Goal: Task Accomplishment & Management: Manage account settings

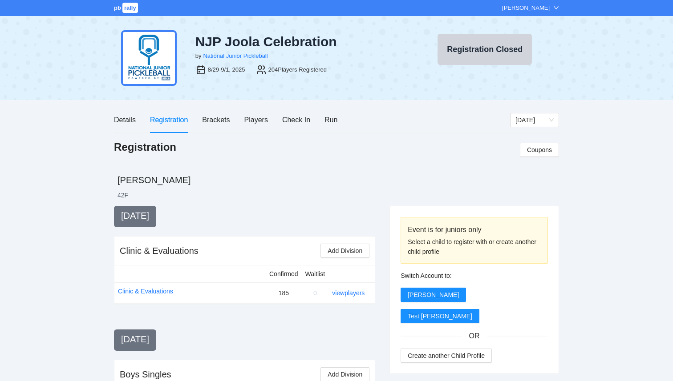
click at [242, 117] on div "Details Registration Brackets Players Check In Run" at bounding box center [225, 119] width 223 height 25
click at [249, 122] on div "Players" at bounding box center [256, 119] width 24 height 11
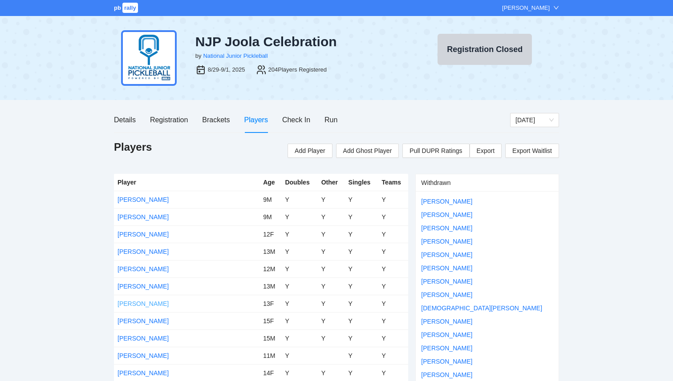
click at [129, 304] on link "[PERSON_NAME]" at bounding box center [142, 303] width 51 height 7
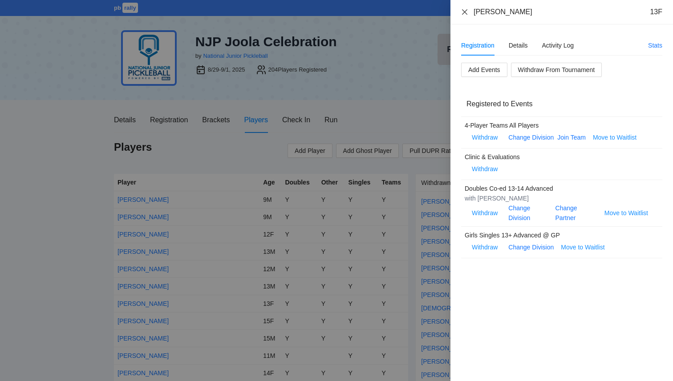
click at [463, 14] on icon "close" at bounding box center [464, 11] width 5 height 5
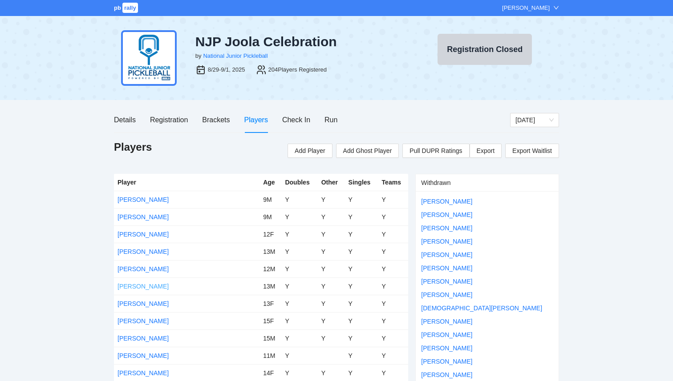
click at [138, 289] on link "[PERSON_NAME]" at bounding box center [142, 286] width 51 height 7
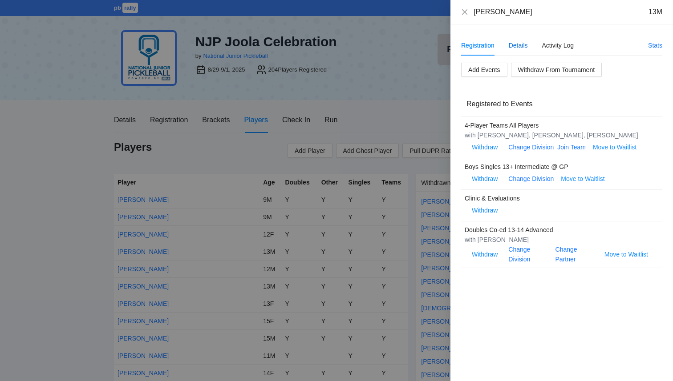
click at [512, 48] on div "Details" at bounding box center [517, 45] width 19 height 10
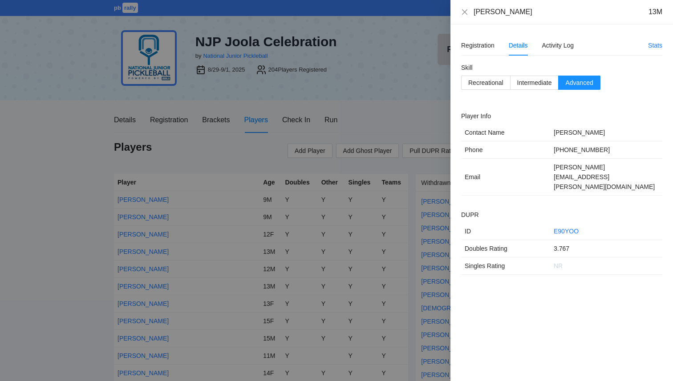
click at [52, 125] on div at bounding box center [336, 190] width 673 height 381
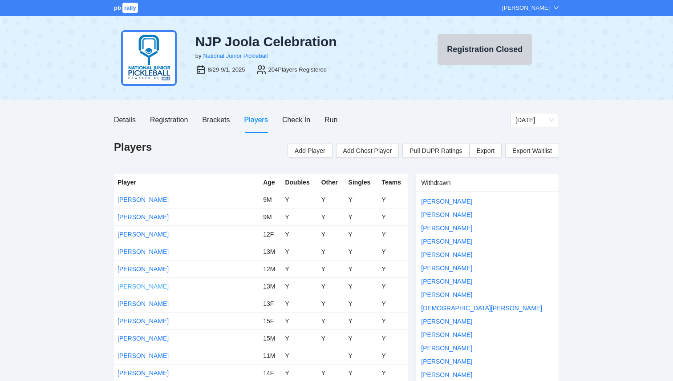
click at [130, 288] on link "[PERSON_NAME]" at bounding box center [142, 286] width 51 height 7
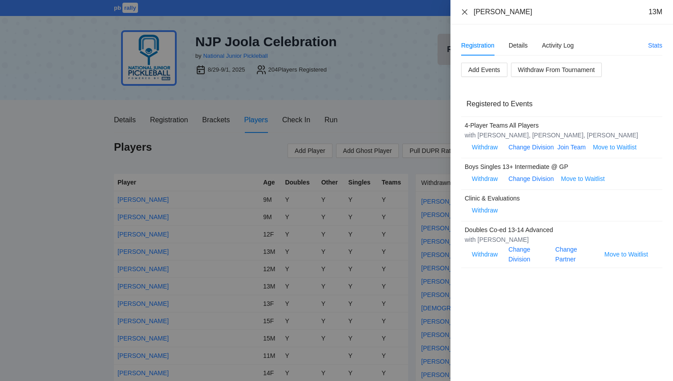
click at [466, 10] on icon "close" at bounding box center [464, 11] width 5 height 5
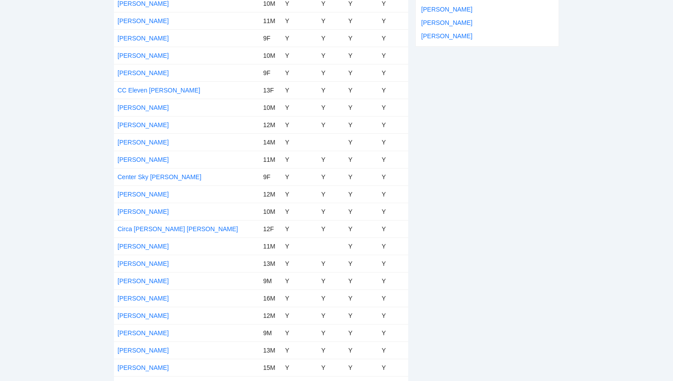
scroll to position [664, 0]
click at [151, 231] on link "Circa [PERSON_NAME] [PERSON_NAME]" at bounding box center [177, 229] width 121 height 7
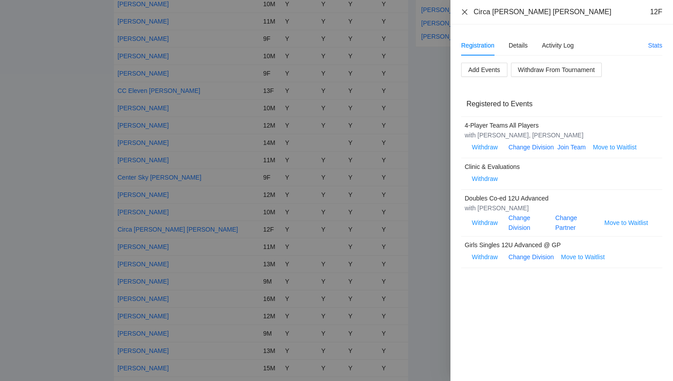
click at [465, 13] on icon "close" at bounding box center [464, 11] width 7 height 7
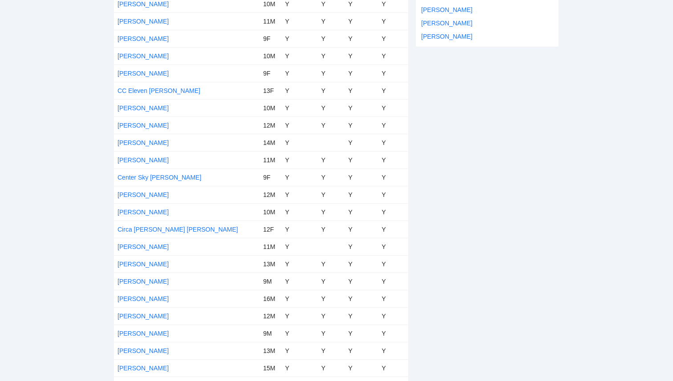
click at [464, 14] on div "Brody Howard David Alvarado Collin Baker" at bounding box center [486, 23] width 143 height 47
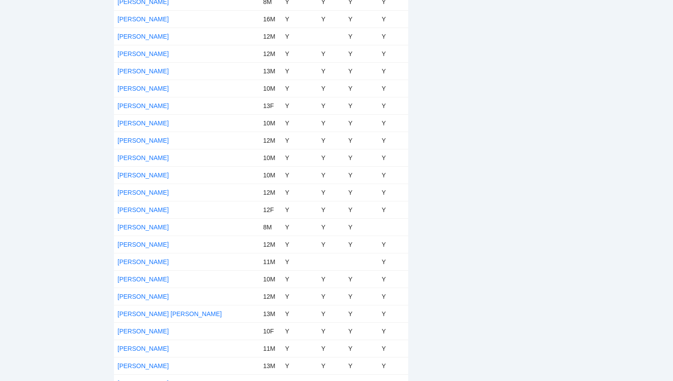
scroll to position [3349, 0]
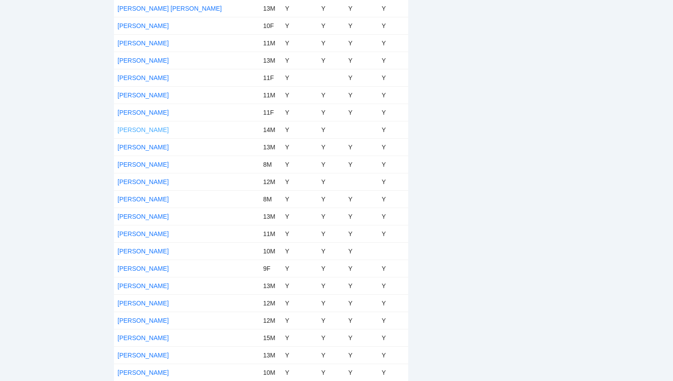
click at [152, 129] on link "[PERSON_NAME]" at bounding box center [142, 129] width 51 height 7
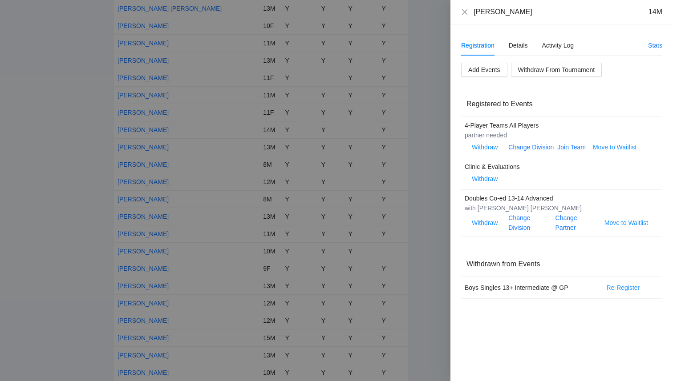
click at [8, 131] on div at bounding box center [336, 190] width 673 height 381
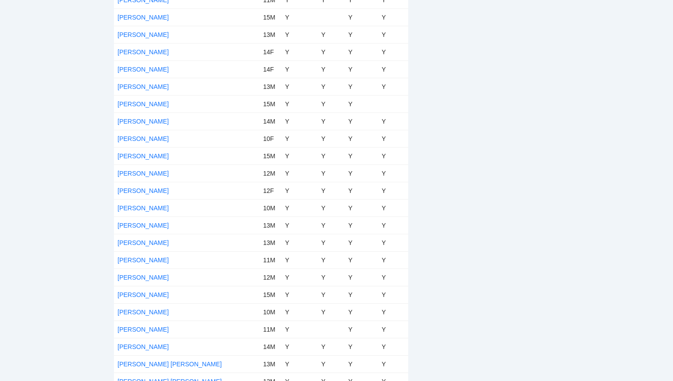
scroll to position [1501, 0]
click at [136, 226] on link "[PERSON_NAME]" at bounding box center [142, 225] width 51 height 7
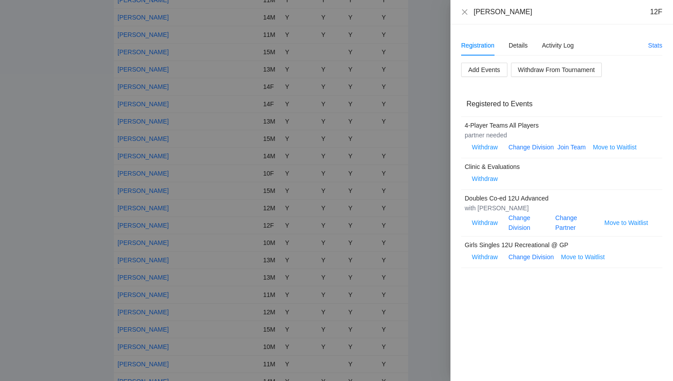
click at [74, 164] on div at bounding box center [336, 190] width 673 height 381
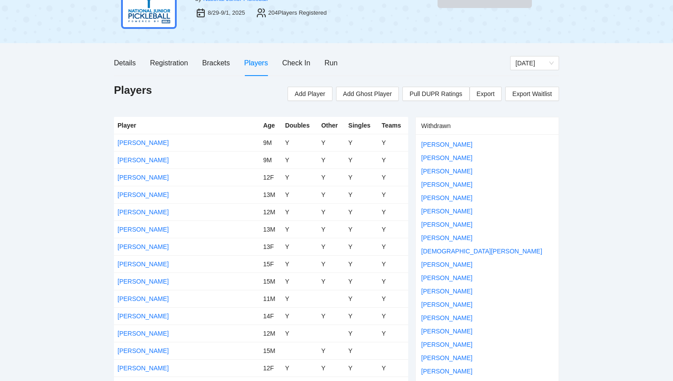
scroll to position [0, 0]
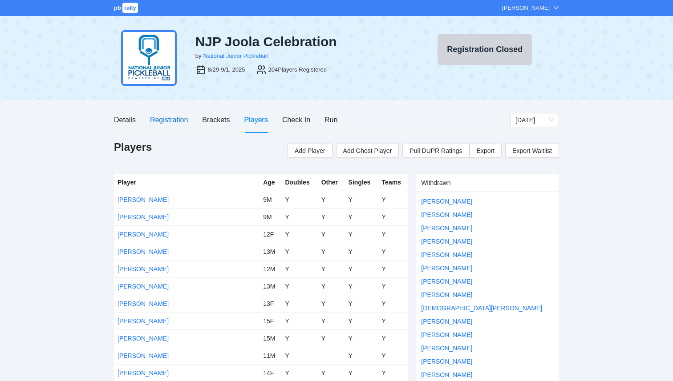
click at [165, 120] on div "Registration" at bounding box center [169, 119] width 38 height 11
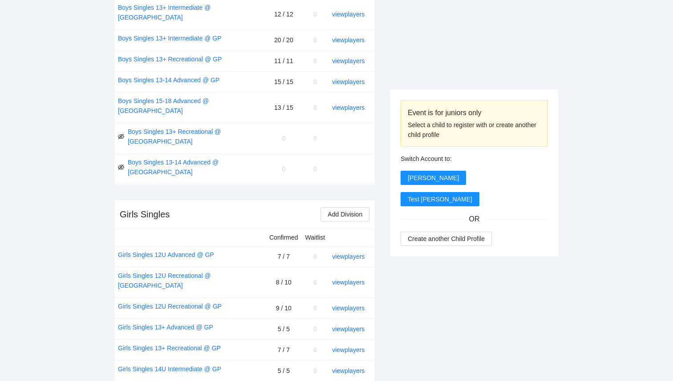
scroll to position [598, 0]
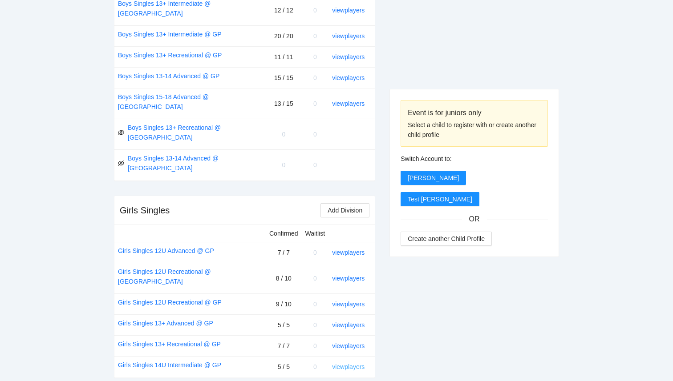
click at [347, 363] on link "view players" at bounding box center [348, 366] width 32 height 7
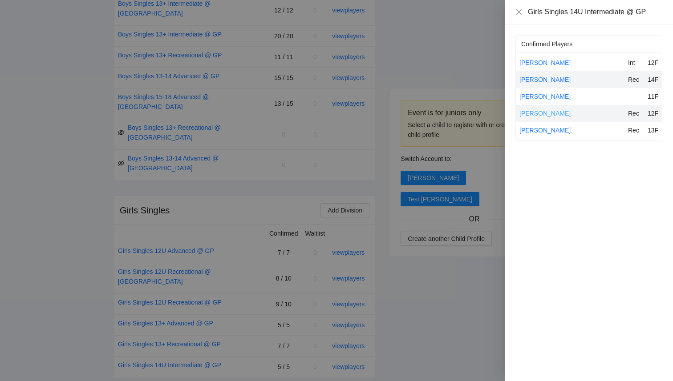
click at [559, 113] on link "[PERSON_NAME]" at bounding box center [544, 113] width 51 height 7
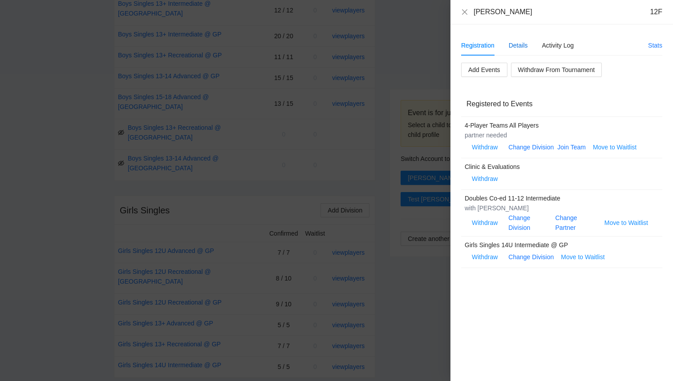
click at [523, 45] on div "Details" at bounding box center [517, 45] width 19 height 10
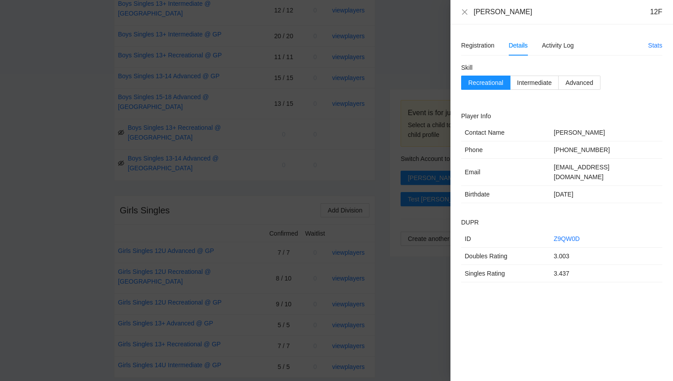
click at [462, 8] on div "Myah Schneringer 12F" at bounding box center [561, 12] width 201 height 10
click at [465, 10] on icon "close" at bounding box center [464, 11] width 5 height 5
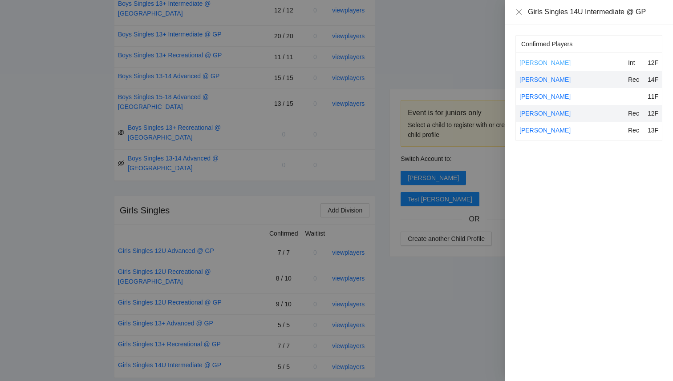
click at [554, 65] on link "[PERSON_NAME]" at bounding box center [544, 62] width 51 height 7
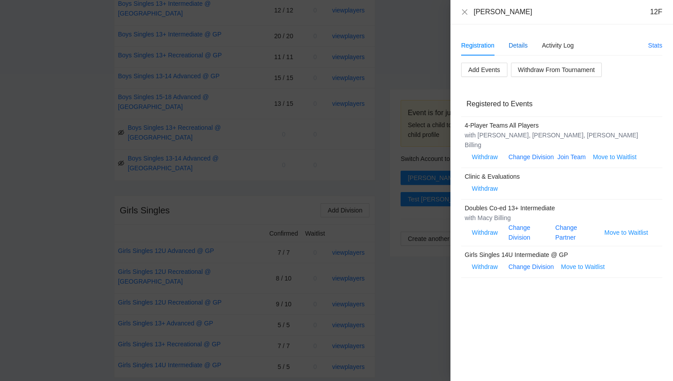
click at [512, 47] on div "Details" at bounding box center [517, 45] width 19 height 10
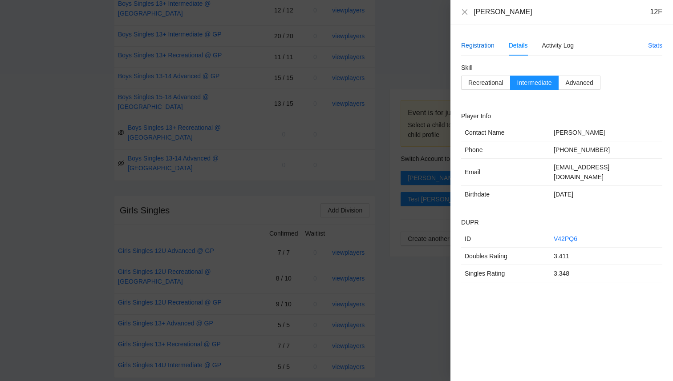
click at [482, 46] on div "Registration" at bounding box center [477, 45] width 33 height 10
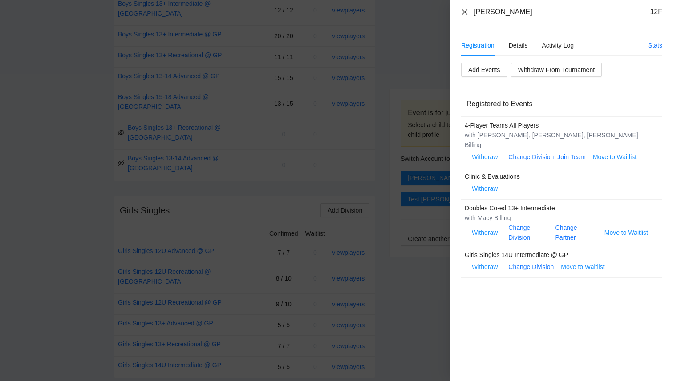
click at [463, 11] on icon "close" at bounding box center [464, 11] width 7 height 7
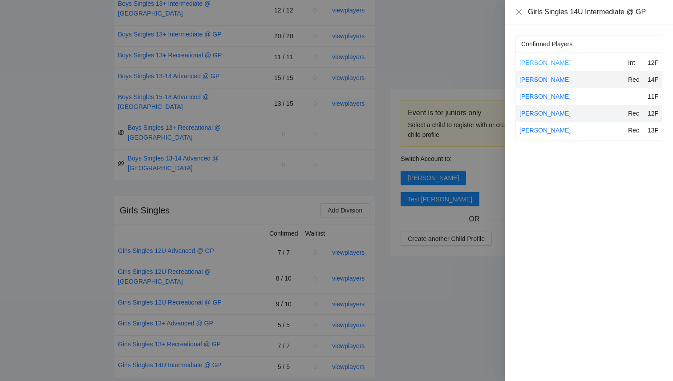
click at [533, 60] on link "[PERSON_NAME]" at bounding box center [544, 62] width 51 height 7
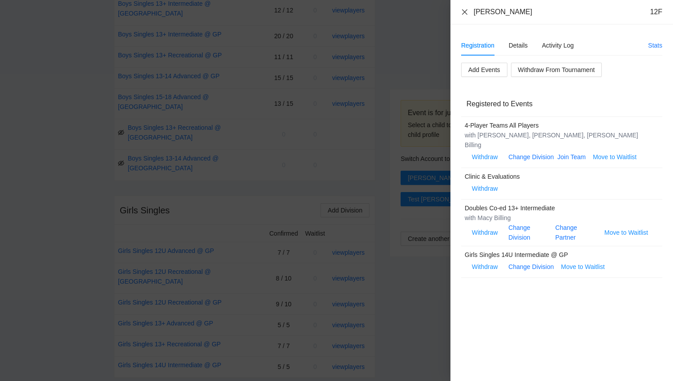
click at [466, 14] on icon "close" at bounding box center [464, 11] width 7 height 7
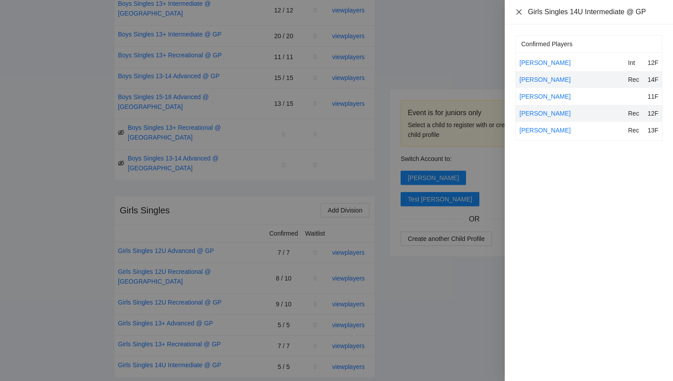
click at [516, 11] on icon "close" at bounding box center [518, 11] width 7 height 7
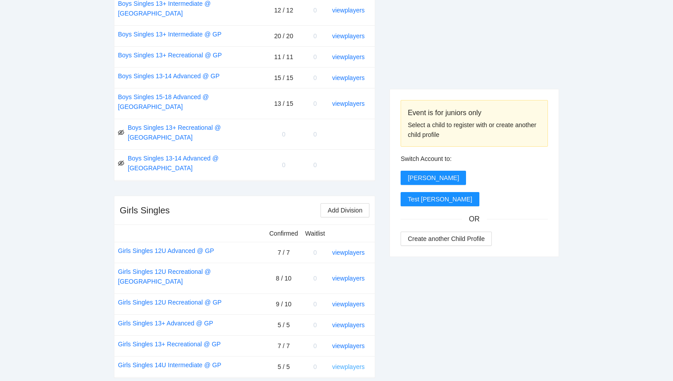
click at [356, 363] on link "view players" at bounding box center [348, 366] width 32 height 7
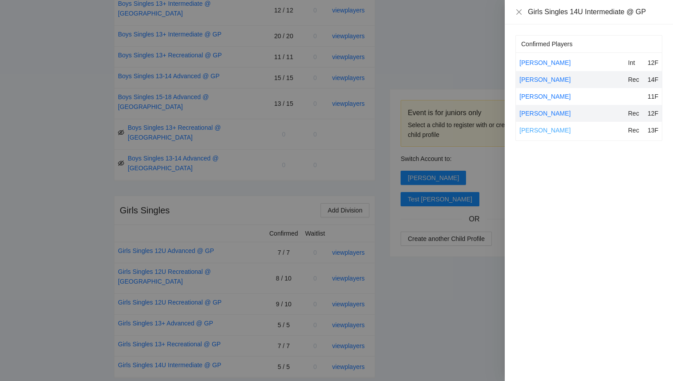
click at [543, 130] on link "[PERSON_NAME]" at bounding box center [544, 130] width 51 height 7
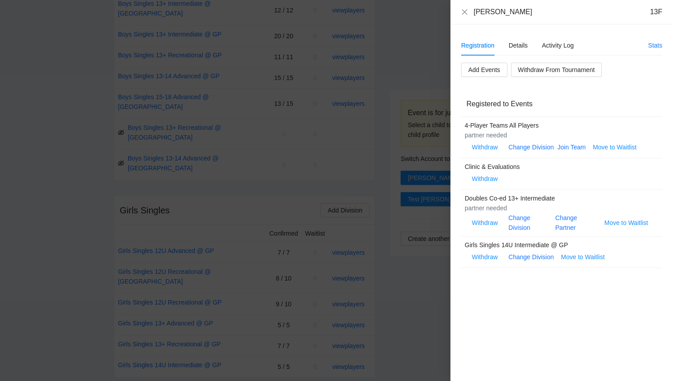
click at [45, 113] on div at bounding box center [336, 190] width 673 height 381
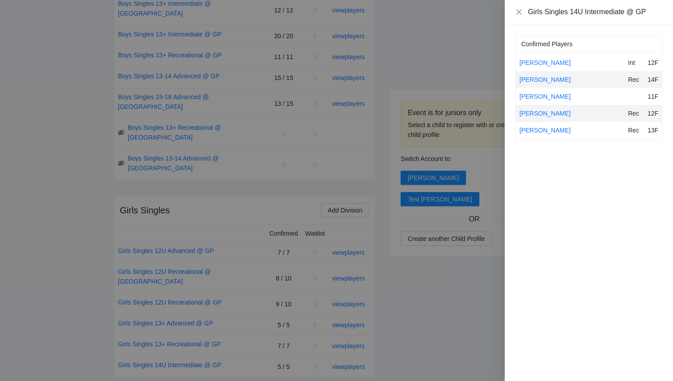
click at [52, 142] on div at bounding box center [336, 190] width 673 height 381
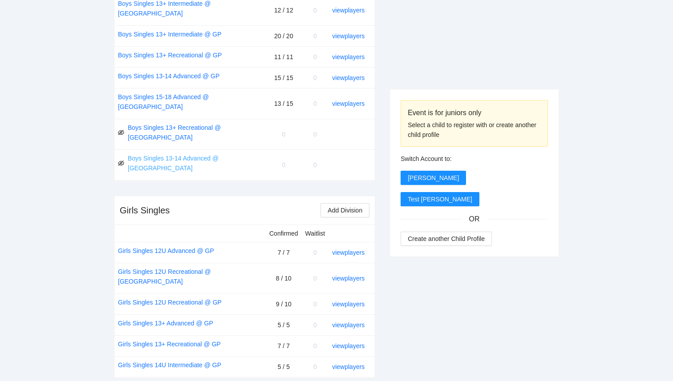
scroll to position [0, 0]
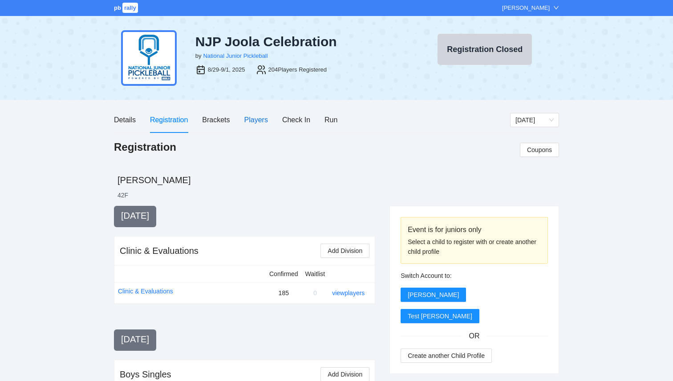
click at [261, 123] on div "Players" at bounding box center [256, 119] width 24 height 11
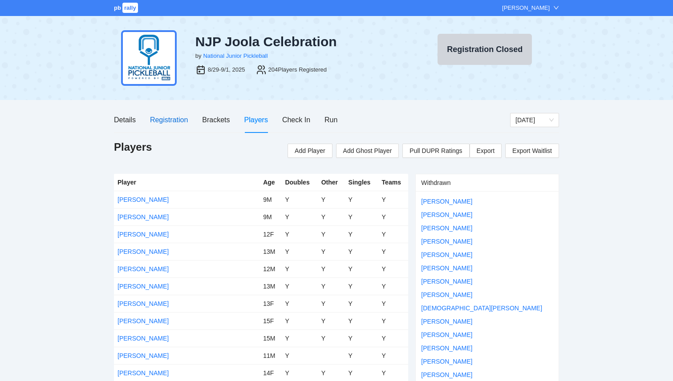
click at [180, 124] on div "Registration" at bounding box center [169, 119] width 38 height 11
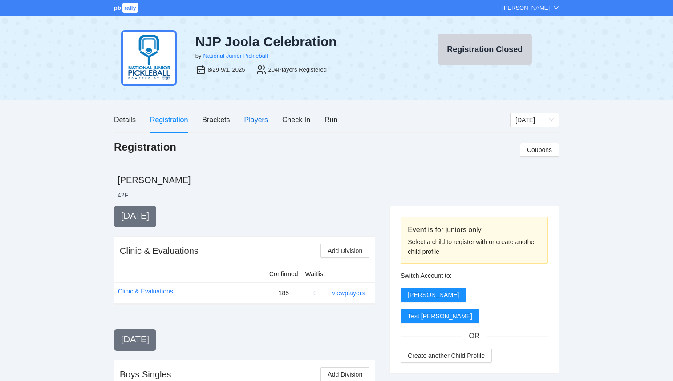
click at [259, 121] on div "Players" at bounding box center [256, 119] width 24 height 11
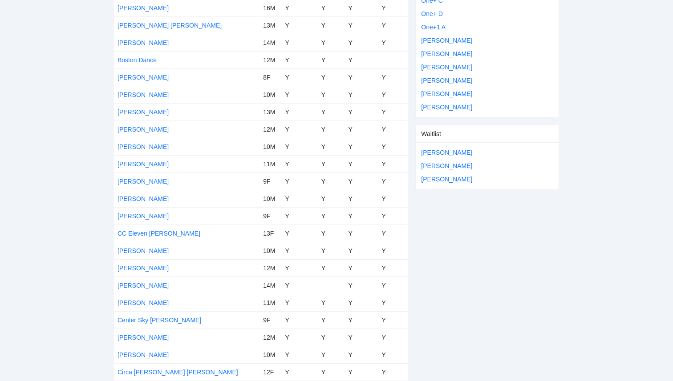
scroll to position [525, 0]
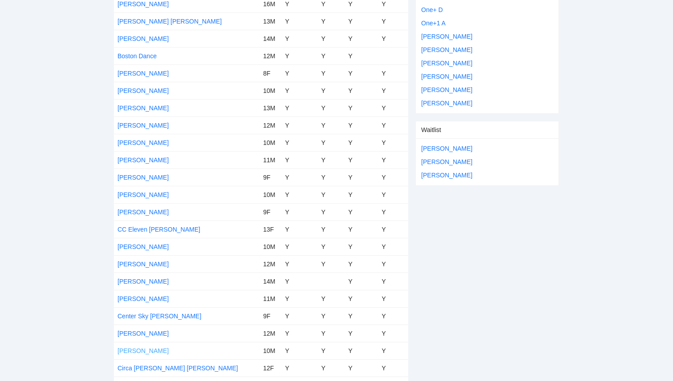
click at [147, 351] on link "[PERSON_NAME]" at bounding box center [142, 350] width 51 height 7
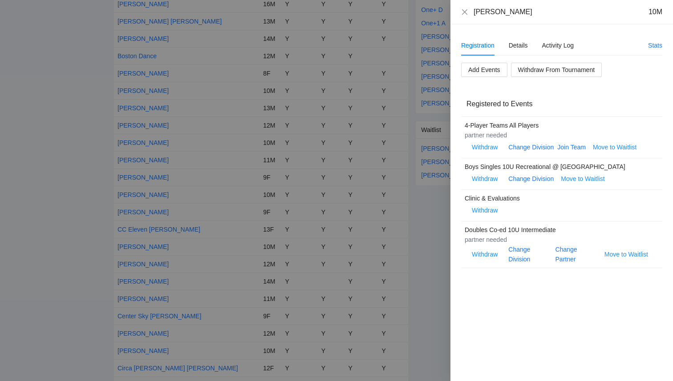
click at [58, 77] on div at bounding box center [336, 190] width 673 height 381
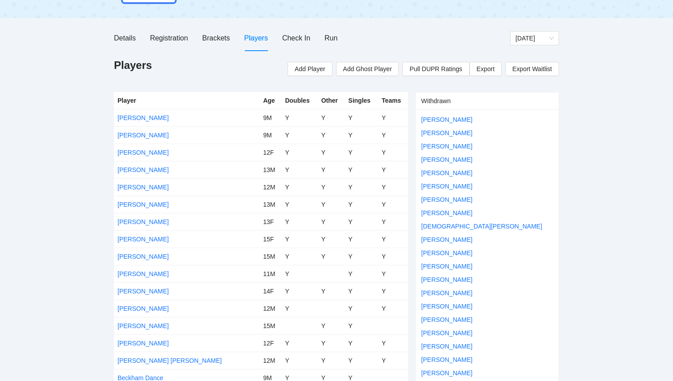
scroll to position [80, 0]
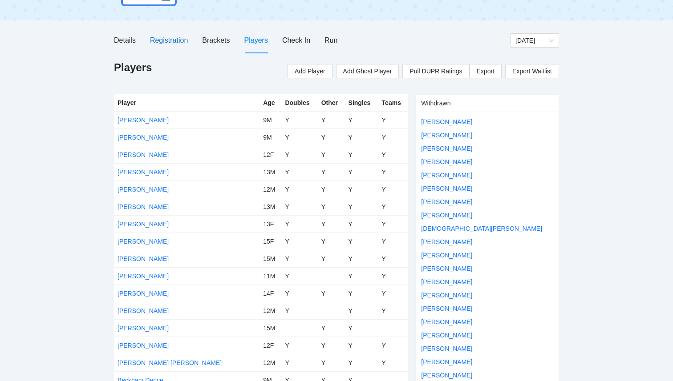
click at [181, 42] on div "Registration" at bounding box center [169, 40] width 38 height 11
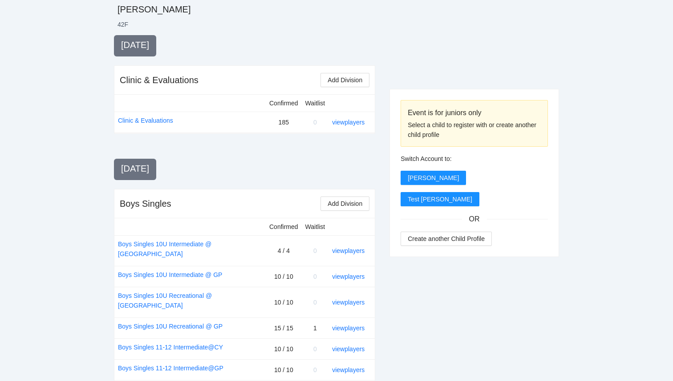
scroll to position [272, 0]
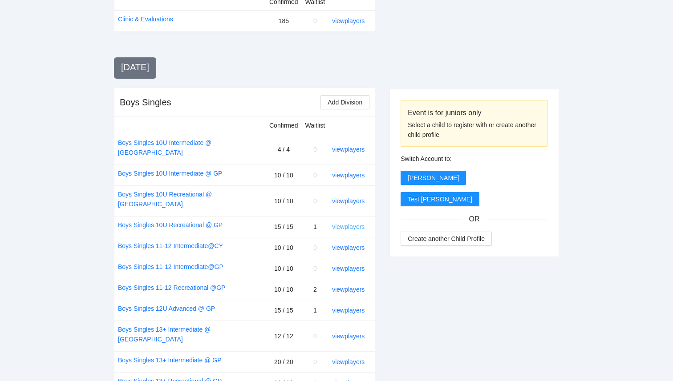
click at [352, 223] on link "view players" at bounding box center [348, 226] width 32 height 7
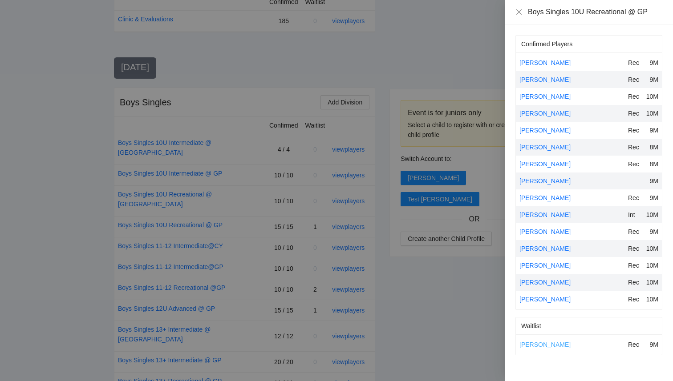
click at [540, 347] on link "[PERSON_NAME]" at bounding box center [544, 344] width 51 height 7
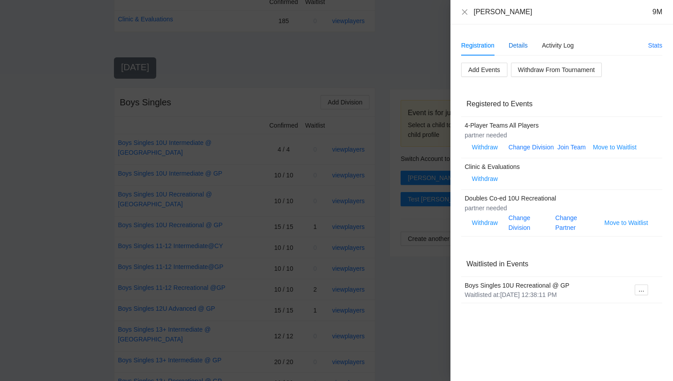
click at [522, 46] on div "Details" at bounding box center [517, 45] width 19 height 10
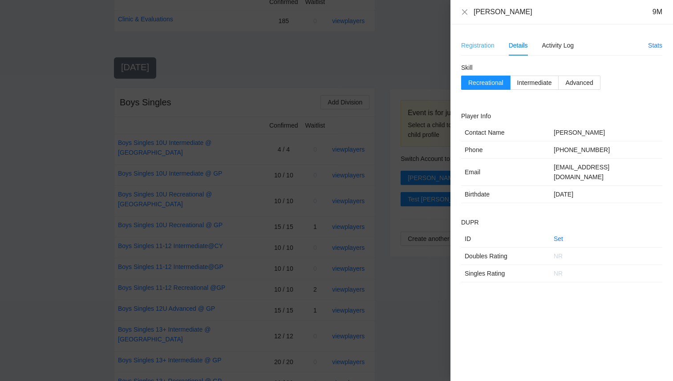
click at [477, 51] on div "Registration" at bounding box center [477, 45] width 33 height 20
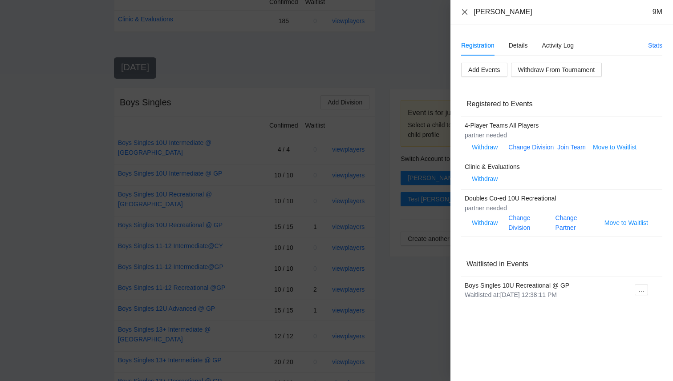
click at [465, 9] on icon "close" at bounding box center [464, 11] width 7 height 7
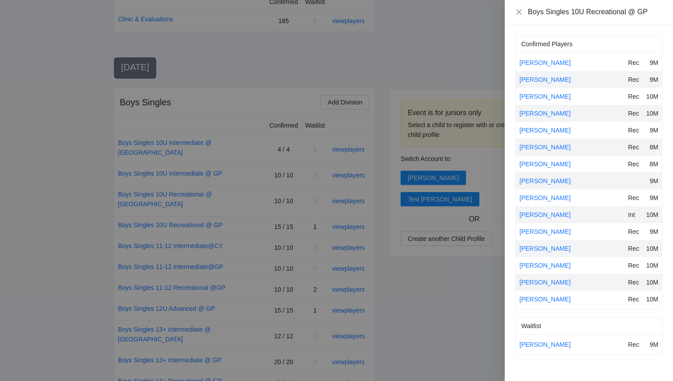
click at [411, 89] on div at bounding box center [336, 190] width 673 height 381
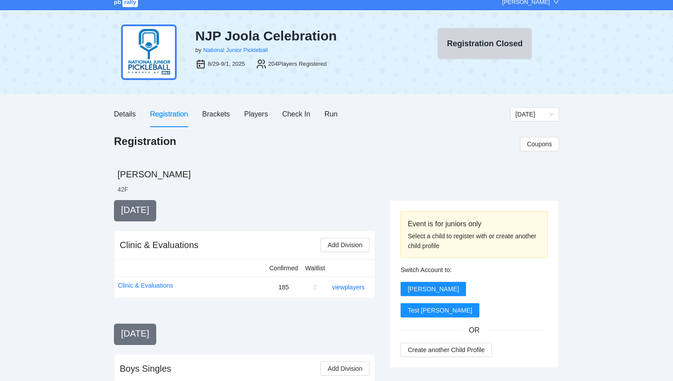
scroll to position [0, 0]
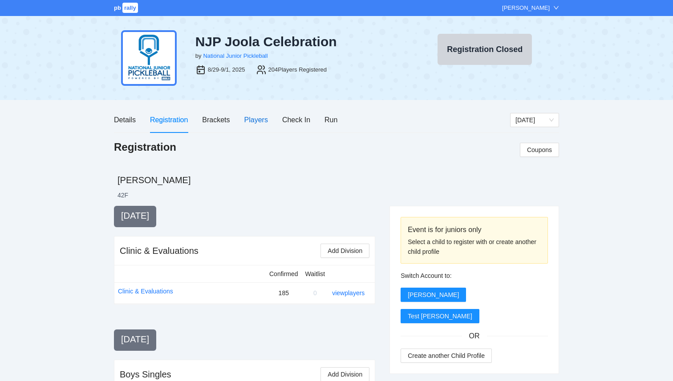
click at [251, 118] on div "Players" at bounding box center [256, 119] width 24 height 11
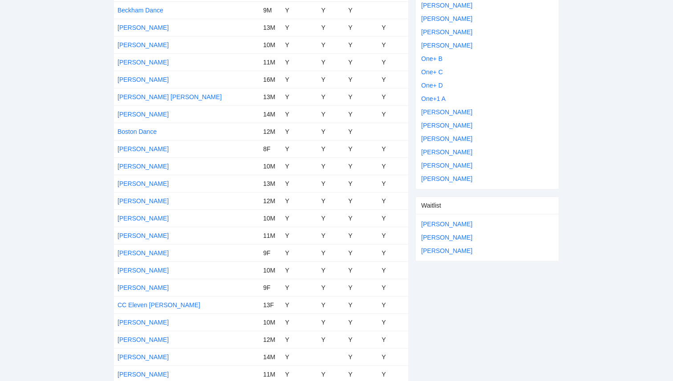
scroll to position [450, 0]
click at [148, 167] on link "[PERSON_NAME]" at bounding box center [142, 165] width 51 height 7
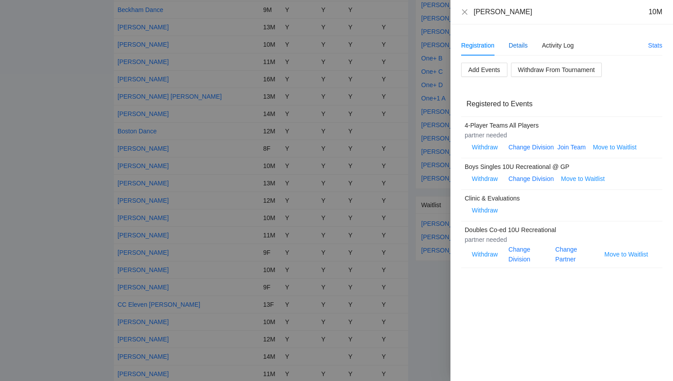
click at [516, 49] on div "Details" at bounding box center [517, 45] width 19 height 10
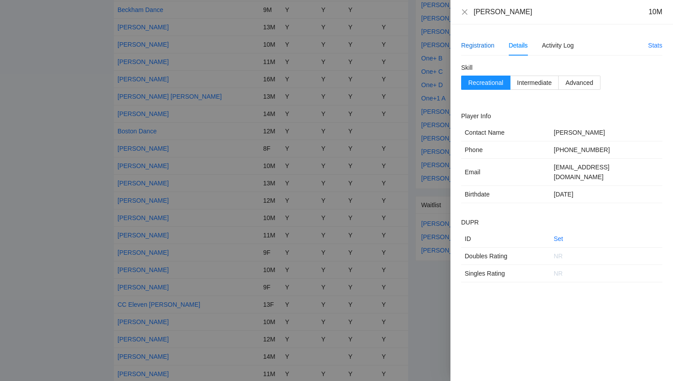
click at [476, 42] on div "Registration" at bounding box center [477, 45] width 33 height 10
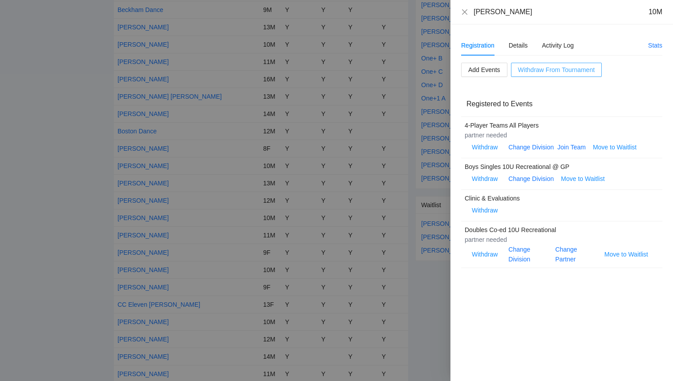
click at [566, 67] on span "Withdraw From Tournament" at bounding box center [556, 70] width 77 height 10
click at [572, 44] on span "OK" at bounding box center [572, 42] width 9 height 10
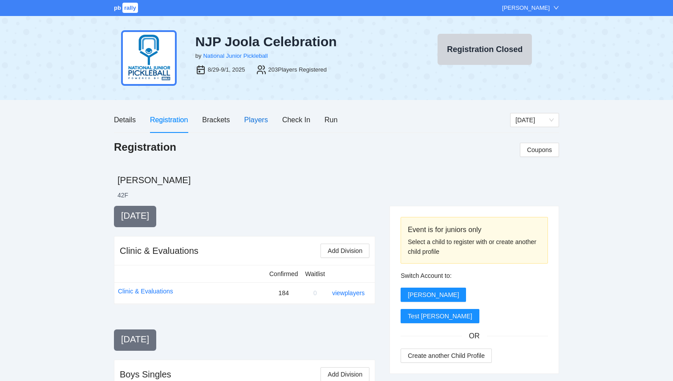
click at [253, 117] on div "Players" at bounding box center [256, 119] width 24 height 11
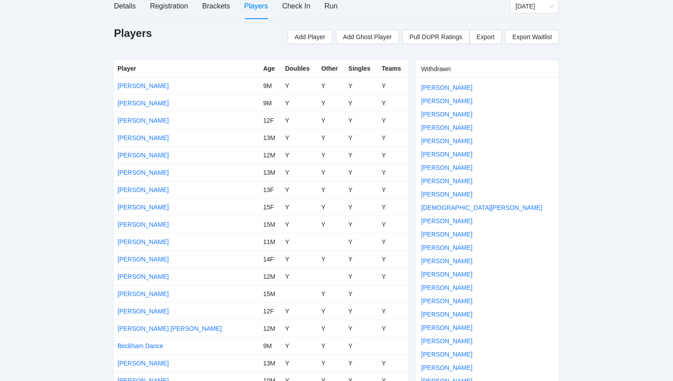
scroll to position [102, 0]
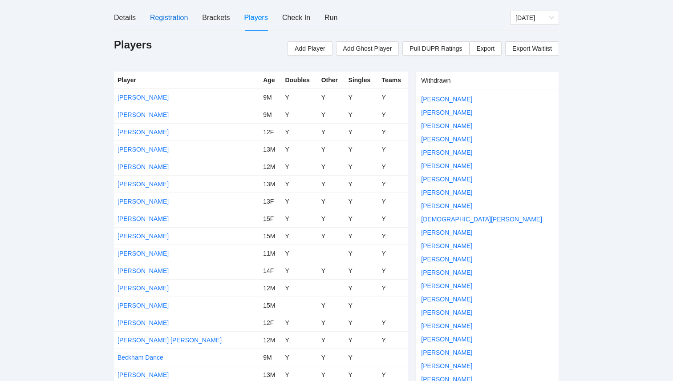
click at [166, 20] on div "Registration" at bounding box center [169, 17] width 38 height 11
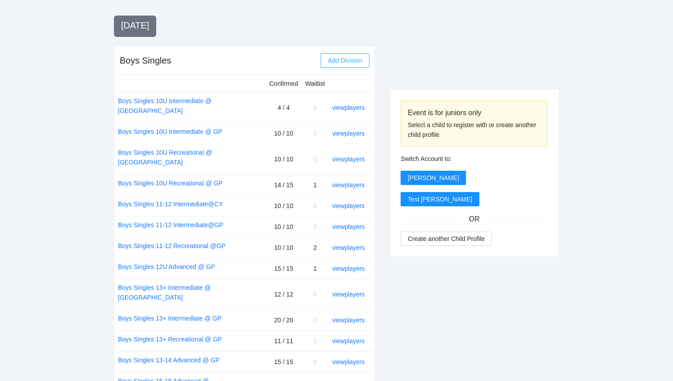
scroll to position [317, 0]
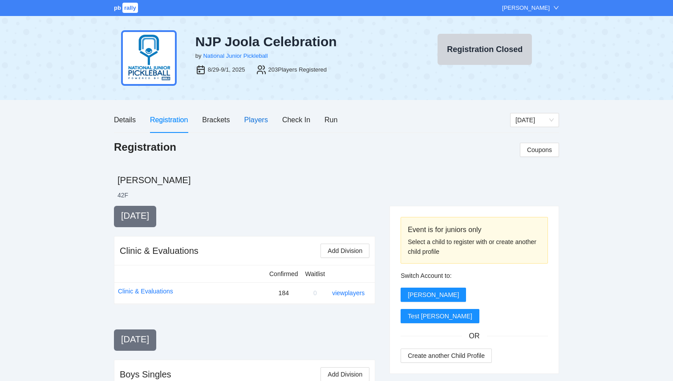
click at [258, 124] on div "Players" at bounding box center [256, 119] width 24 height 11
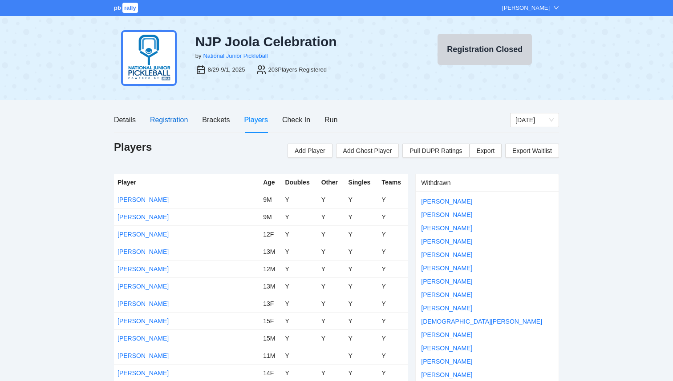
click at [161, 120] on div "Registration" at bounding box center [169, 119] width 38 height 11
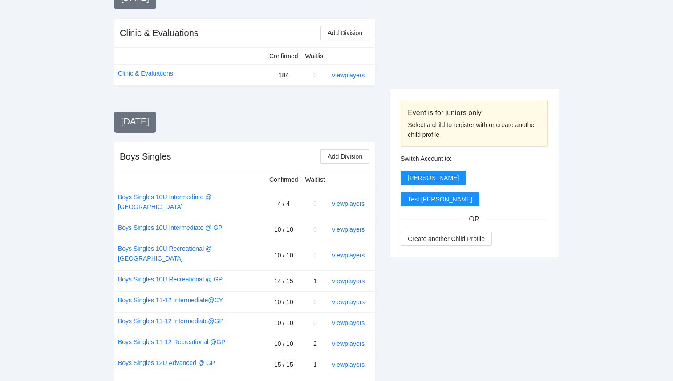
scroll to position [276, 0]
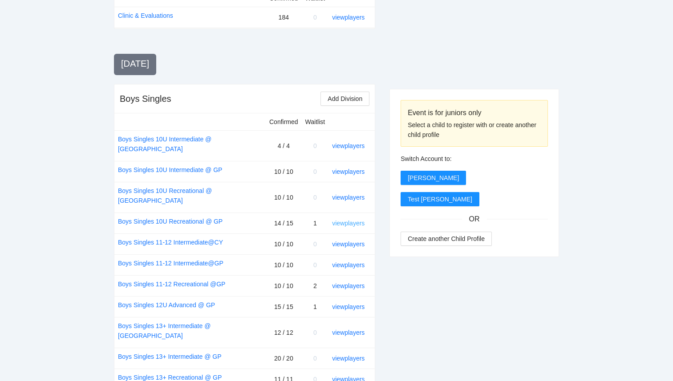
click at [343, 220] on link "view players" at bounding box center [348, 223] width 32 height 7
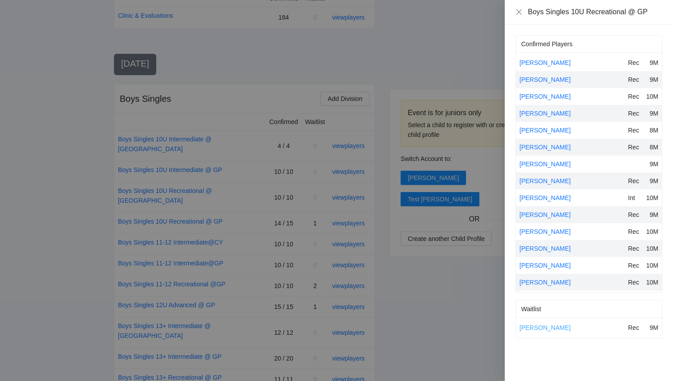
click at [567, 327] on link "[PERSON_NAME]" at bounding box center [544, 327] width 51 height 7
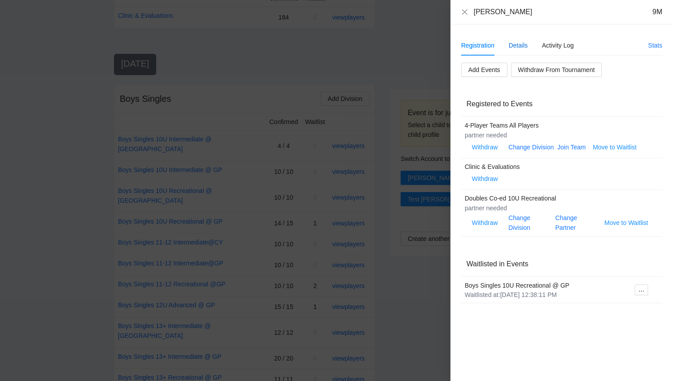
click at [516, 42] on div "Details" at bounding box center [517, 45] width 19 height 10
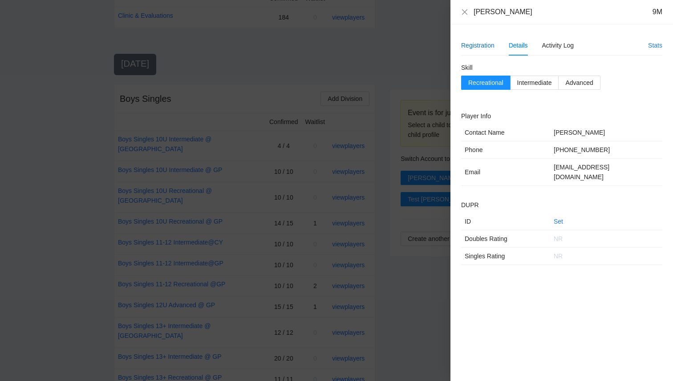
click at [477, 41] on div "Registration" at bounding box center [477, 45] width 33 height 10
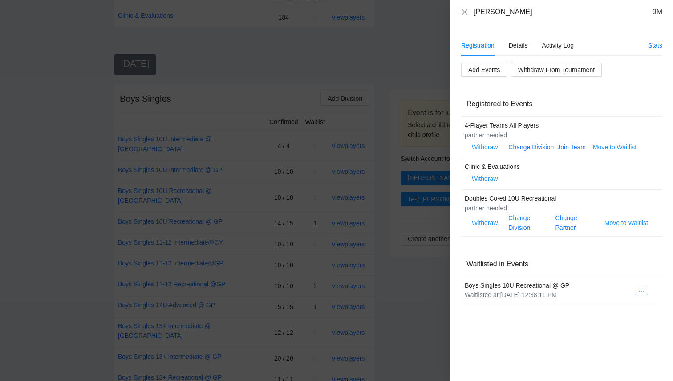
click at [643, 291] on icon "ellipsis" at bounding box center [641, 291] width 6 height 6
click at [630, 307] on span "Register to Event" at bounding box center [615, 306] width 56 height 10
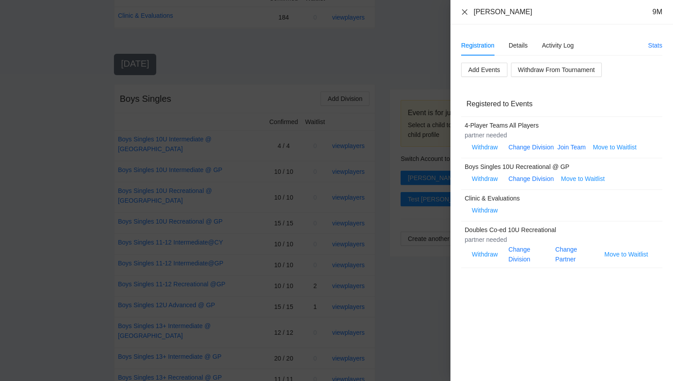
click at [463, 12] on icon "close" at bounding box center [464, 11] width 7 height 7
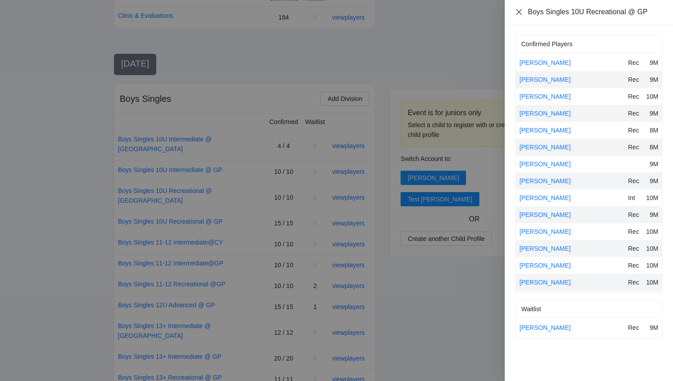
click at [517, 11] on icon "close" at bounding box center [518, 11] width 7 height 7
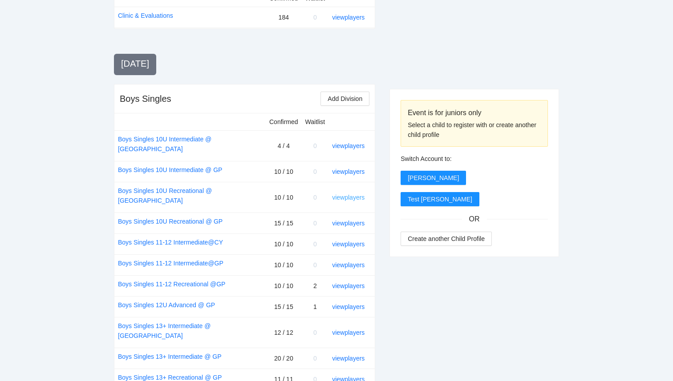
click at [347, 194] on link "view players" at bounding box center [348, 197] width 32 height 7
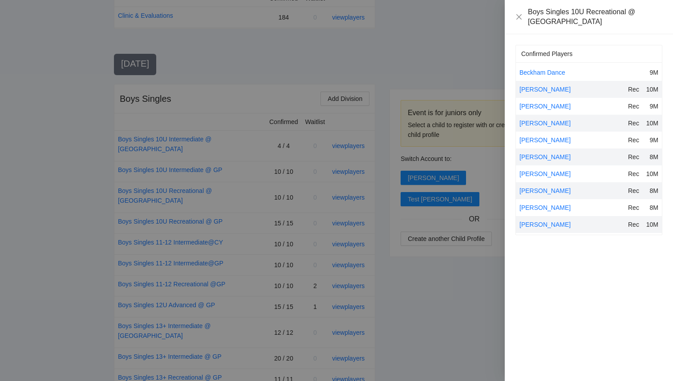
click at [374, 109] on div at bounding box center [336, 190] width 673 height 381
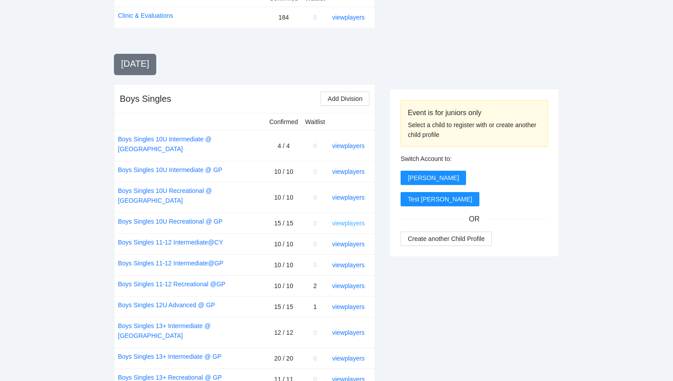
click at [339, 220] on link "view players" at bounding box center [348, 223] width 32 height 7
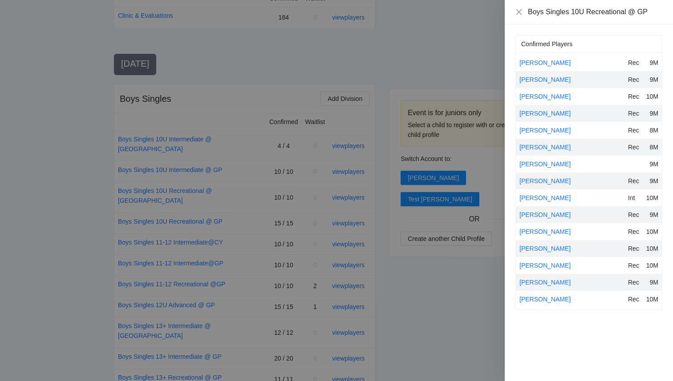
click at [441, 282] on div at bounding box center [336, 190] width 673 height 381
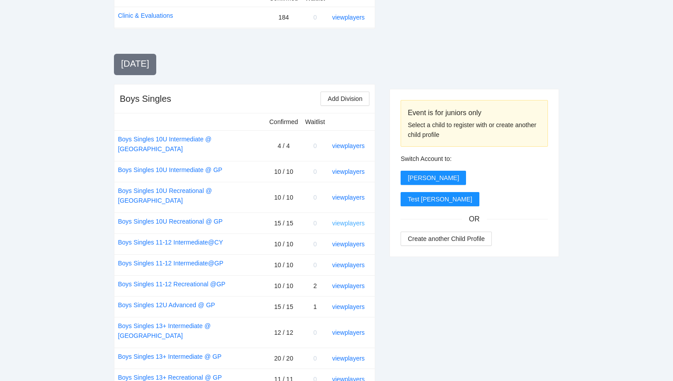
click at [356, 220] on link "view players" at bounding box center [348, 223] width 32 height 7
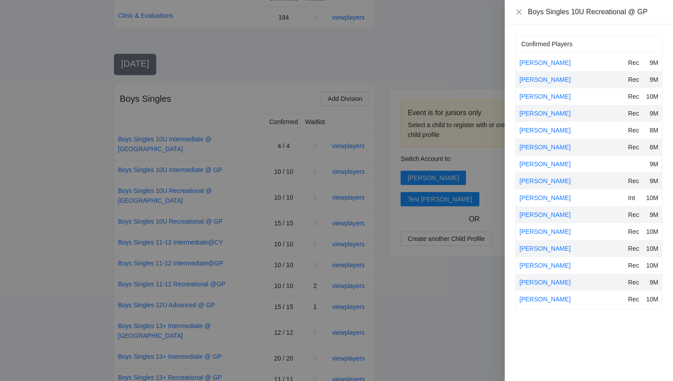
click at [456, 289] on div at bounding box center [336, 190] width 673 height 381
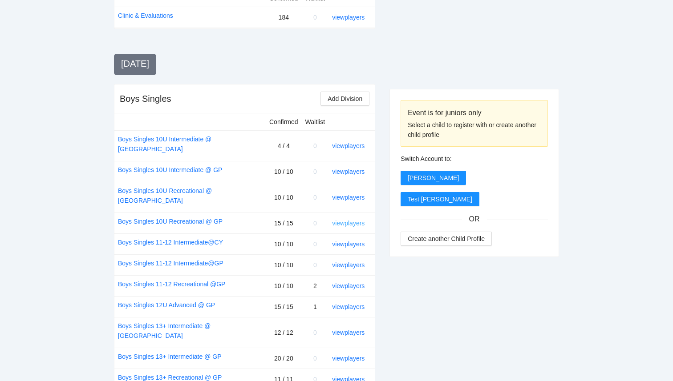
click at [359, 220] on link "view players" at bounding box center [348, 223] width 32 height 7
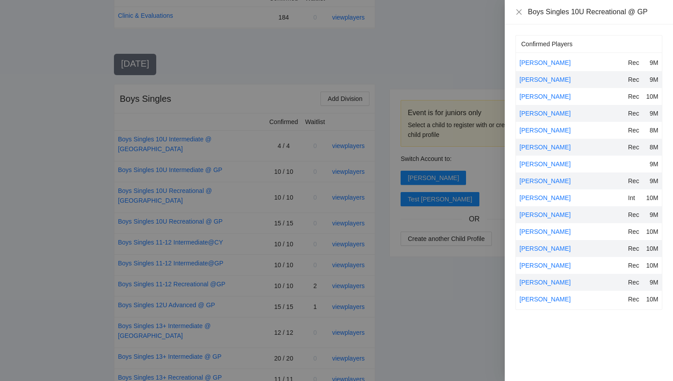
click at [417, 85] on div at bounding box center [336, 190] width 673 height 381
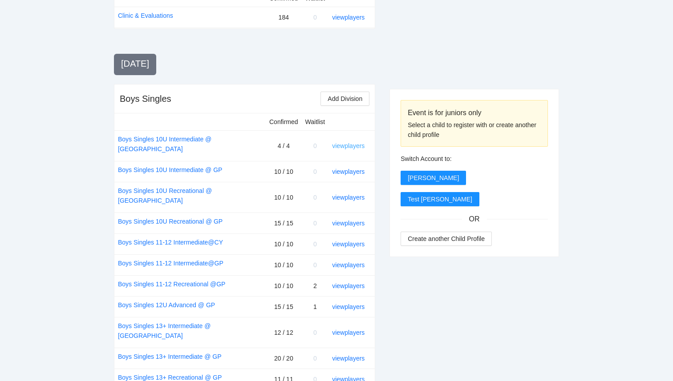
click at [361, 142] on link "view players" at bounding box center [348, 145] width 32 height 7
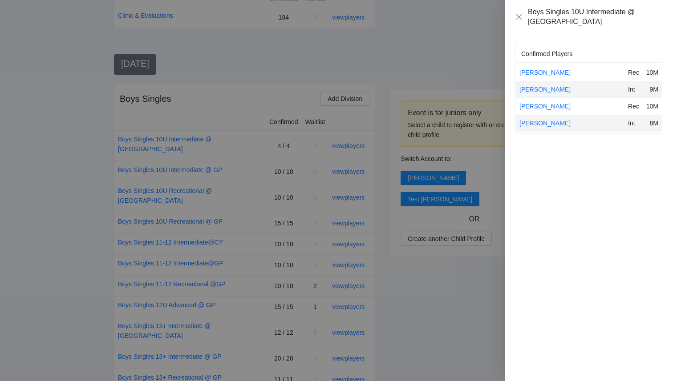
click at [398, 82] on div at bounding box center [336, 190] width 673 height 381
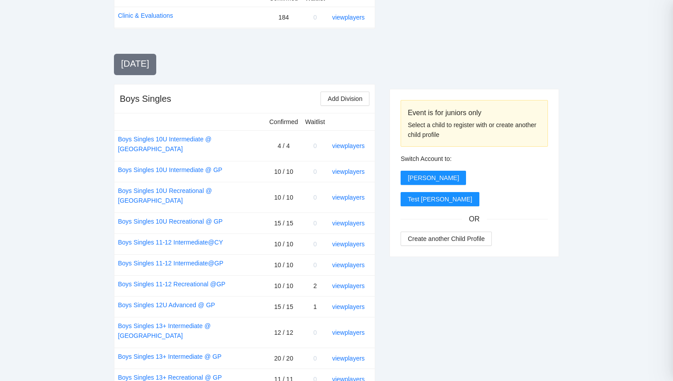
scroll to position [0, 0]
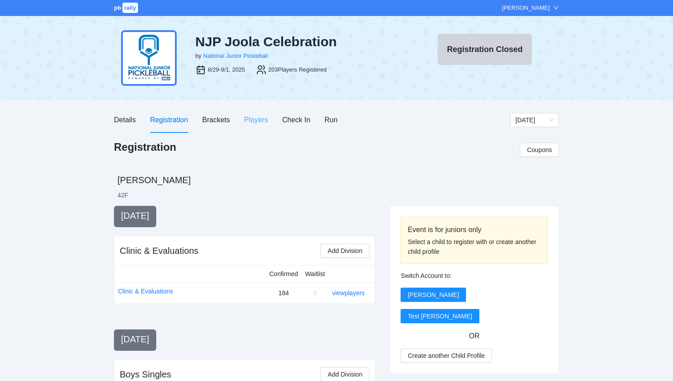
click at [244, 122] on div "Details Registration Brackets Players Check In Run" at bounding box center [225, 119] width 223 height 25
click at [250, 121] on div "Players" at bounding box center [256, 119] width 24 height 11
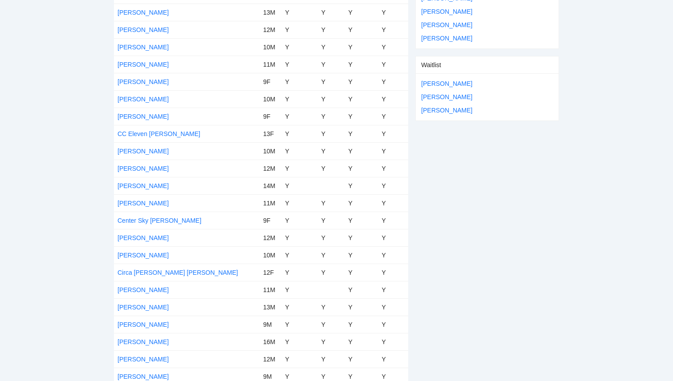
scroll to position [605, 0]
click at [145, 253] on link "[PERSON_NAME]" at bounding box center [142, 254] width 51 height 7
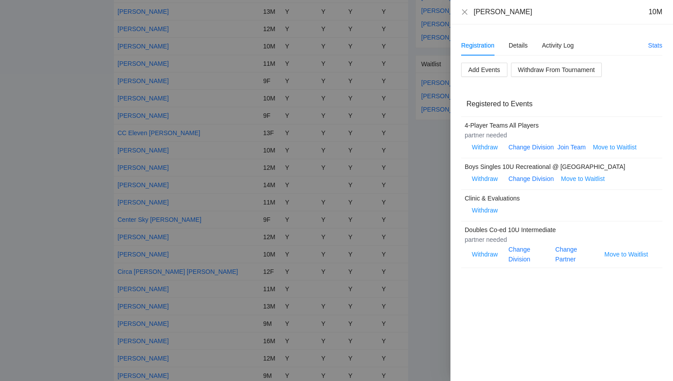
click at [14, 109] on div at bounding box center [336, 190] width 673 height 381
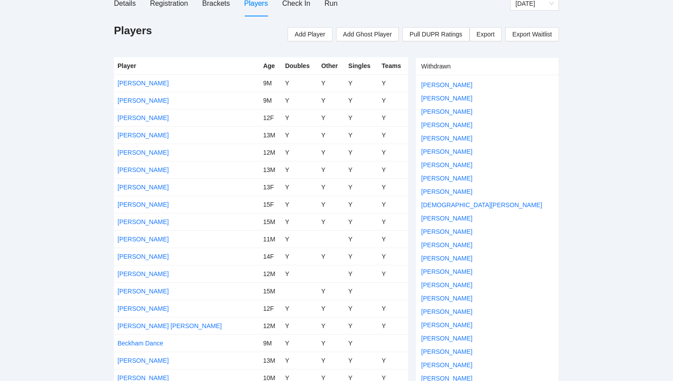
scroll to position [0, 0]
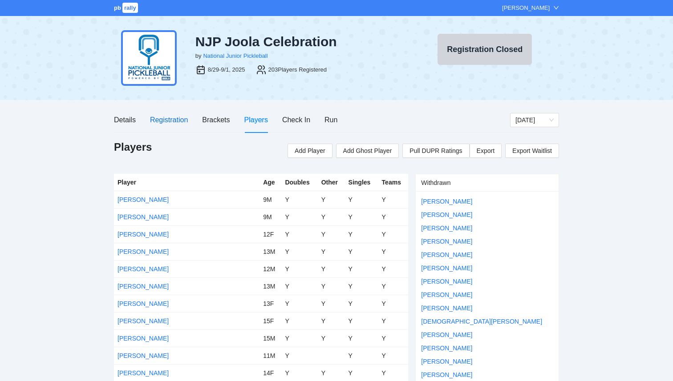
click at [169, 125] on div "Registration" at bounding box center [169, 119] width 38 height 11
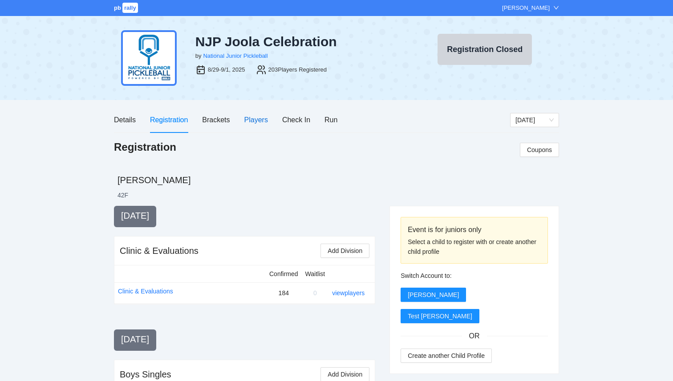
click at [252, 123] on div "Players" at bounding box center [256, 119] width 24 height 11
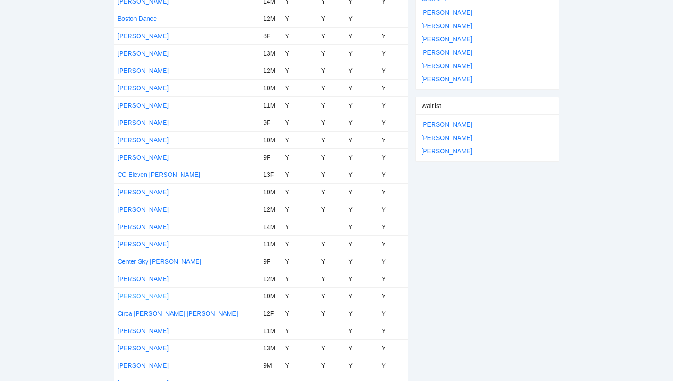
scroll to position [563, 0]
click at [146, 295] on link "[PERSON_NAME]" at bounding box center [142, 295] width 51 height 7
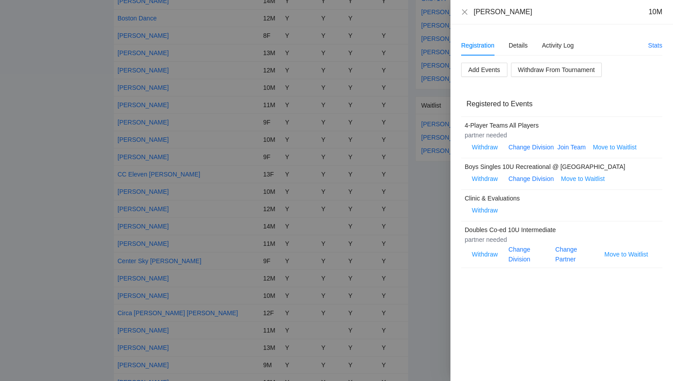
click at [464, 16] on div "Charlie Romano 10M" at bounding box center [561, 12] width 201 height 10
click at [464, 12] on icon "close" at bounding box center [464, 11] width 5 height 5
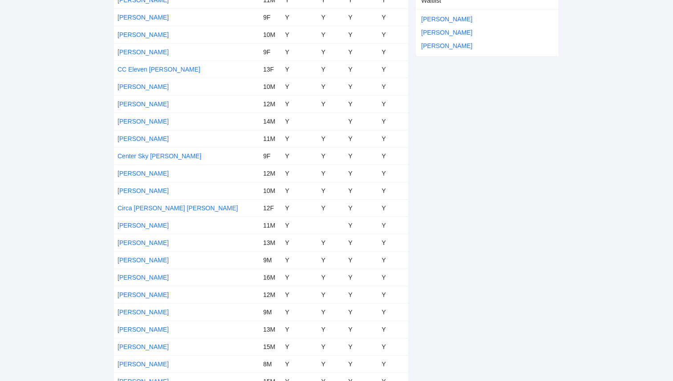
scroll to position [1796, 0]
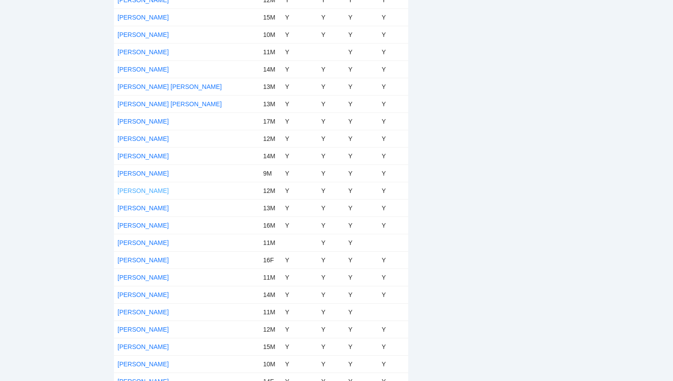
click at [132, 191] on link "[PERSON_NAME]" at bounding box center [142, 190] width 51 height 7
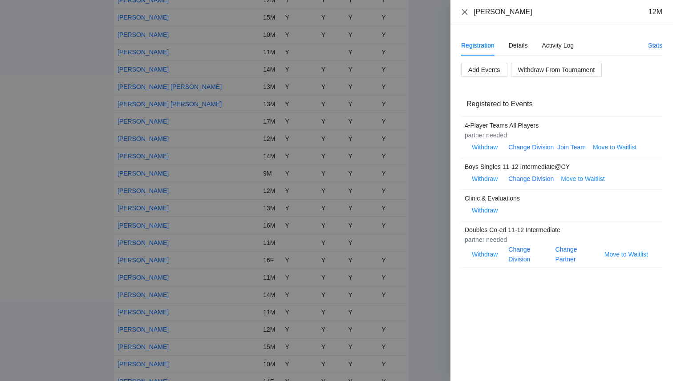
click at [465, 11] on icon "close" at bounding box center [464, 11] width 5 height 5
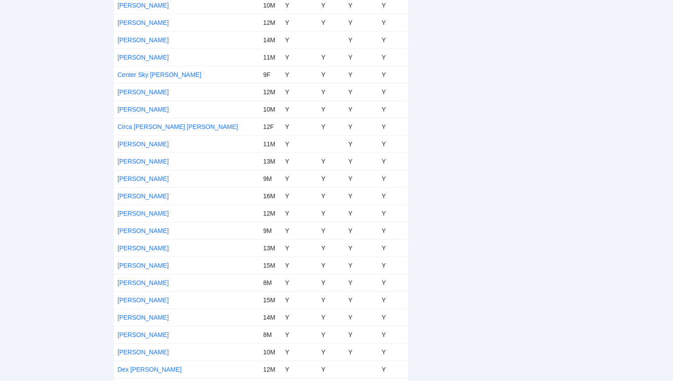
scroll to position [750, 0]
click at [129, 111] on link "[PERSON_NAME]" at bounding box center [142, 108] width 51 height 7
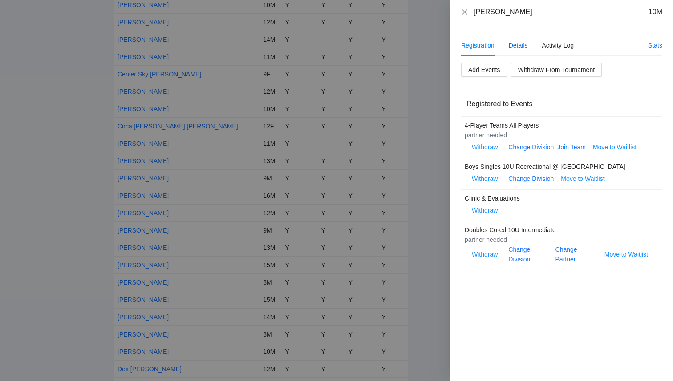
click at [521, 46] on div "Details" at bounding box center [517, 45] width 19 height 10
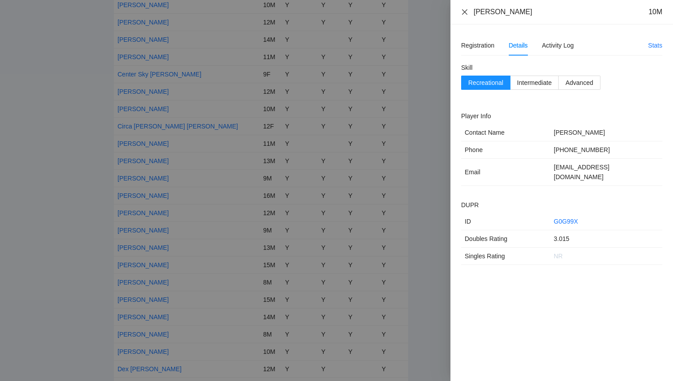
click at [466, 10] on icon "close" at bounding box center [464, 11] width 5 height 5
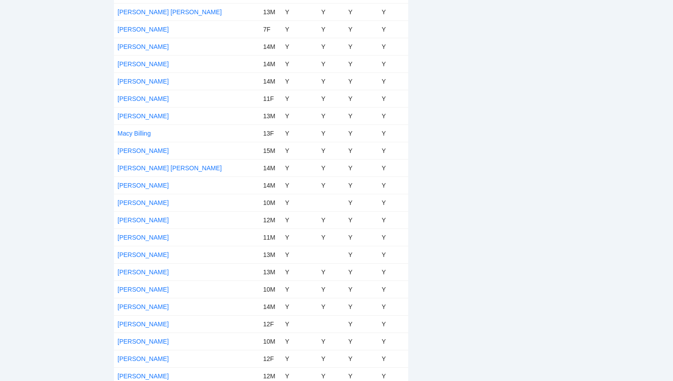
scroll to position [2556, 0]
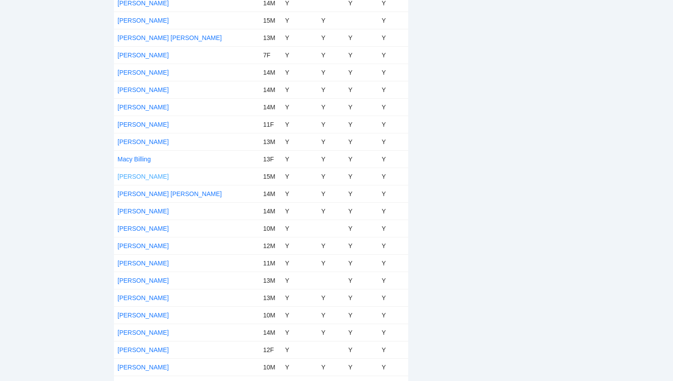
click at [145, 179] on link "[PERSON_NAME]" at bounding box center [142, 176] width 51 height 7
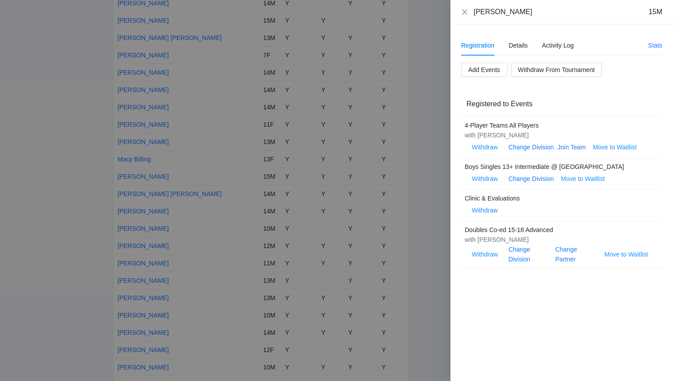
click at [89, 192] on div at bounding box center [336, 190] width 673 height 381
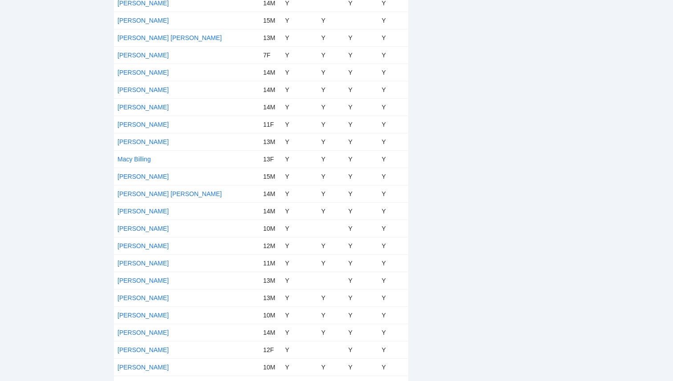
scroll to position [2004, 0]
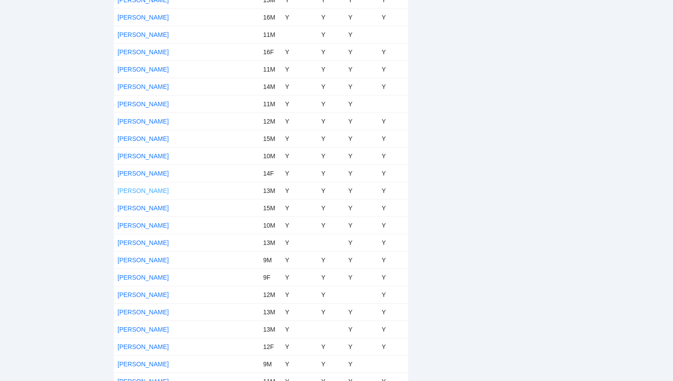
click at [133, 190] on link "[PERSON_NAME]" at bounding box center [142, 190] width 51 height 7
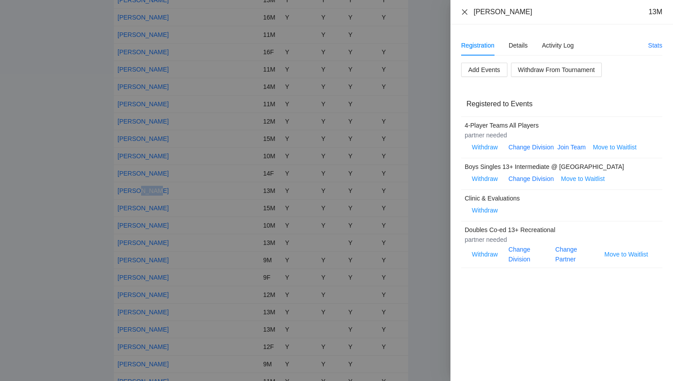
click at [464, 15] on icon "close" at bounding box center [464, 11] width 7 height 7
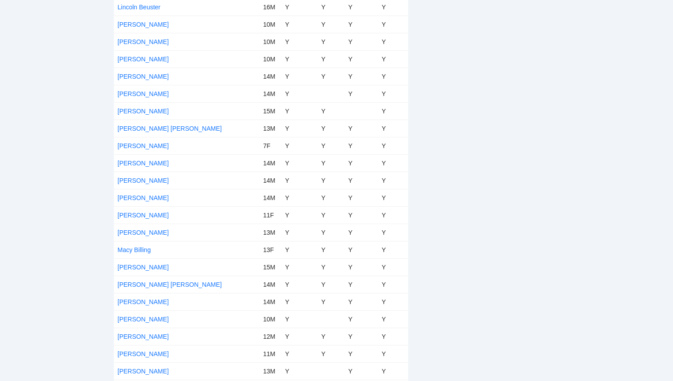
scroll to position [2579, 0]
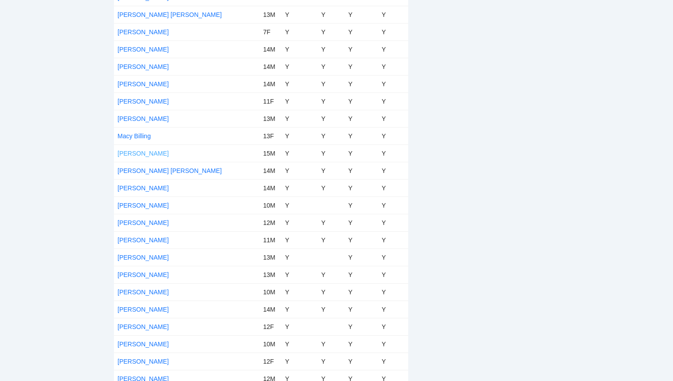
click at [139, 150] on link "[PERSON_NAME]" at bounding box center [142, 153] width 51 height 7
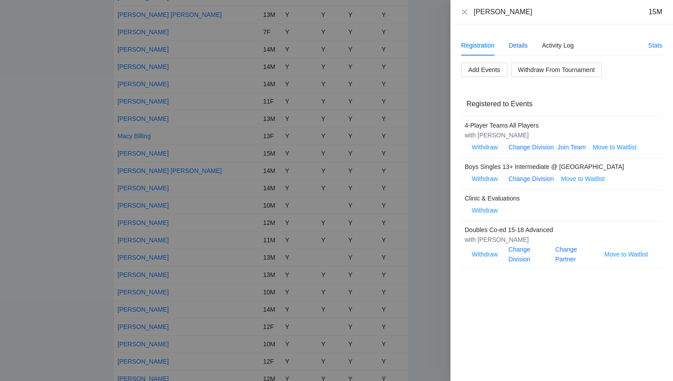
click at [517, 42] on div "Details" at bounding box center [517, 45] width 19 height 10
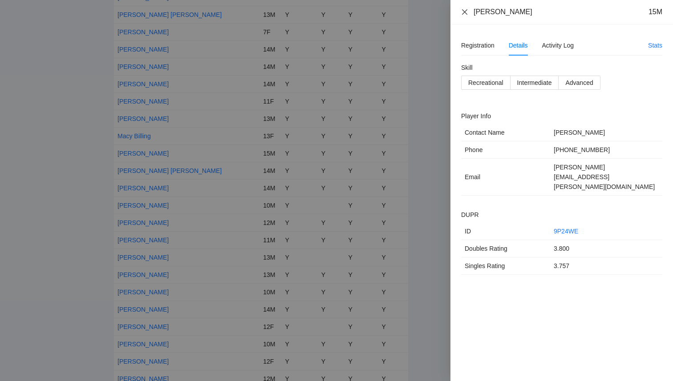
click at [461, 9] on icon "close" at bounding box center [464, 11] width 7 height 7
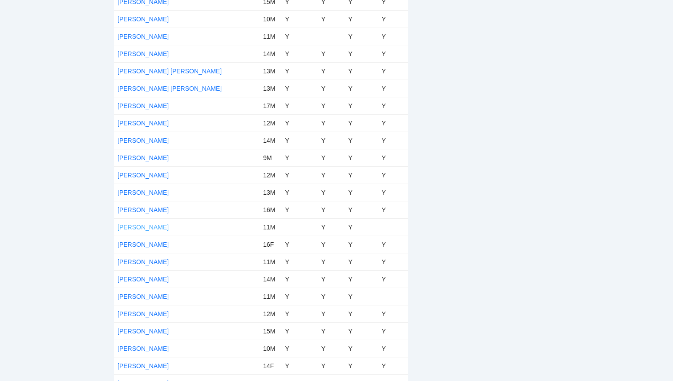
scroll to position [1811, 0]
click at [142, 84] on td "[PERSON_NAME] [PERSON_NAME]" at bounding box center [186, 88] width 145 height 17
click at [142, 87] on link "[PERSON_NAME] [PERSON_NAME]" at bounding box center [169, 88] width 104 height 7
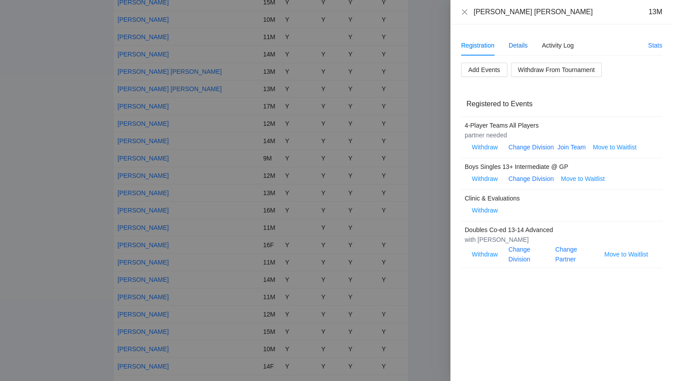
click at [520, 45] on div "Details" at bounding box center [517, 45] width 19 height 10
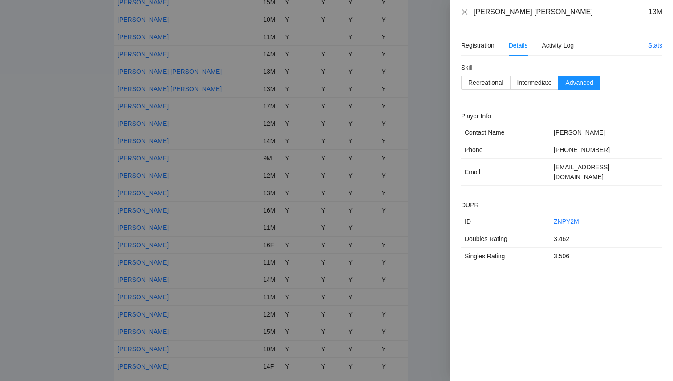
click at [108, 135] on div at bounding box center [336, 190] width 673 height 381
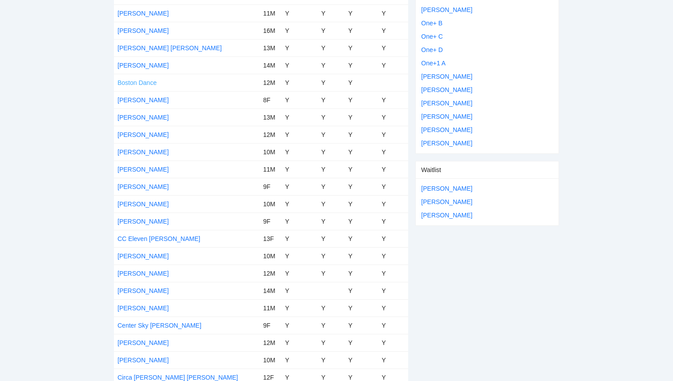
scroll to position [498, 0]
click at [137, 359] on link "[PERSON_NAME]" at bounding box center [142, 360] width 51 height 7
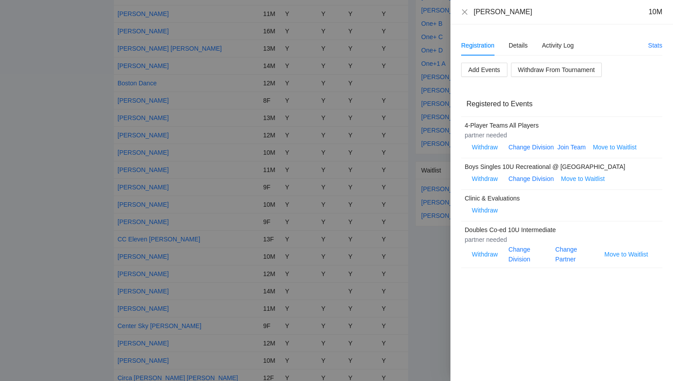
click at [85, 78] on div at bounding box center [336, 190] width 673 height 381
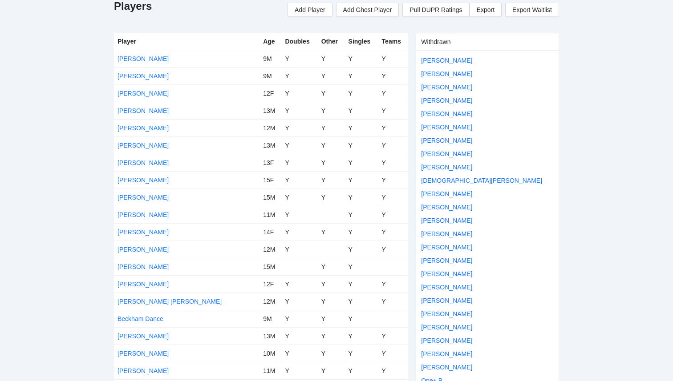
scroll to position [0, 0]
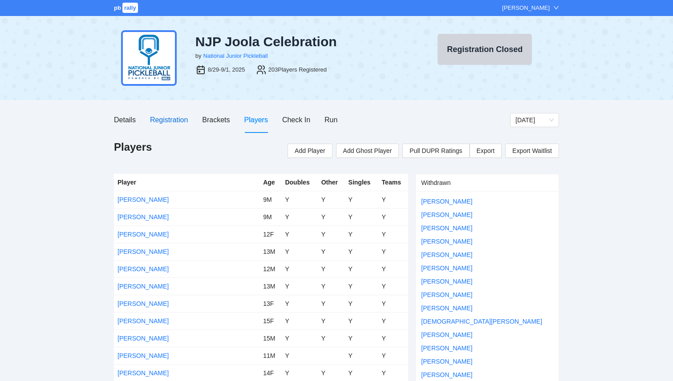
click at [165, 116] on div "Registration" at bounding box center [169, 119] width 38 height 11
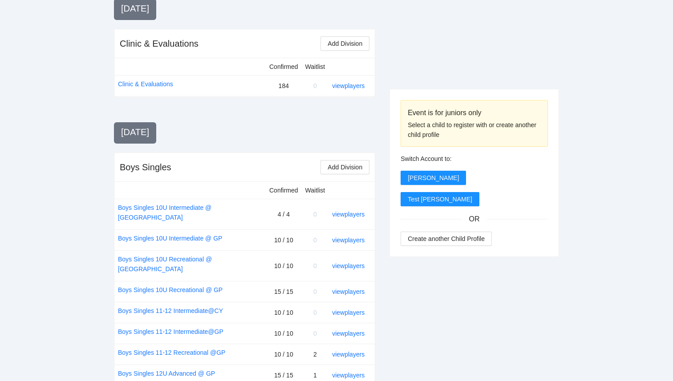
scroll to position [223, 0]
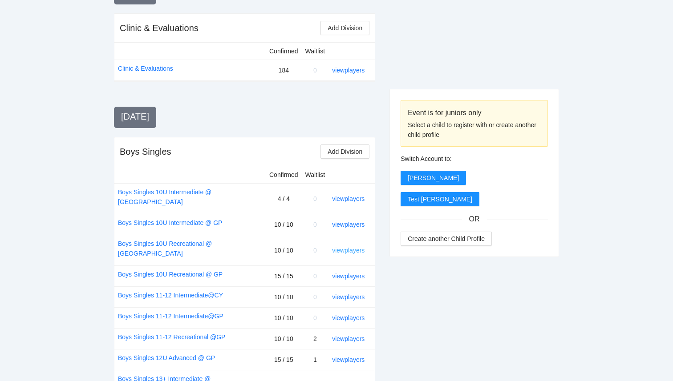
click at [351, 247] on link "view players" at bounding box center [348, 250] width 32 height 7
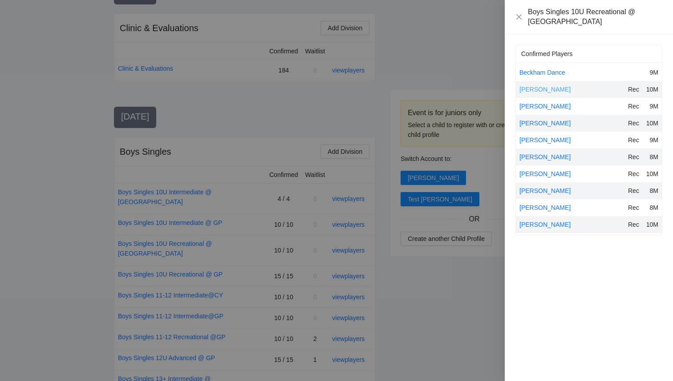
click at [544, 86] on link "[PERSON_NAME]" at bounding box center [544, 89] width 51 height 7
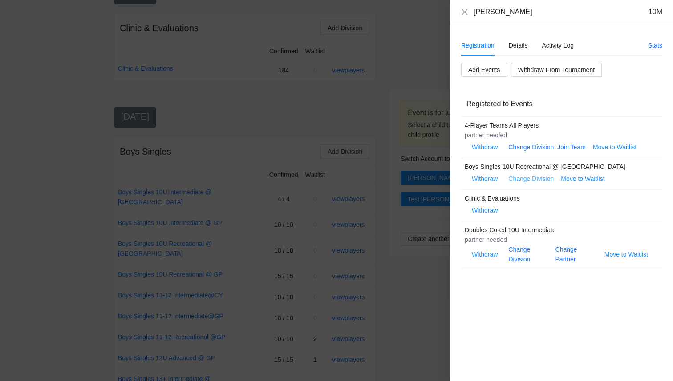
click at [544, 180] on link "Change Division" at bounding box center [530, 178] width 45 height 7
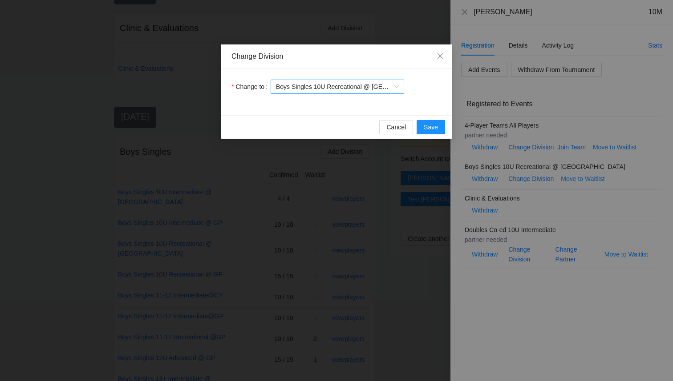
click at [378, 84] on span "Boys Singles 10U Recreational @ [GEOGRAPHIC_DATA]" at bounding box center [337, 86] width 123 height 13
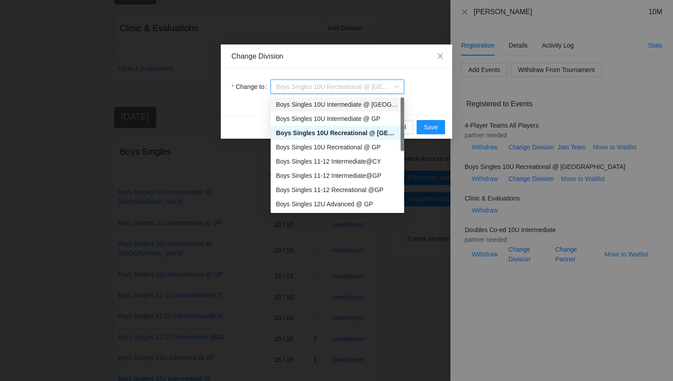
click at [373, 102] on div "Boys Singles 10U Intermediate @ [GEOGRAPHIC_DATA]" at bounding box center [337, 105] width 123 height 10
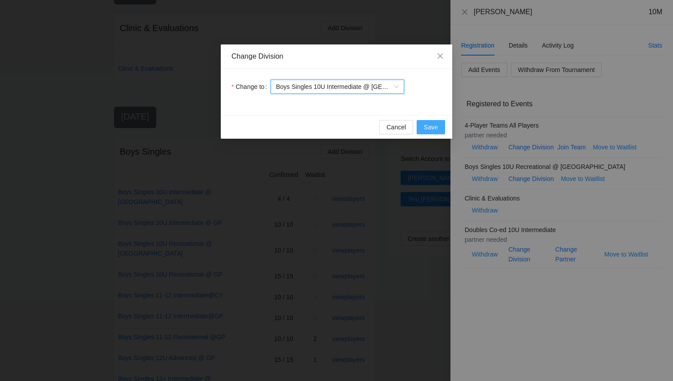
click at [430, 127] on span "Save" at bounding box center [430, 127] width 14 height 10
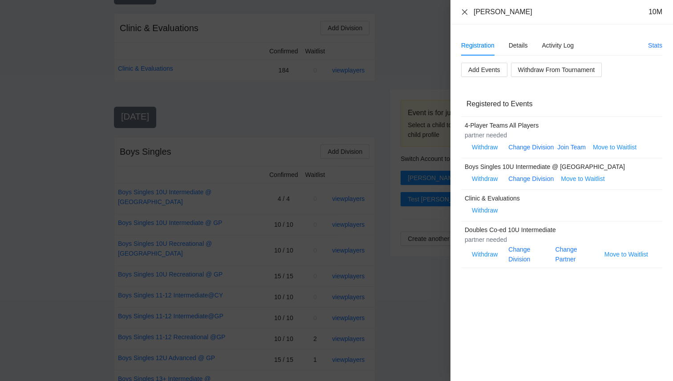
click at [464, 11] on icon "close" at bounding box center [464, 11] width 7 height 7
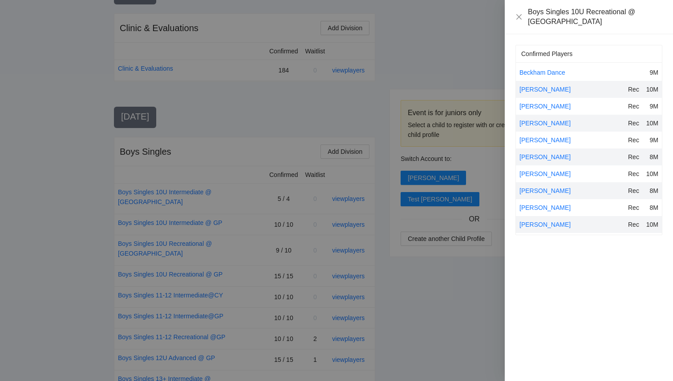
click at [301, 214] on div at bounding box center [336, 190] width 673 height 381
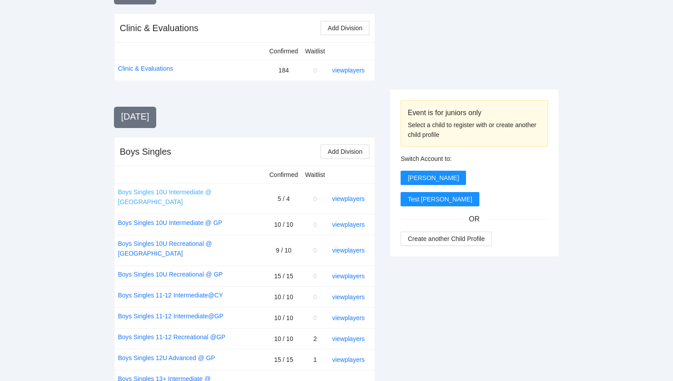
click at [200, 187] on link "Boys Singles 10U Intermediate @ [GEOGRAPHIC_DATA]" at bounding box center [190, 197] width 144 height 20
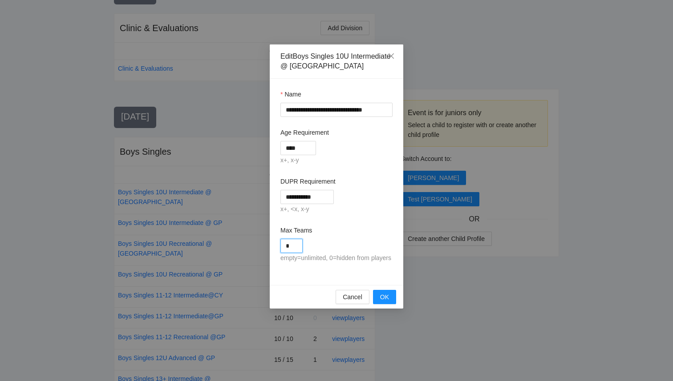
click at [292, 247] on input "*" at bounding box center [291, 246] width 22 height 14
type input "*"
click at [384, 302] on span "OK" at bounding box center [384, 297] width 9 height 10
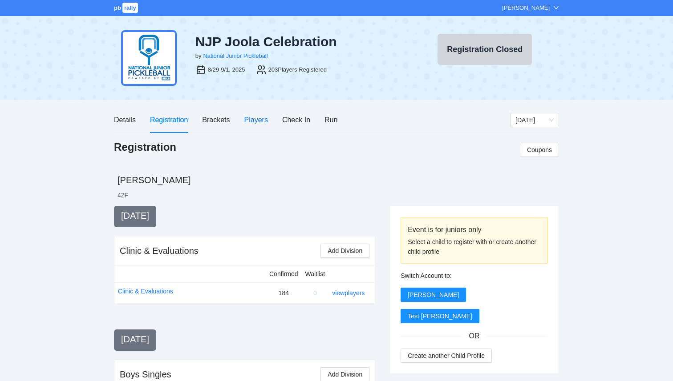
click at [266, 122] on div "Players" at bounding box center [256, 119] width 24 height 11
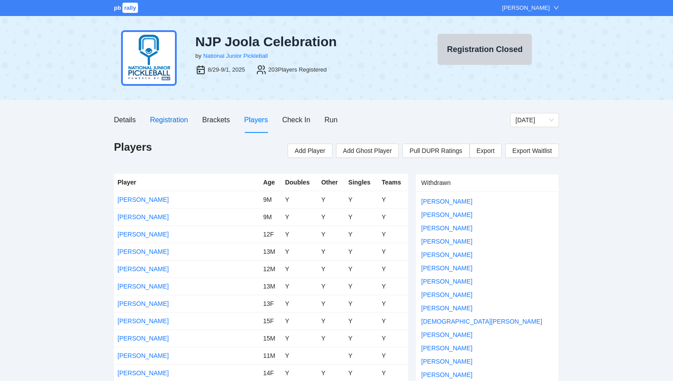
click at [161, 119] on div "Registration" at bounding box center [169, 119] width 38 height 11
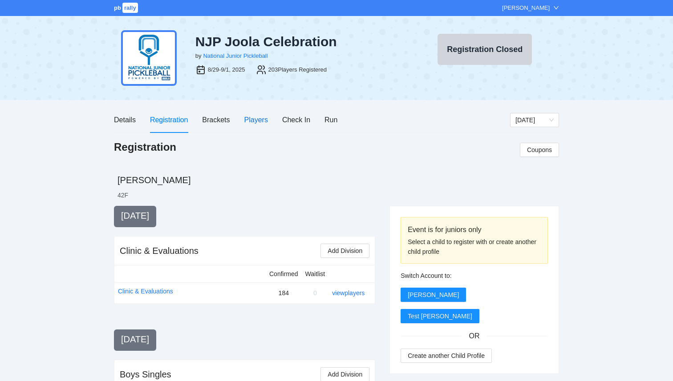
click at [251, 124] on div "Players" at bounding box center [256, 119] width 24 height 11
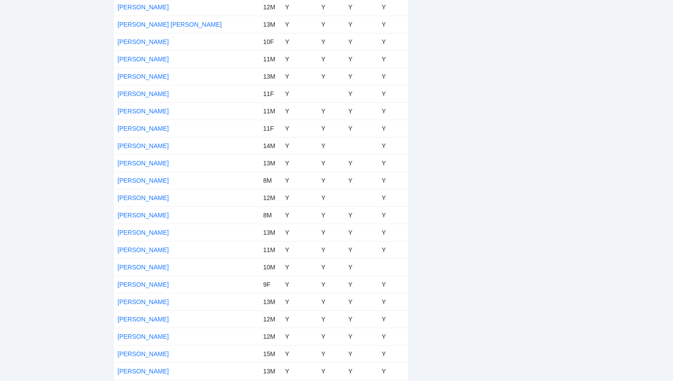
scroll to position [3319, 0]
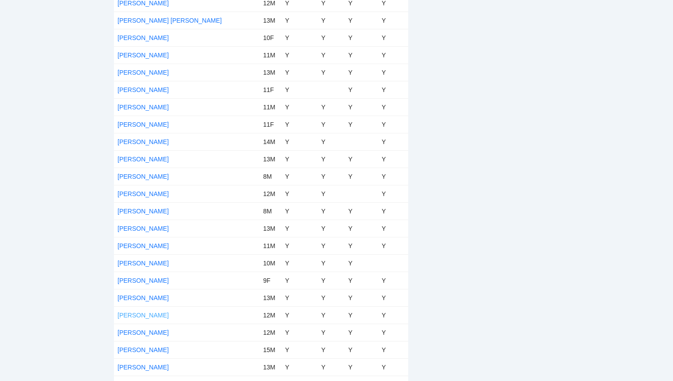
click at [141, 315] on link "[PERSON_NAME]" at bounding box center [142, 315] width 51 height 7
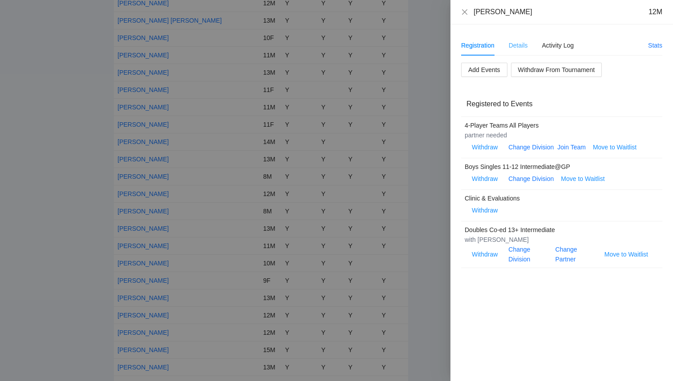
click at [519, 51] on div "Details" at bounding box center [517, 45] width 19 height 20
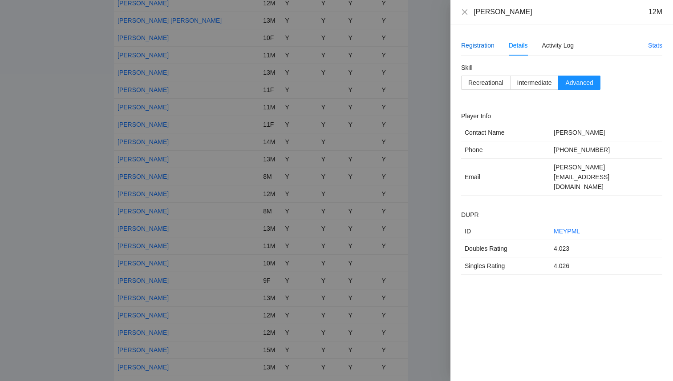
click at [468, 49] on div "Registration" at bounding box center [477, 45] width 33 height 10
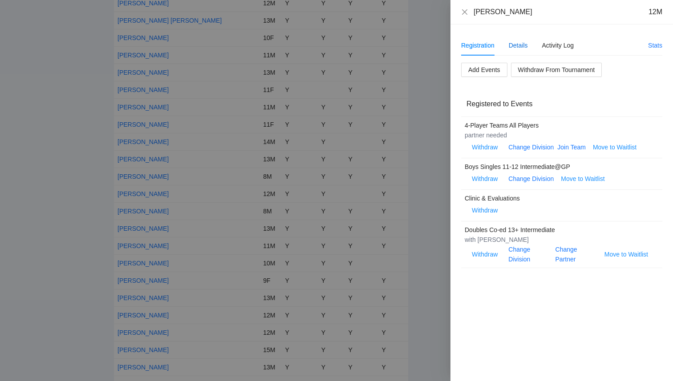
click at [515, 41] on div "Details" at bounding box center [517, 45] width 19 height 10
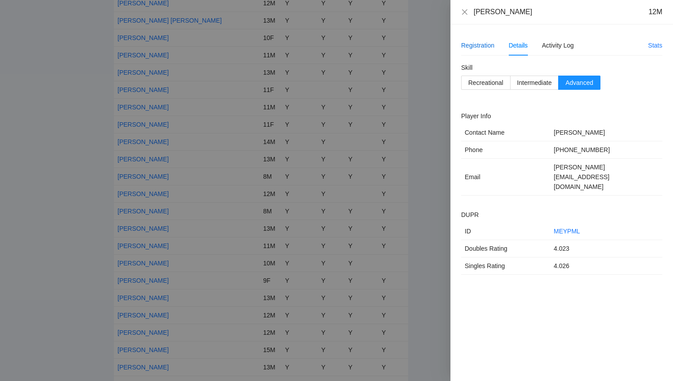
click at [484, 42] on div "Registration" at bounding box center [477, 45] width 33 height 10
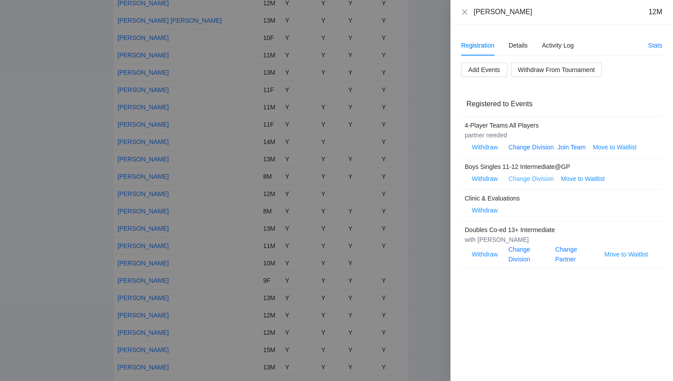
click at [522, 179] on link "Change Division" at bounding box center [530, 178] width 45 height 7
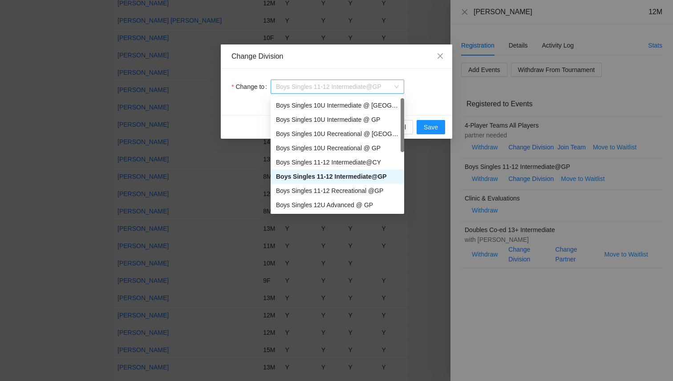
click at [389, 82] on span "Boys Singles 11-12 Intermediate@GP" at bounding box center [337, 86] width 123 height 13
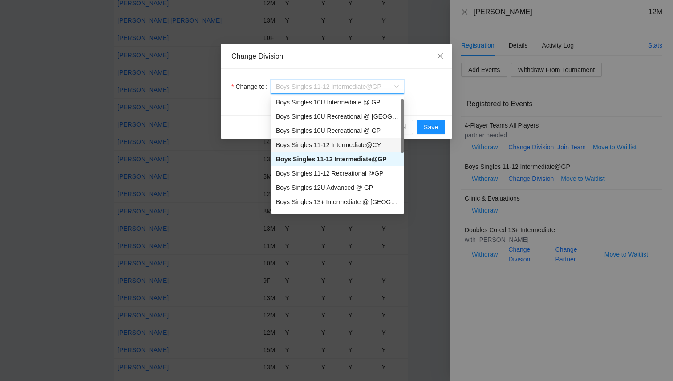
scroll to position [19, 0]
click at [349, 186] on div "Boys Singles 12U Advanced @ GP" at bounding box center [337, 186] width 123 height 10
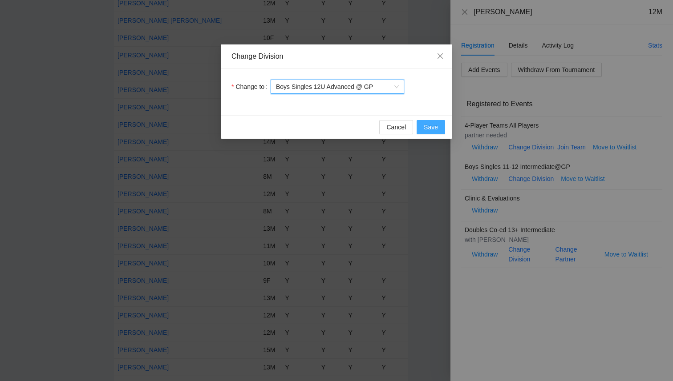
click at [428, 131] on span "Save" at bounding box center [430, 127] width 14 height 10
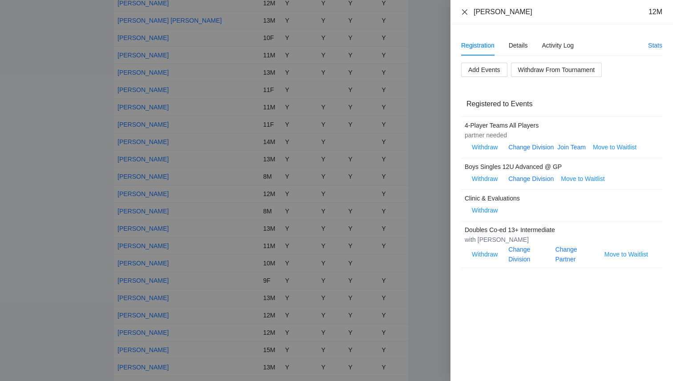
click at [462, 12] on icon "close" at bounding box center [464, 11] width 7 height 7
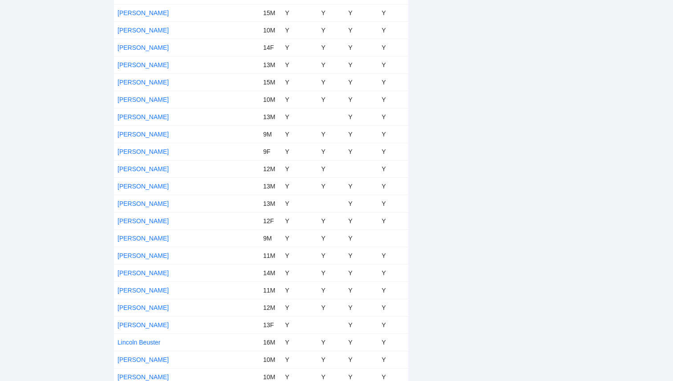
scroll to position [2112, 0]
click at [137, 85] on link "[PERSON_NAME]" at bounding box center [142, 82] width 51 height 7
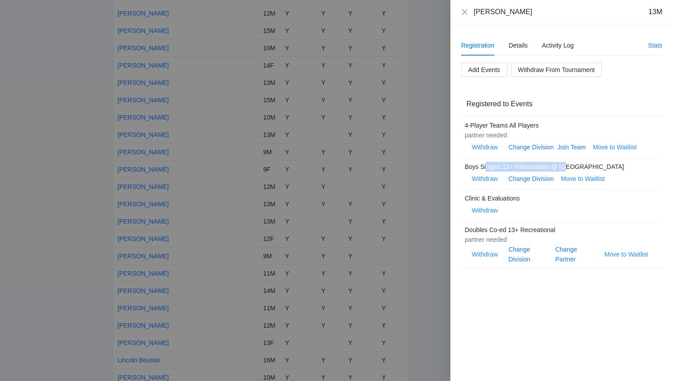
drag, startPoint x: 568, startPoint y: 168, endPoint x: 487, endPoint y: 165, distance: 80.6
click at [487, 165] on div "Boys Singles 13+ Intermediate @ [GEOGRAPHIC_DATA]" at bounding box center [557, 167] width 187 height 10
click at [71, 183] on div at bounding box center [336, 190] width 673 height 381
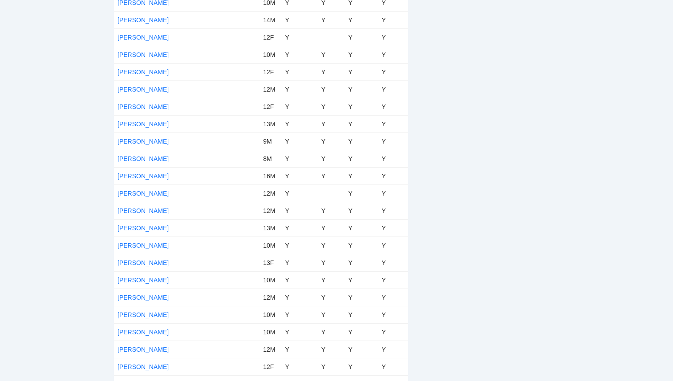
scroll to position [2875, 0]
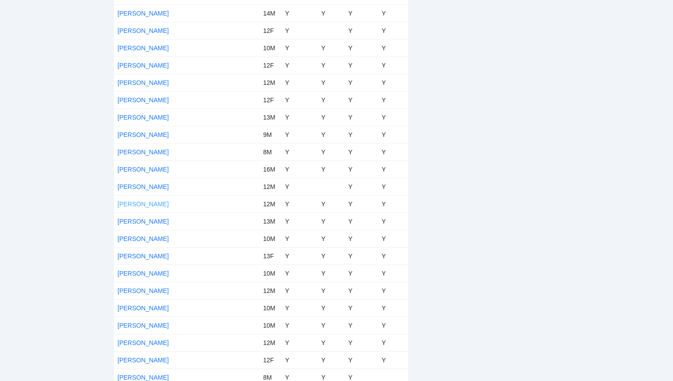
click at [132, 201] on link "[PERSON_NAME]" at bounding box center [142, 204] width 51 height 7
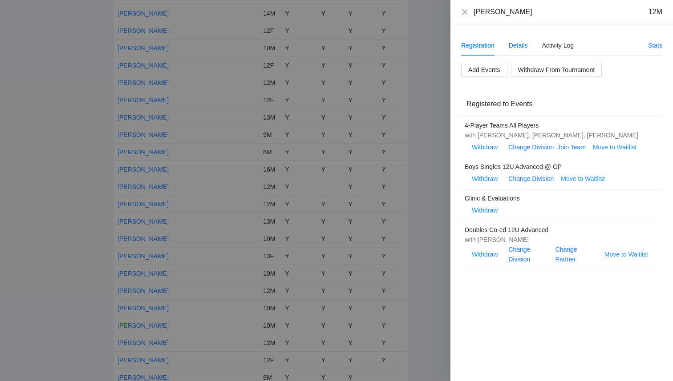
click at [517, 45] on div "Details" at bounding box center [517, 45] width 19 height 10
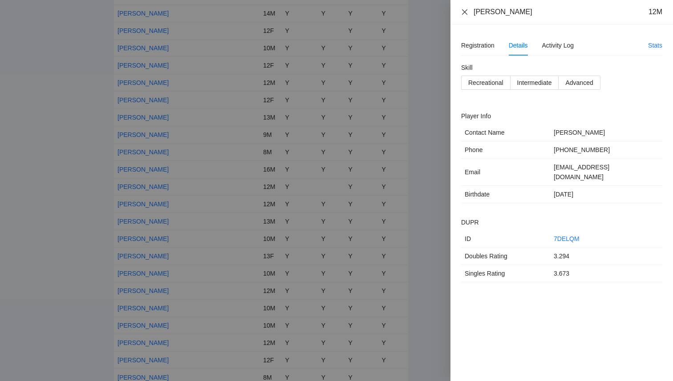
click at [464, 12] on icon "close" at bounding box center [464, 11] width 5 height 5
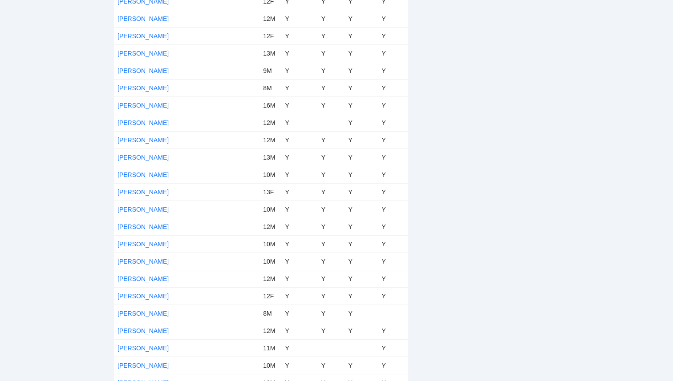
scroll to position [2936, 0]
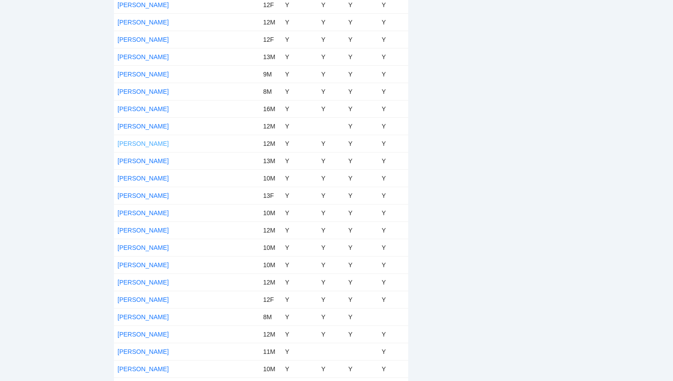
click at [137, 142] on link "[PERSON_NAME]" at bounding box center [142, 143] width 51 height 7
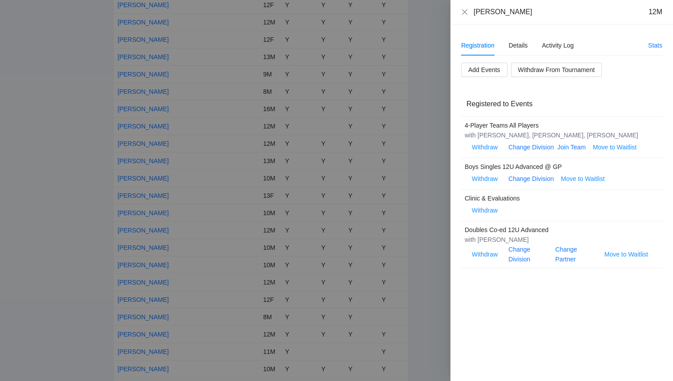
click at [58, 145] on div at bounding box center [336, 190] width 673 height 381
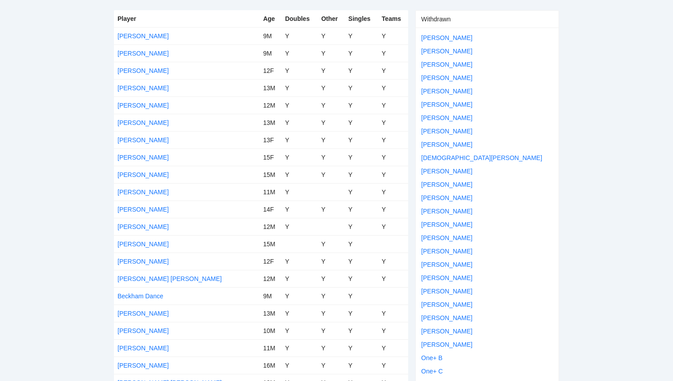
scroll to position [0, 0]
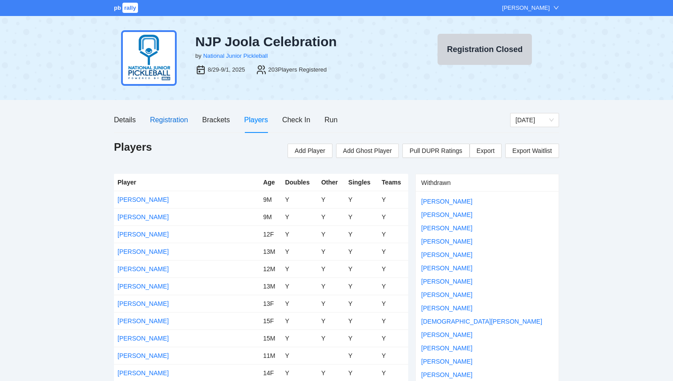
click at [181, 119] on div "Registration" at bounding box center [169, 119] width 38 height 11
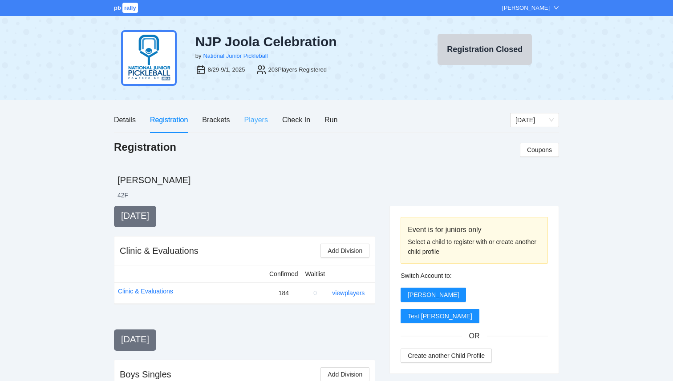
click at [258, 109] on div "Players" at bounding box center [256, 119] width 24 height 25
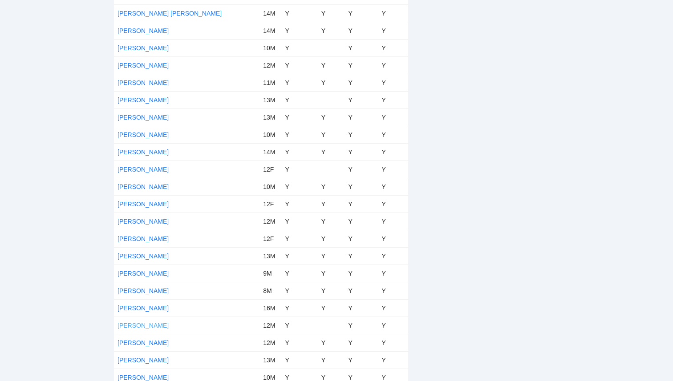
scroll to position [2734, 0]
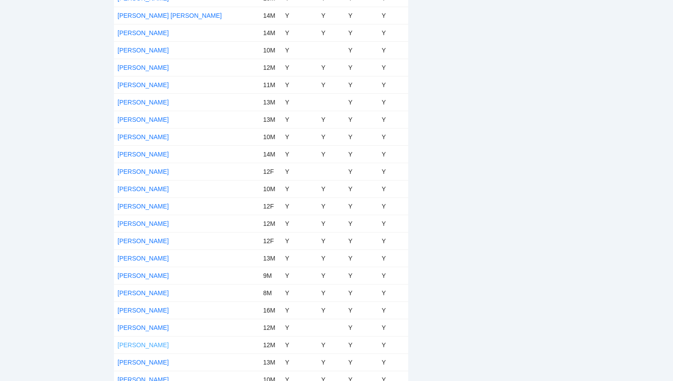
click at [139, 346] on link "[PERSON_NAME]" at bounding box center [142, 345] width 51 height 7
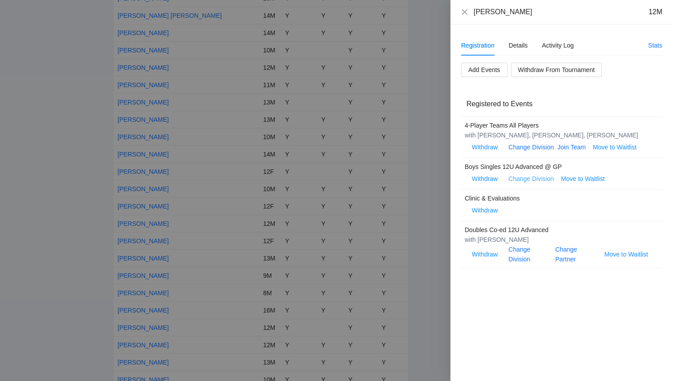
click at [540, 180] on link "Change Division" at bounding box center [530, 178] width 45 height 7
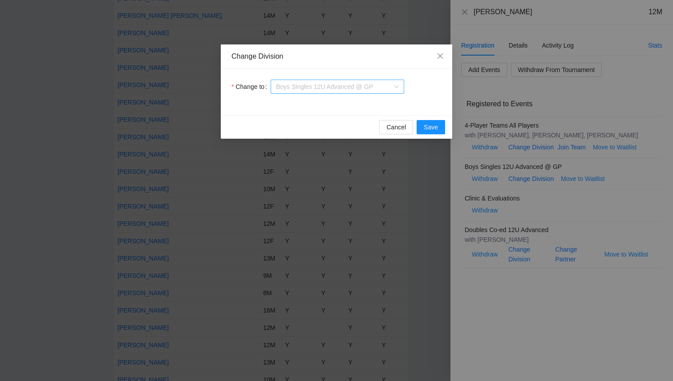
click at [365, 86] on span "Boys Singles 12U Advanced @ GP" at bounding box center [337, 86] width 123 height 13
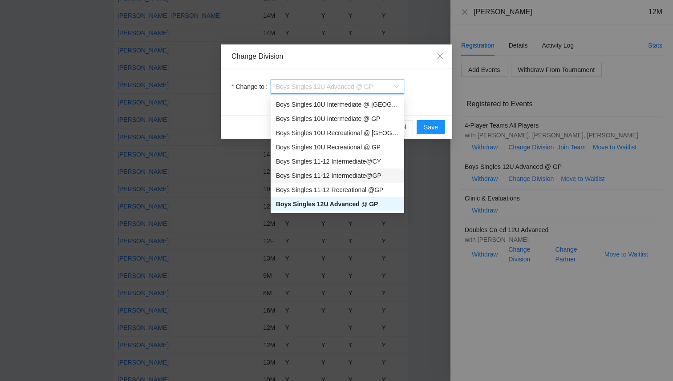
click at [359, 176] on div "Boys Singles 11-12 Intermediate@GP" at bounding box center [337, 176] width 123 height 10
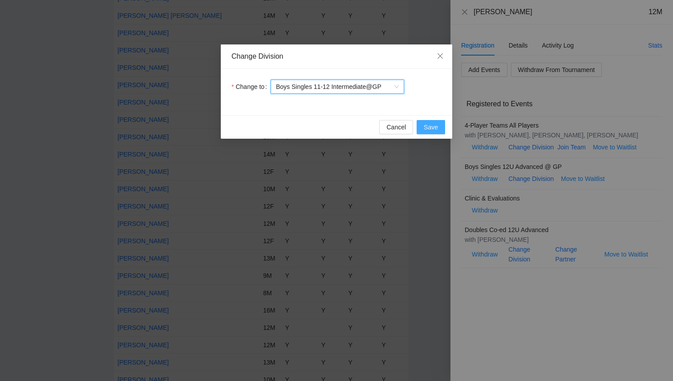
click at [437, 132] on button "Save" at bounding box center [430, 127] width 28 height 14
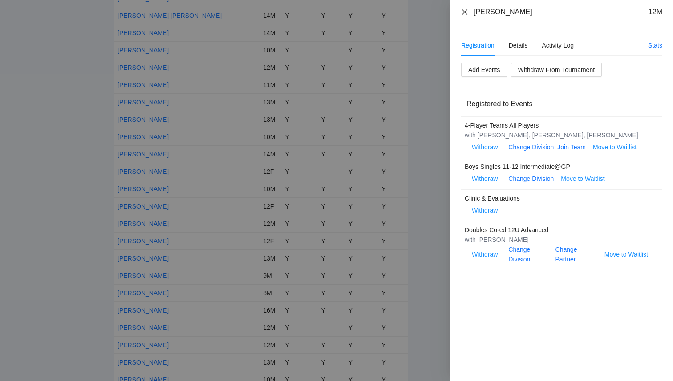
click at [464, 14] on icon "close" at bounding box center [464, 11] width 7 height 7
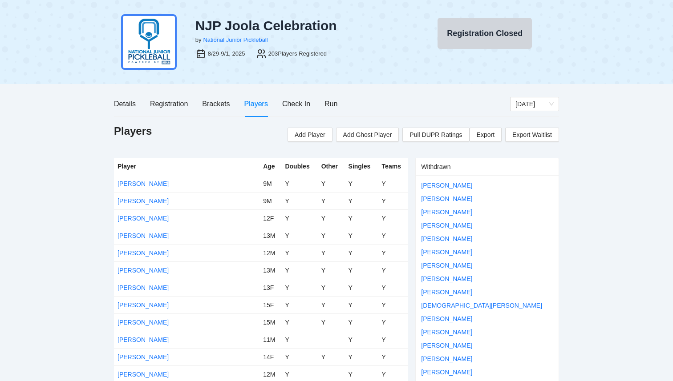
scroll to position [0, 0]
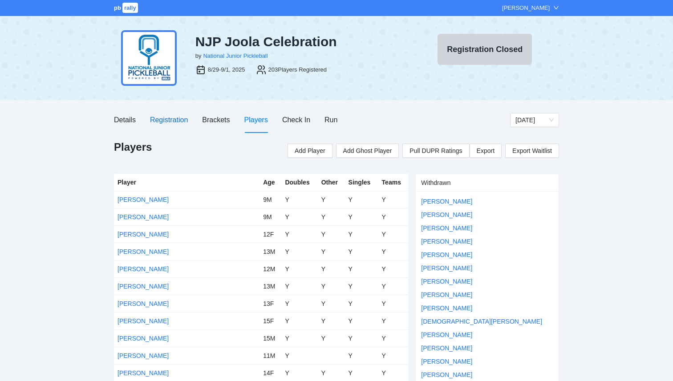
click at [167, 121] on div "Registration" at bounding box center [169, 119] width 38 height 11
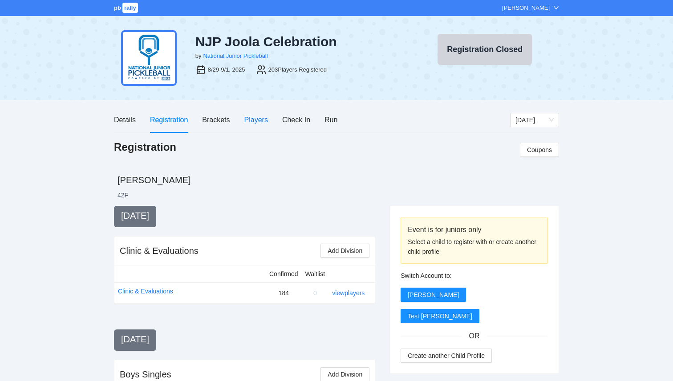
click at [262, 121] on div "Players" at bounding box center [256, 119] width 24 height 11
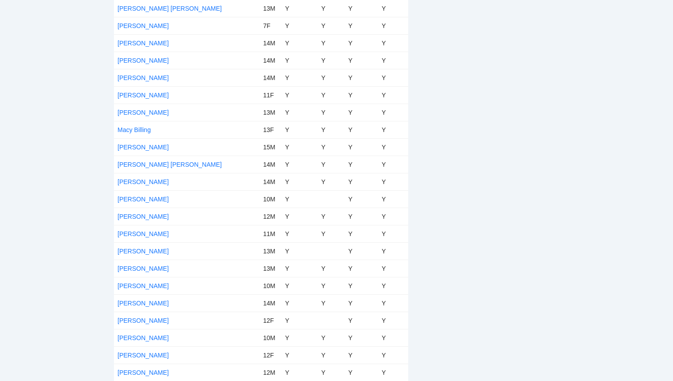
scroll to position [2588, 0]
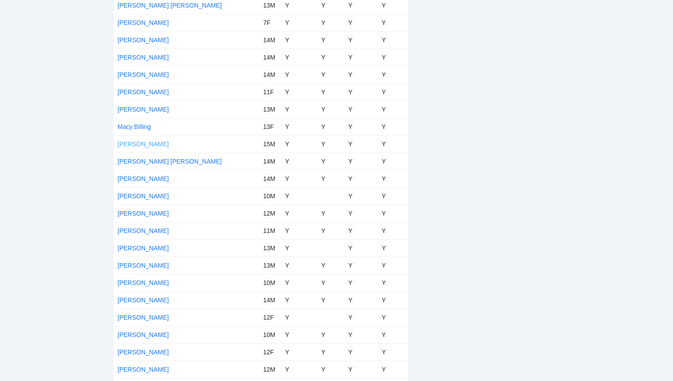
click at [143, 143] on link "[PERSON_NAME]" at bounding box center [142, 144] width 51 height 7
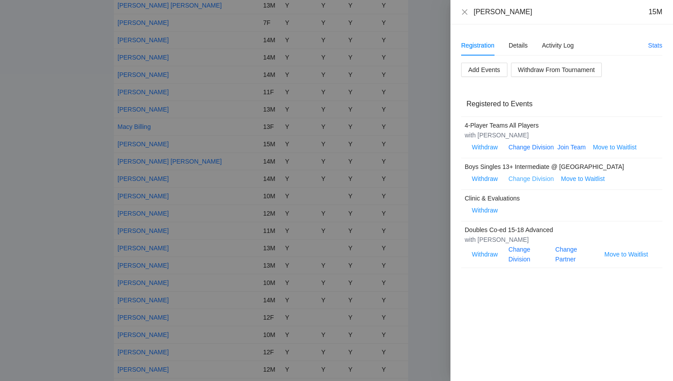
click at [547, 178] on link "Change Division" at bounding box center [530, 178] width 45 height 7
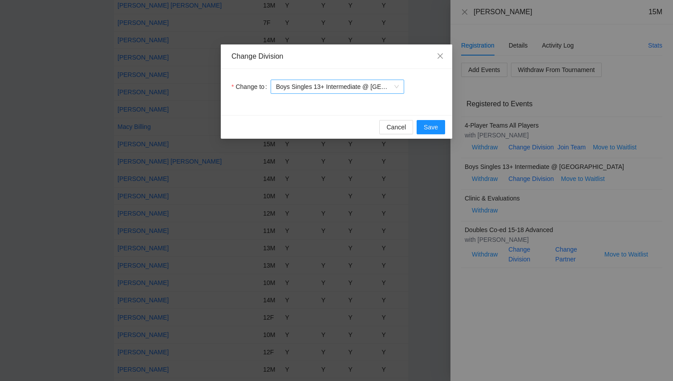
click at [372, 91] on span "Boys Singles 13+ Intermediate @ [GEOGRAPHIC_DATA]" at bounding box center [337, 86] width 123 height 13
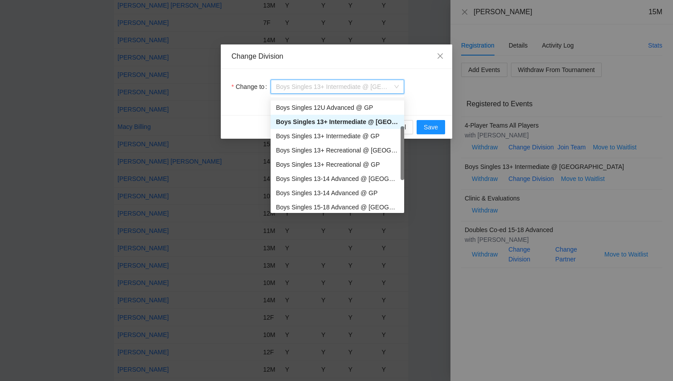
scroll to position [97, 0]
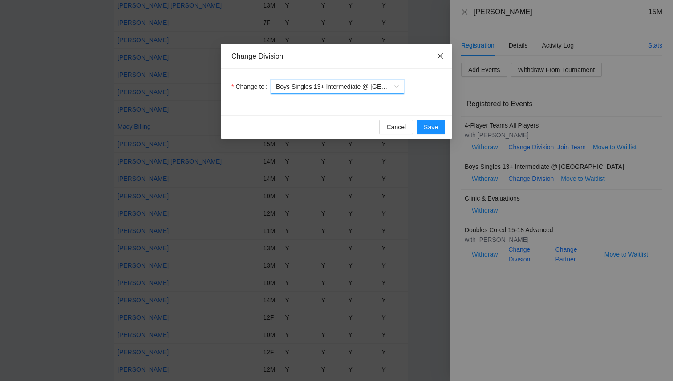
click at [439, 60] on icon "close" at bounding box center [439, 55] width 7 height 7
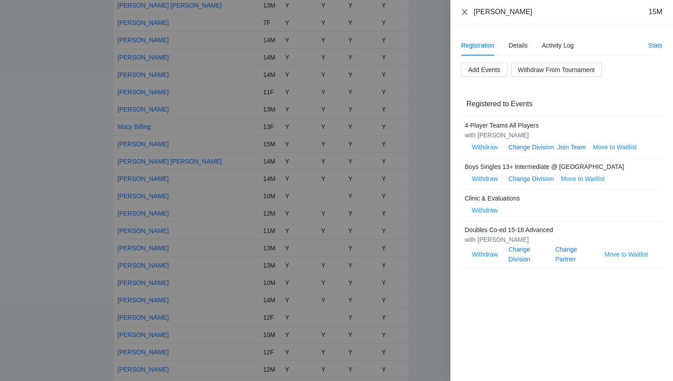
click at [466, 12] on icon "close" at bounding box center [464, 11] width 7 height 7
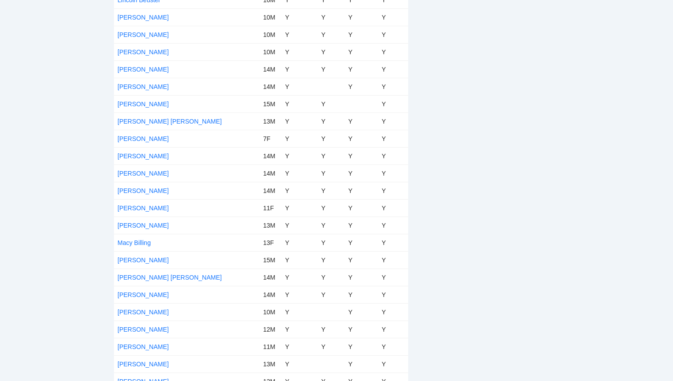
scroll to position [2482, 0]
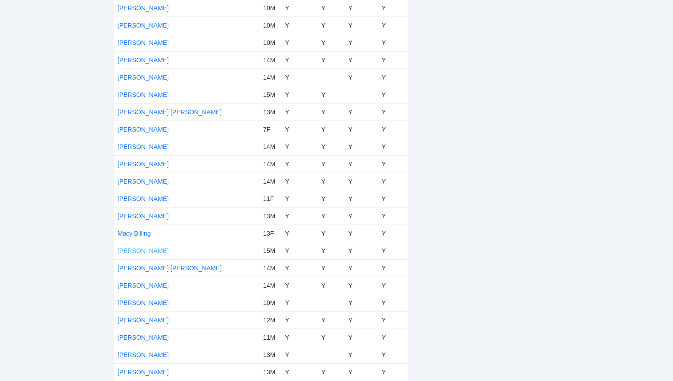
click at [137, 253] on link "[PERSON_NAME]" at bounding box center [142, 250] width 51 height 7
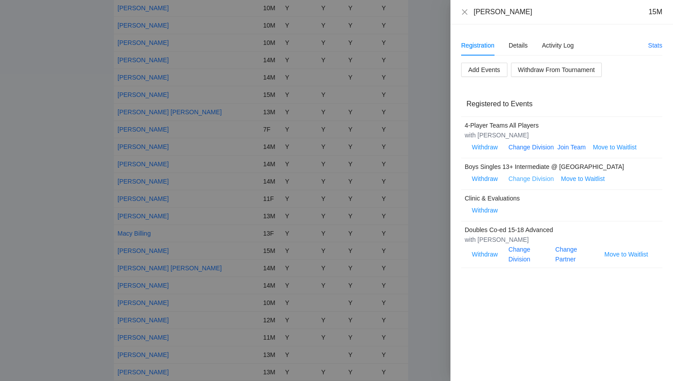
click at [543, 181] on link "Change Division" at bounding box center [530, 178] width 45 height 7
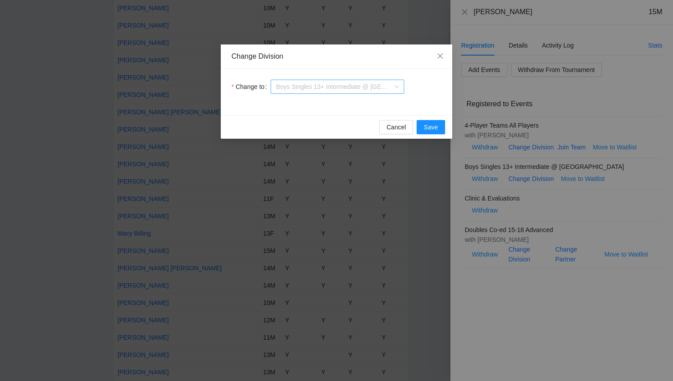
click at [314, 90] on span "Boys Singles 13+ Intermediate @ [GEOGRAPHIC_DATA]" at bounding box center [337, 86] width 123 height 13
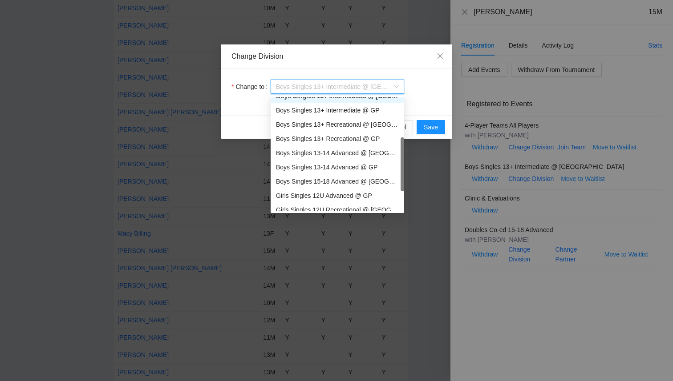
scroll to position [123, 0]
click at [318, 179] on div "Boys Singles 15-18 Advanced @ [GEOGRAPHIC_DATA]" at bounding box center [337, 181] width 123 height 10
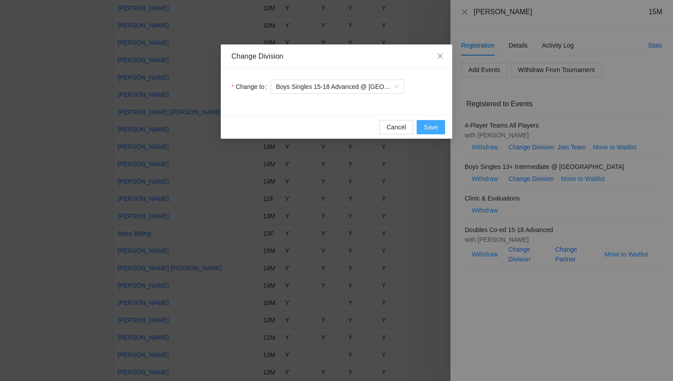
click at [426, 126] on span "Save" at bounding box center [430, 127] width 14 height 10
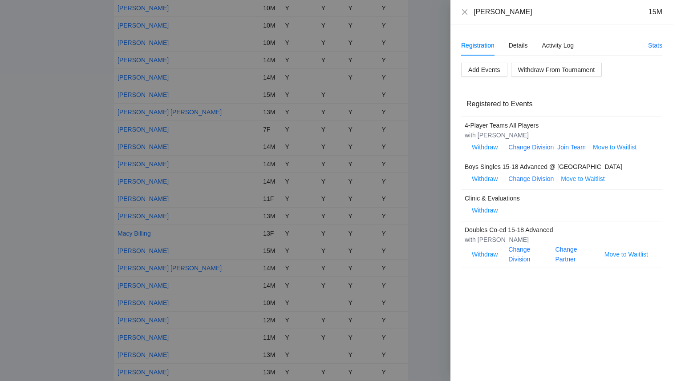
click at [82, 199] on div at bounding box center [336, 190] width 673 height 381
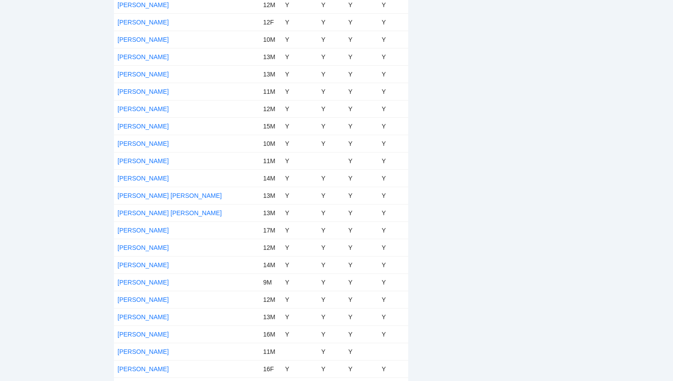
scroll to position [1682, 0]
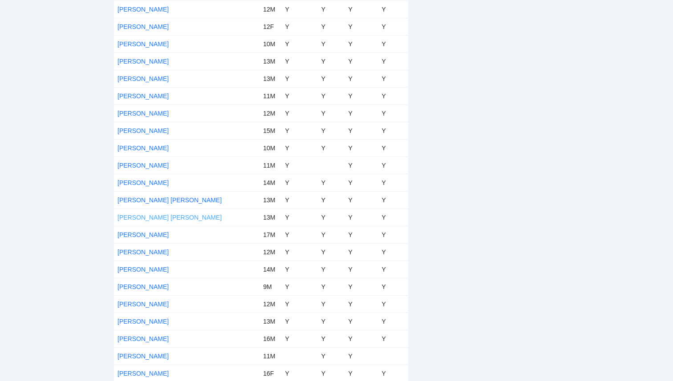
click at [131, 218] on link "[PERSON_NAME] [PERSON_NAME]" at bounding box center [169, 217] width 104 height 7
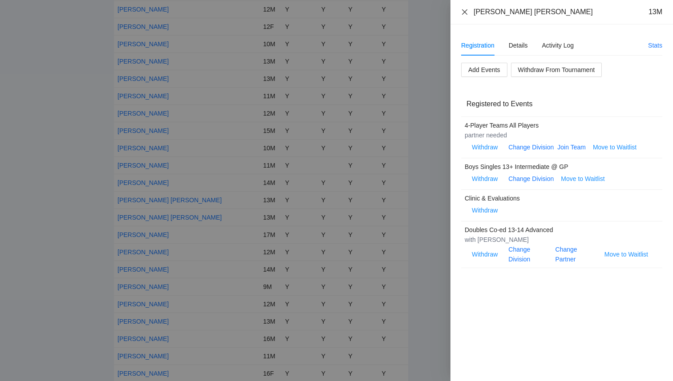
click at [466, 11] on icon "close" at bounding box center [464, 11] width 5 height 5
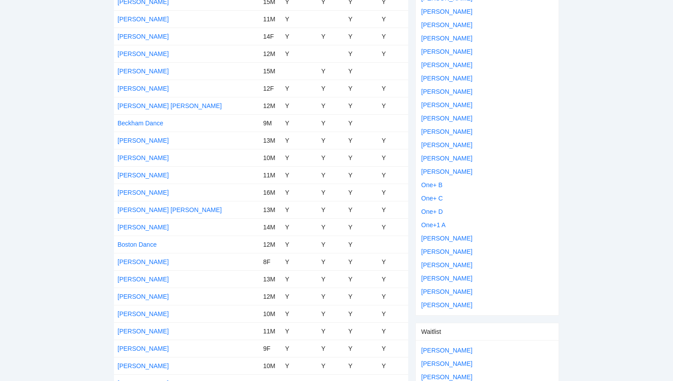
scroll to position [0, 0]
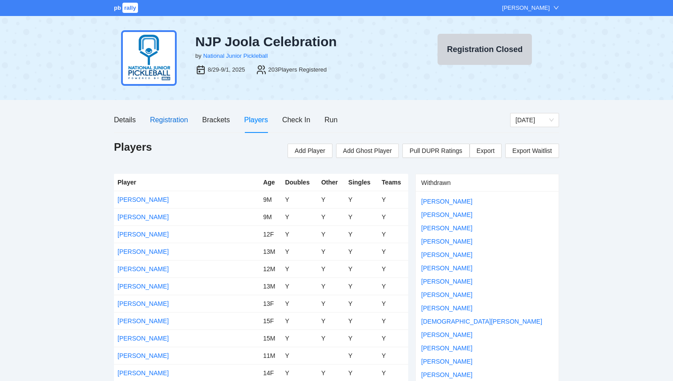
click at [174, 117] on div "Registration" at bounding box center [169, 119] width 38 height 11
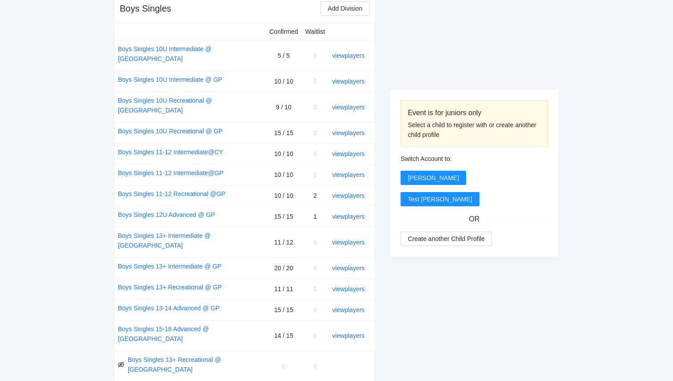
scroll to position [366, 0]
click at [351, 333] on link "view players" at bounding box center [348, 336] width 32 height 7
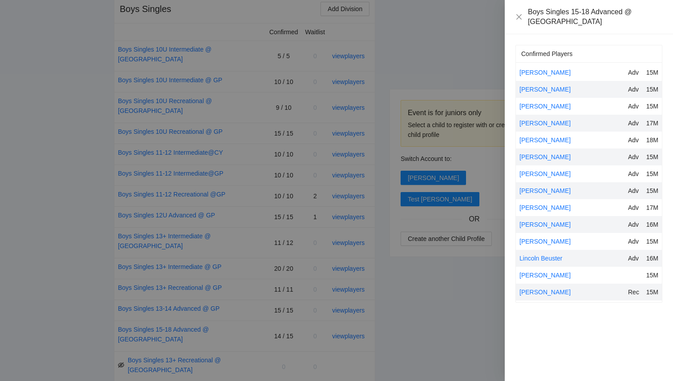
click at [263, 216] on div at bounding box center [336, 190] width 673 height 381
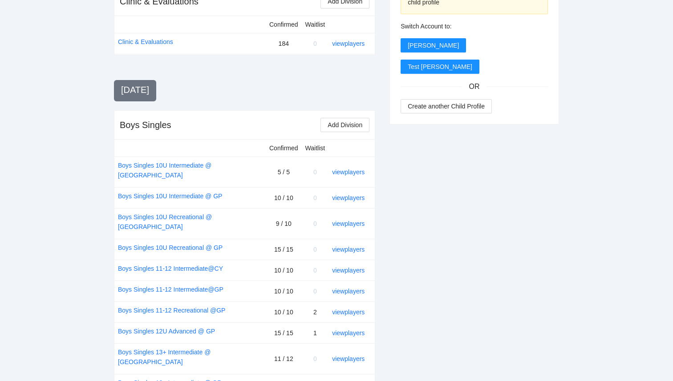
scroll to position [0, 0]
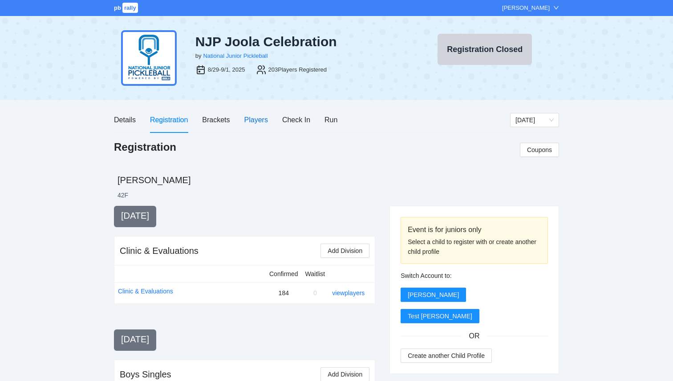
click at [256, 115] on div "Players" at bounding box center [256, 119] width 24 height 11
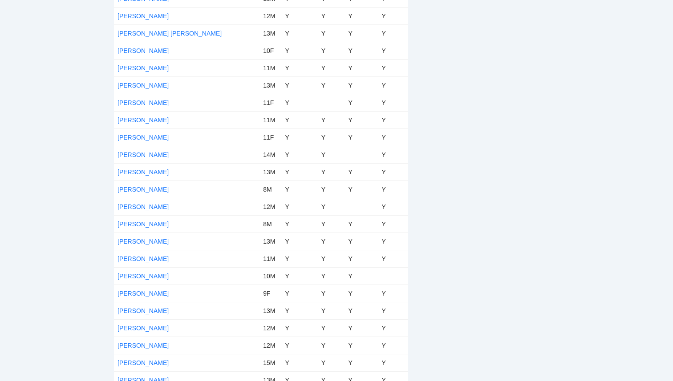
scroll to position [3331, 0]
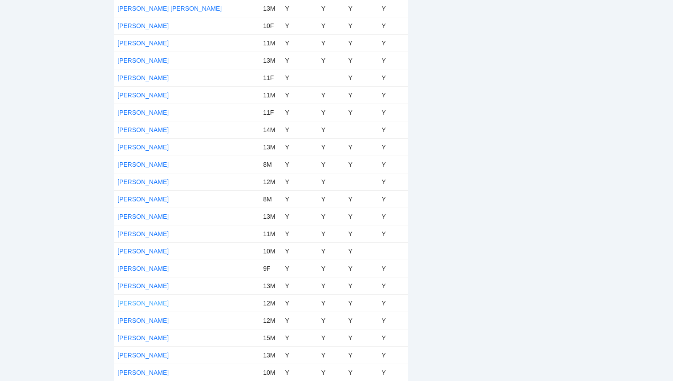
click at [137, 301] on link "[PERSON_NAME]" at bounding box center [142, 303] width 51 height 7
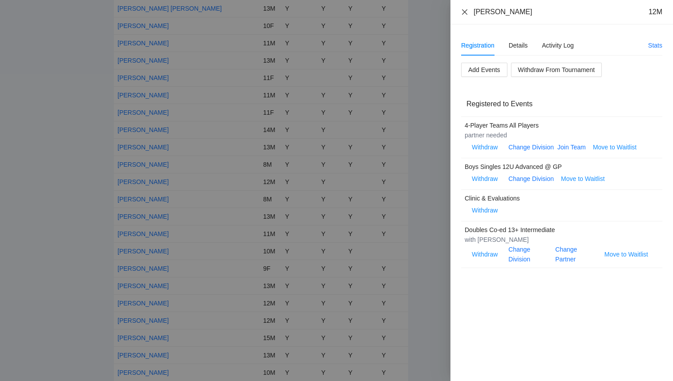
click at [463, 13] on icon "close" at bounding box center [464, 11] width 5 height 5
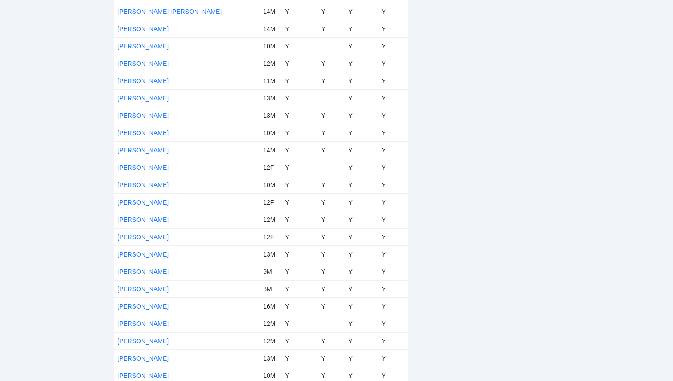
scroll to position [2740, 0]
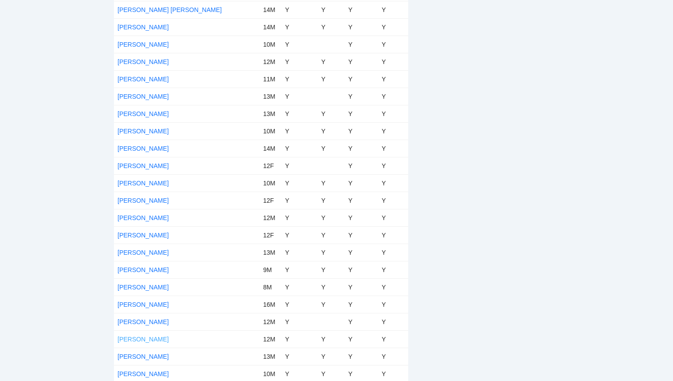
click at [129, 339] on link "Noah ElByr" at bounding box center [142, 339] width 51 height 7
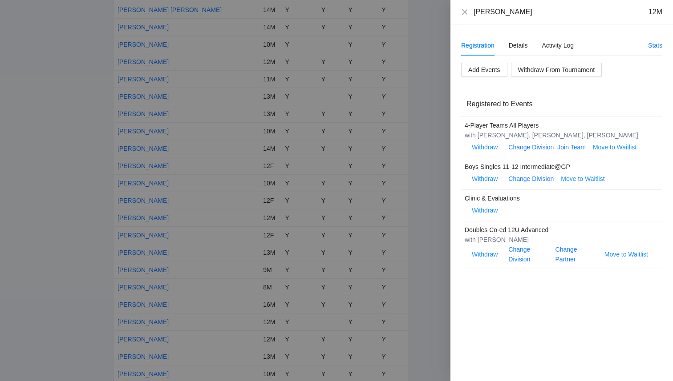
click at [54, 215] on div at bounding box center [336, 190] width 673 height 381
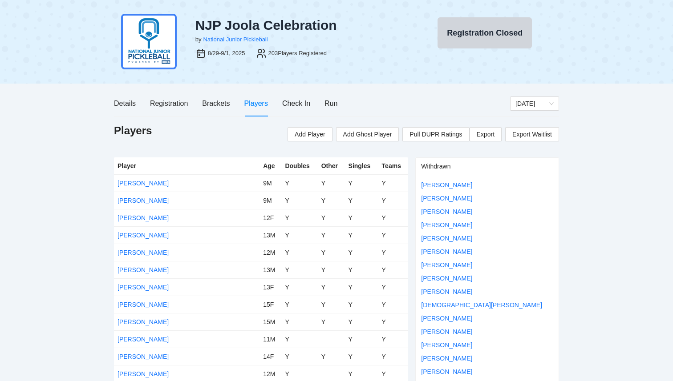
scroll to position [0, 0]
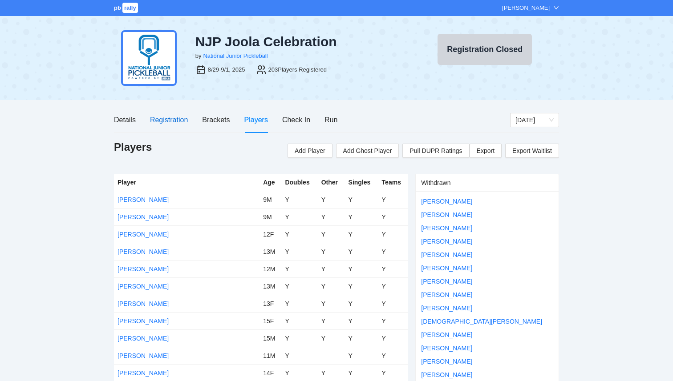
click at [169, 124] on div "Registration" at bounding box center [169, 119] width 38 height 11
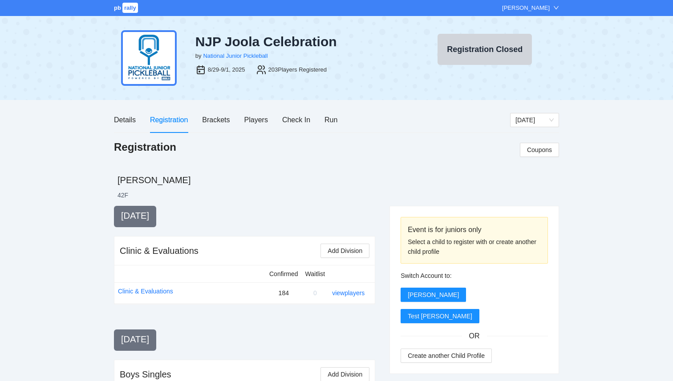
click at [166, 121] on div "Registration" at bounding box center [169, 119] width 38 height 11
click at [257, 115] on div "Players" at bounding box center [256, 119] width 24 height 11
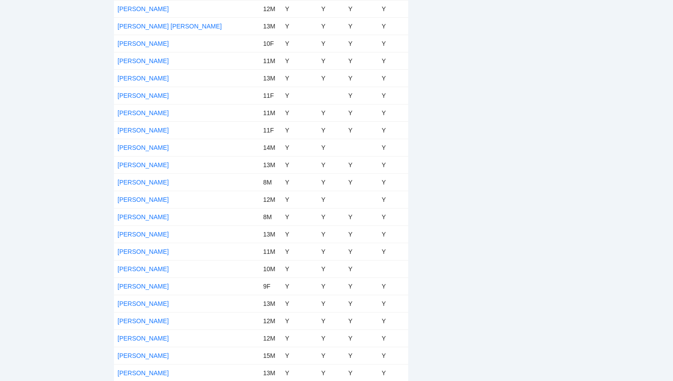
scroll to position [3331, 0]
click at [141, 215] on link "Teddy Philips" at bounding box center [142, 216] width 51 height 7
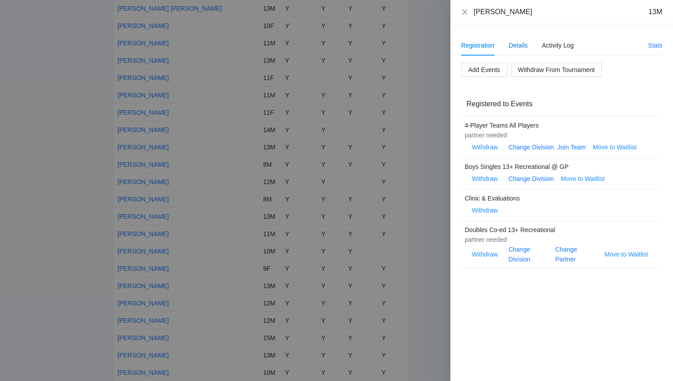
click at [522, 49] on div "Details" at bounding box center [517, 45] width 19 height 10
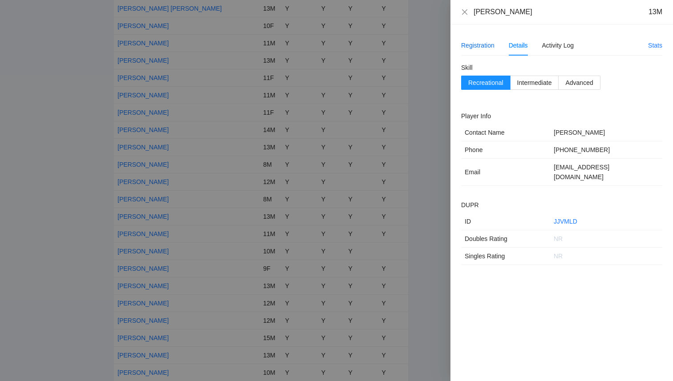
click at [478, 48] on div "Registration" at bounding box center [477, 45] width 33 height 10
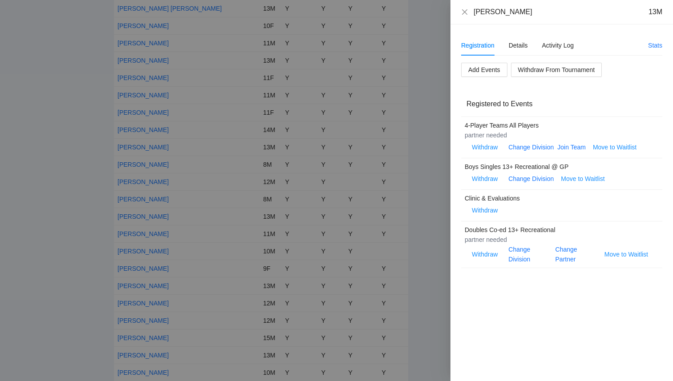
click at [57, 85] on div at bounding box center [336, 190] width 673 height 381
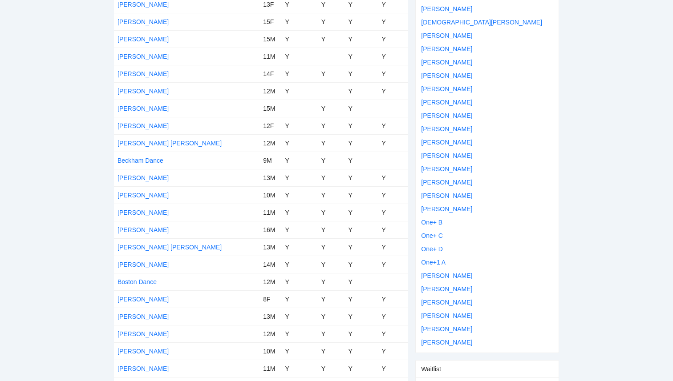
scroll to position [0, 0]
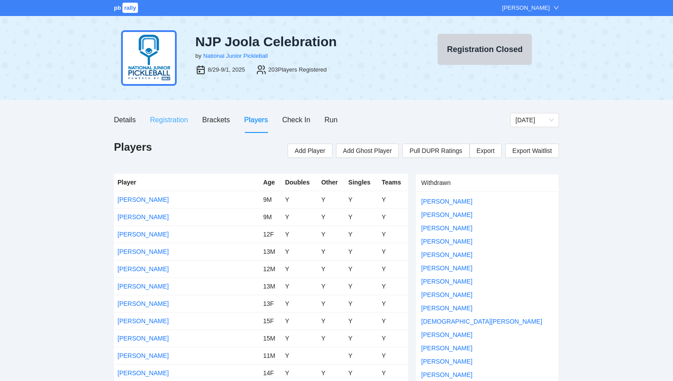
click at [182, 113] on div "Registration" at bounding box center [169, 119] width 38 height 25
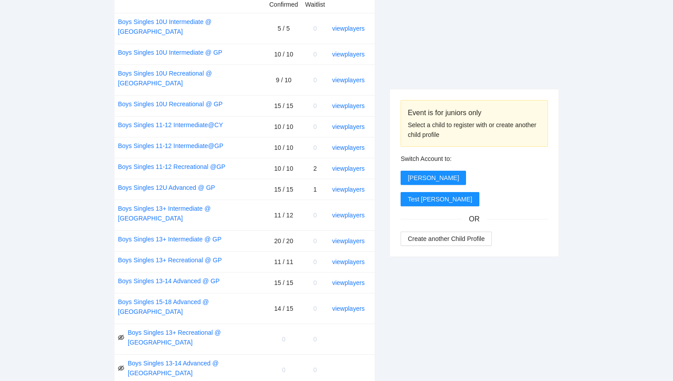
scroll to position [466, 0]
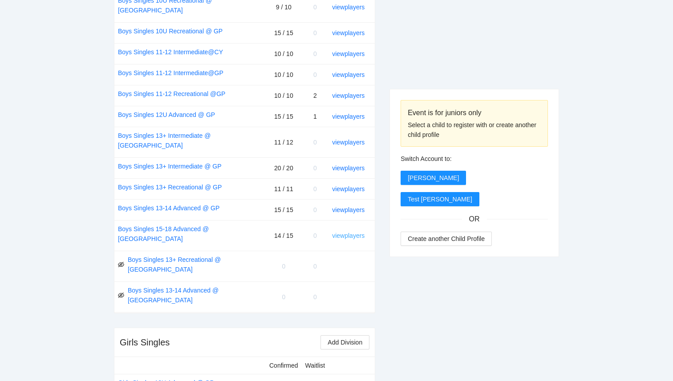
click at [350, 232] on link "view players" at bounding box center [348, 235] width 32 height 7
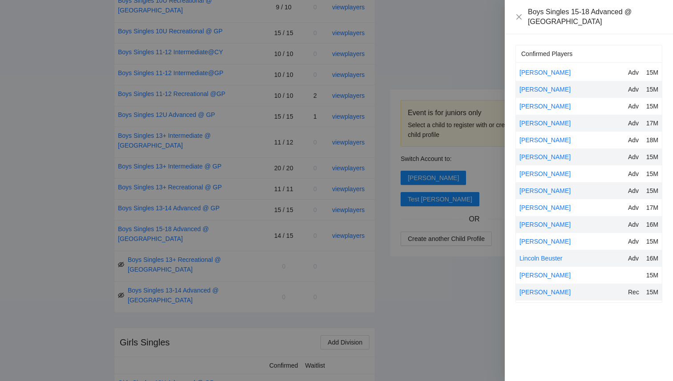
click at [89, 244] on div at bounding box center [336, 190] width 673 height 381
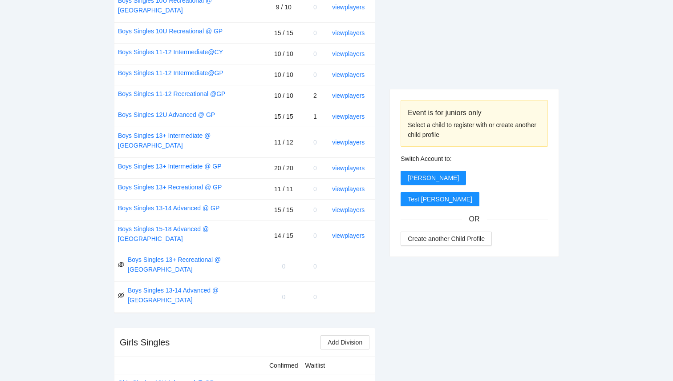
click at [352, 184] on div "view players" at bounding box center [350, 189] width 36 height 10
click at [352, 185] on link "view players" at bounding box center [348, 188] width 32 height 7
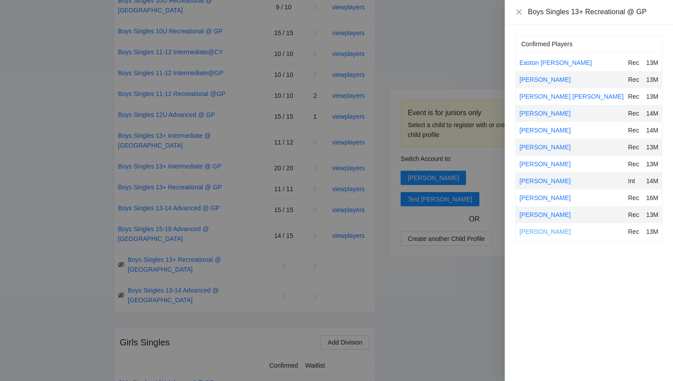
click at [524, 230] on link "[PERSON_NAME]" at bounding box center [544, 231] width 51 height 7
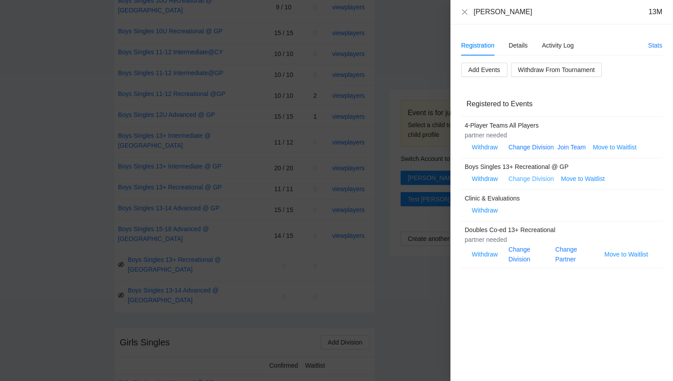
click at [529, 179] on link "Change Division" at bounding box center [530, 178] width 45 height 7
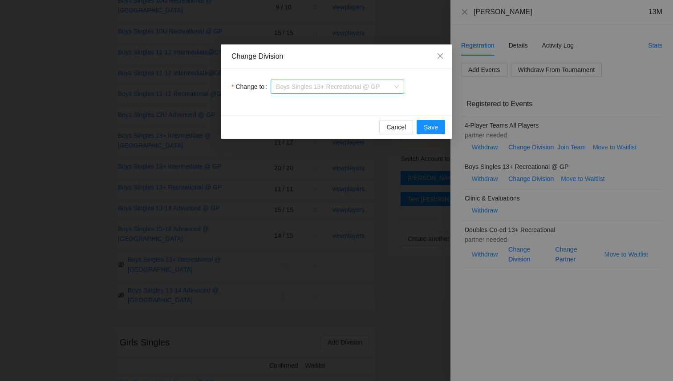
click at [389, 88] on span "Boys Singles 13+ Recreational @ GP" at bounding box center [337, 86] width 123 height 13
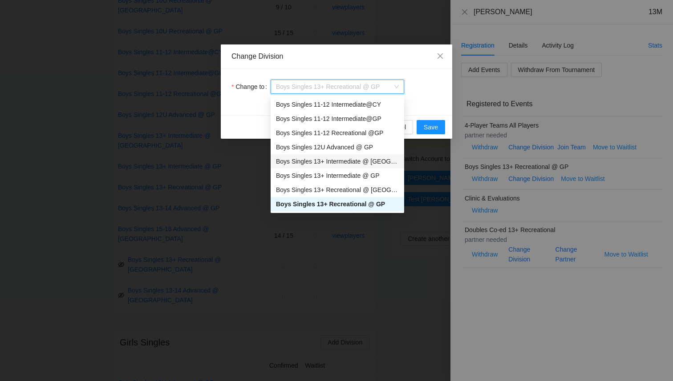
click at [371, 165] on div "Boys Singles 13+ Intermediate @ [GEOGRAPHIC_DATA]" at bounding box center [337, 162] width 123 height 10
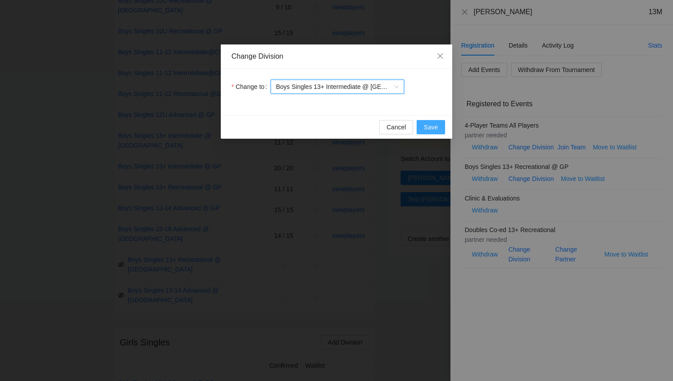
click at [429, 127] on span "Save" at bounding box center [430, 127] width 14 height 10
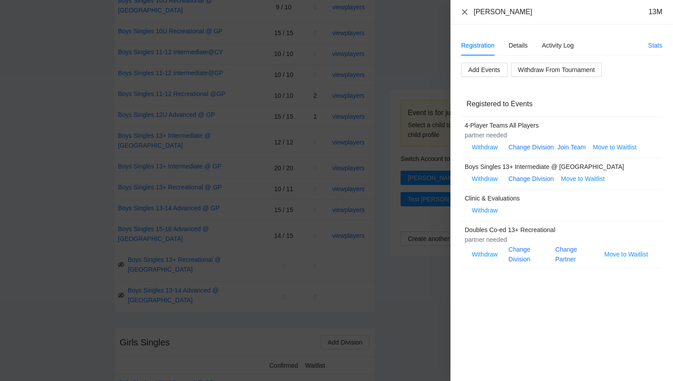
click at [467, 12] on icon "close" at bounding box center [464, 11] width 7 height 7
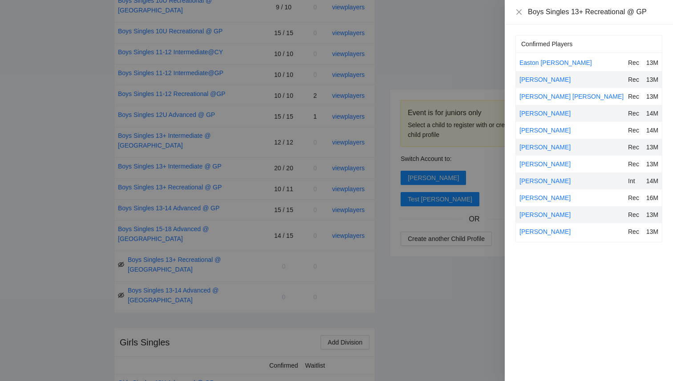
click at [62, 130] on div at bounding box center [336, 190] width 673 height 381
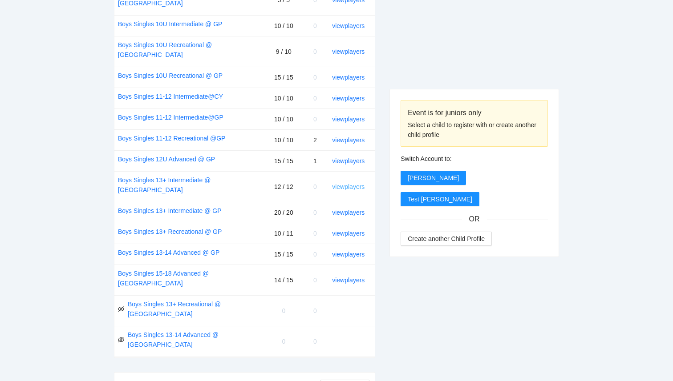
scroll to position [0, 0]
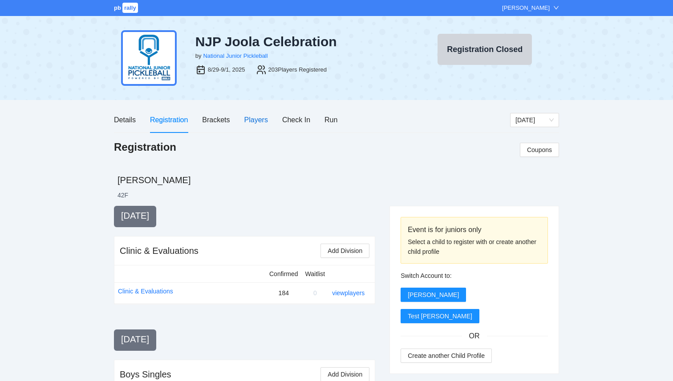
click at [251, 117] on div "Players" at bounding box center [256, 119] width 24 height 11
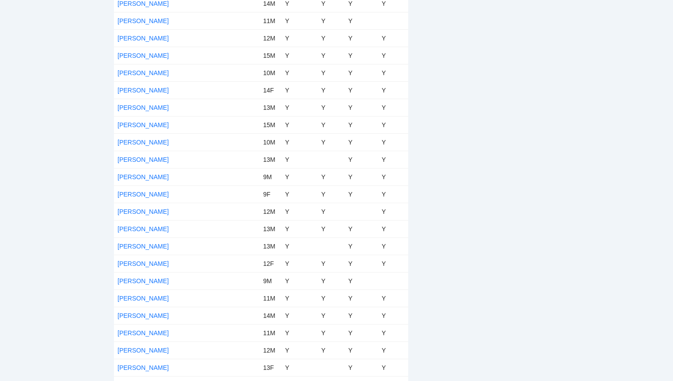
scroll to position [1958, 0]
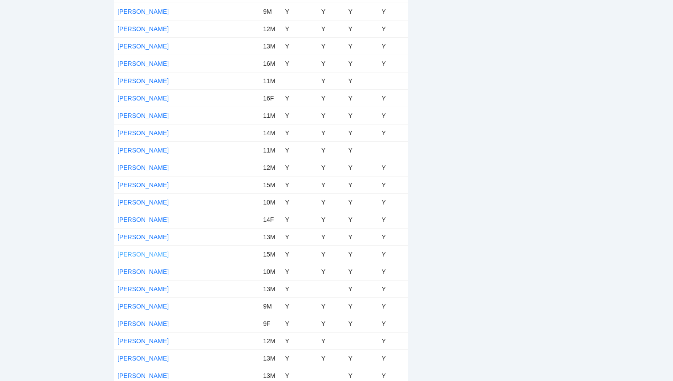
click at [144, 254] on link "[PERSON_NAME]" at bounding box center [142, 254] width 51 height 7
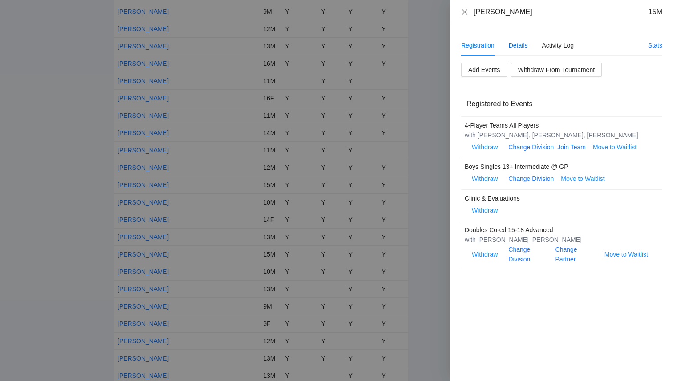
click at [522, 47] on div "Details" at bounding box center [517, 45] width 19 height 10
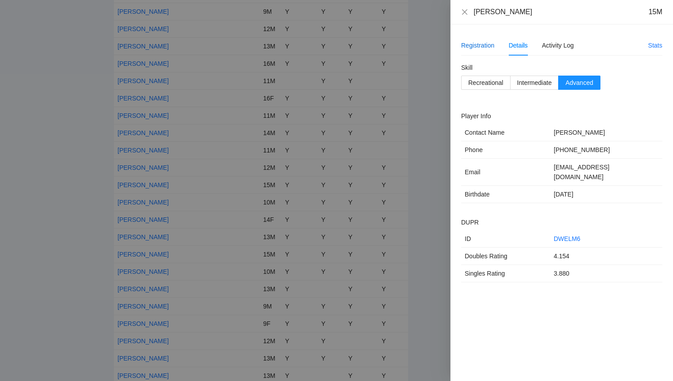
click at [486, 47] on div "Registration" at bounding box center [477, 45] width 33 height 10
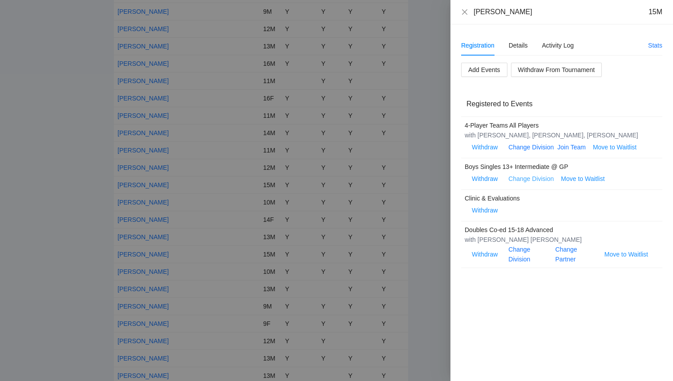
click at [540, 181] on link "Change Division" at bounding box center [530, 178] width 45 height 7
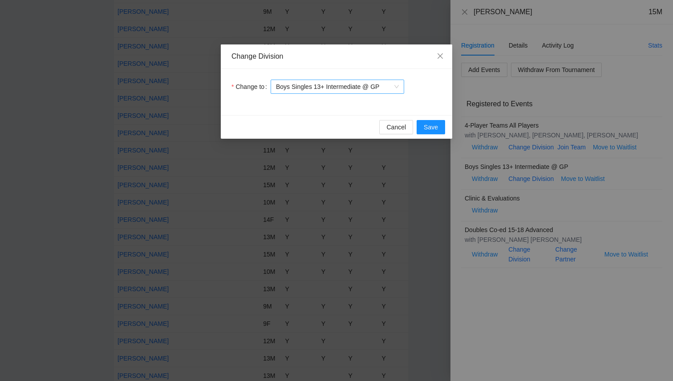
click at [391, 88] on span "Boys Singles 13+ Intermediate @ GP" at bounding box center [337, 86] width 123 height 13
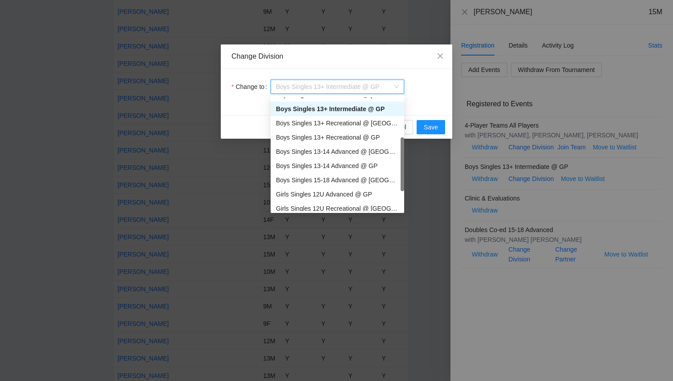
scroll to position [123, 0]
click at [371, 181] on div "Boys Singles 15-18 Advanced @ [GEOGRAPHIC_DATA]" at bounding box center [337, 181] width 123 height 10
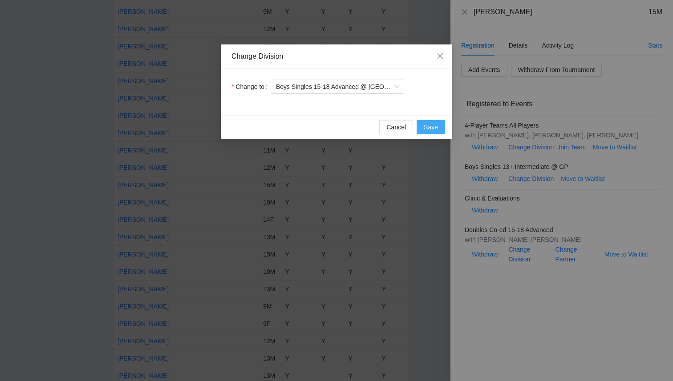
click at [431, 124] on span "Save" at bounding box center [430, 127] width 14 height 10
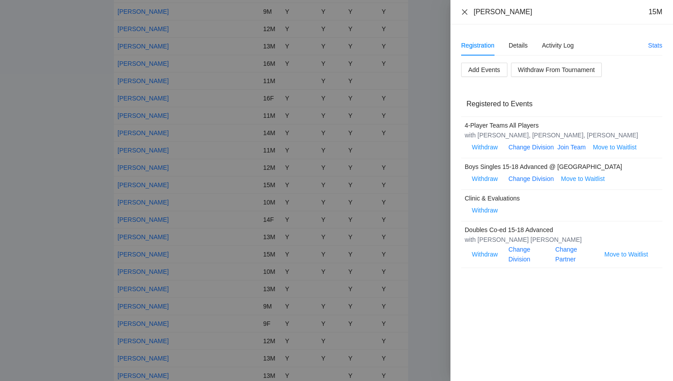
click at [463, 12] on icon "close" at bounding box center [464, 11] width 7 height 7
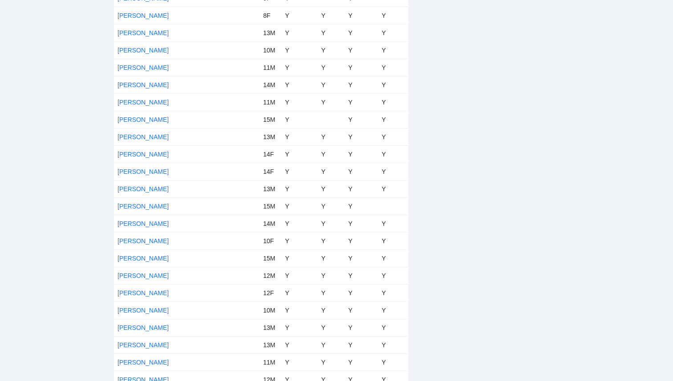
scroll to position [1262, 0]
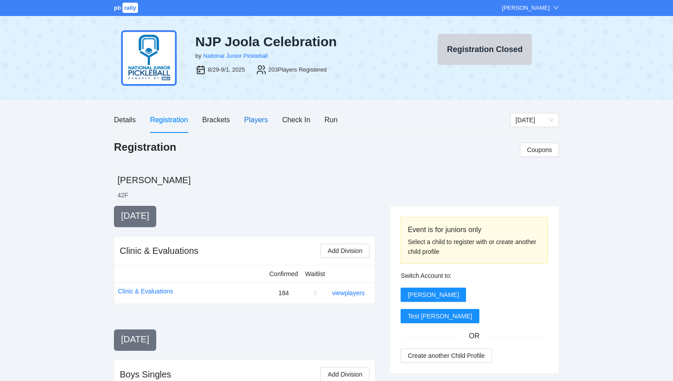
click at [251, 122] on div "Players" at bounding box center [256, 119] width 24 height 11
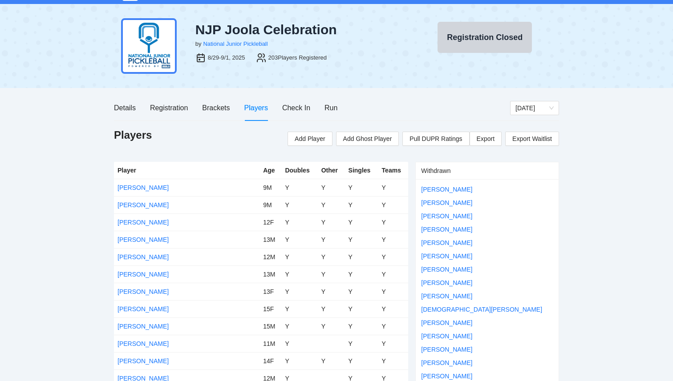
scroll to position [12, 0]
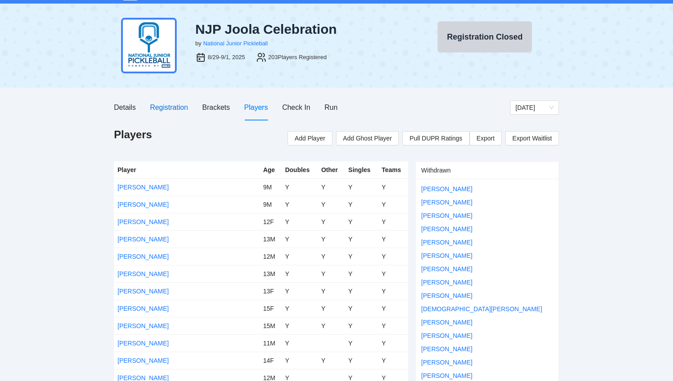
click at [177, 106] on div "Registration" at bounding box center [169, 107] width 38 height 11
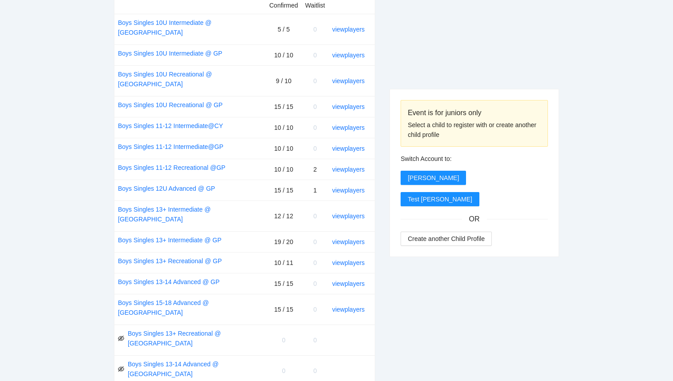
scroll to position [393, 0]
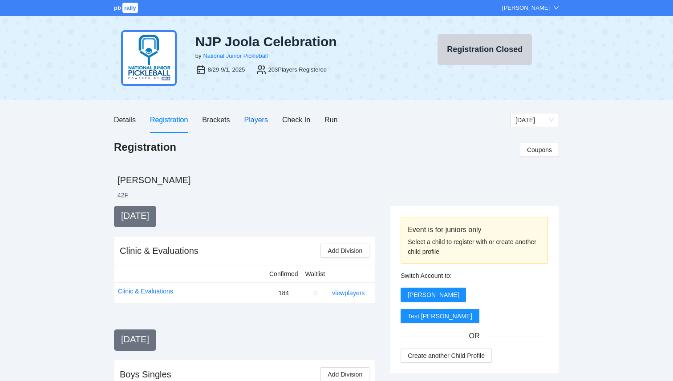
click at [264, 120] on div "Players" at bounding box center [256, 119] width 24 height 11
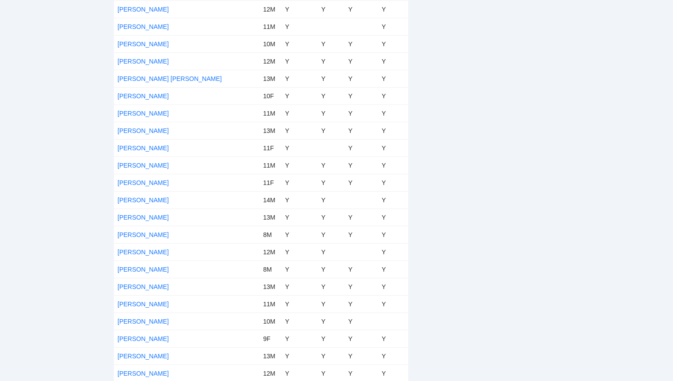
scroll to position [3331, 0]
click at [137, 301] on link "[PERSON_NAME]" at bounding box center [142, 303] width 51 height 7
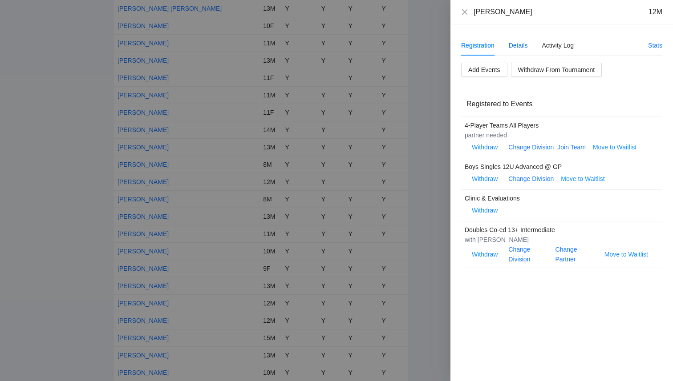
click at [524, 48] on div "Details" at bounding box center [517, 45] width 19 height 10
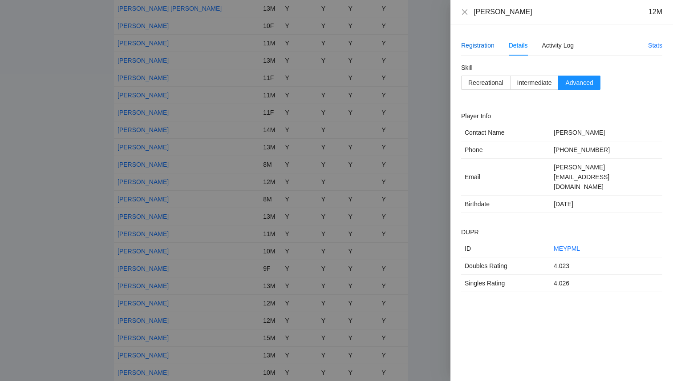
click at [483, 46] on div "Registration" at bounding box center [477, 45] width 33 height 10
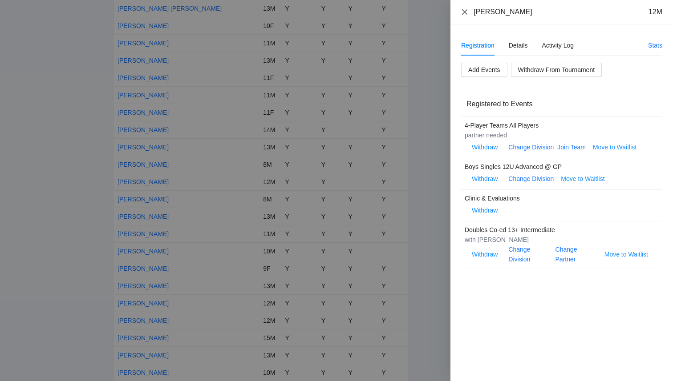
click at [465, 12] on icon "close" at bounding box center [464, 11] width 5 height 5
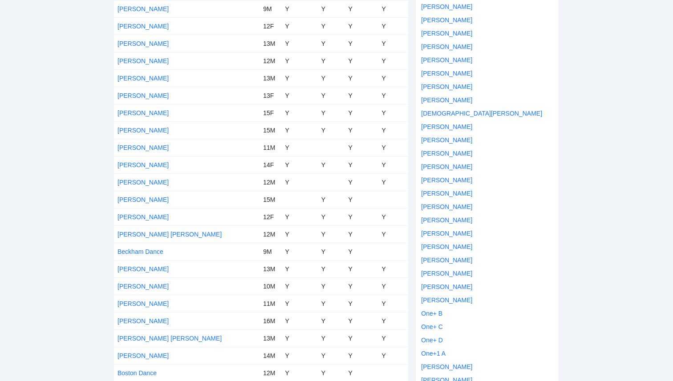
scroll to position [0, 0]
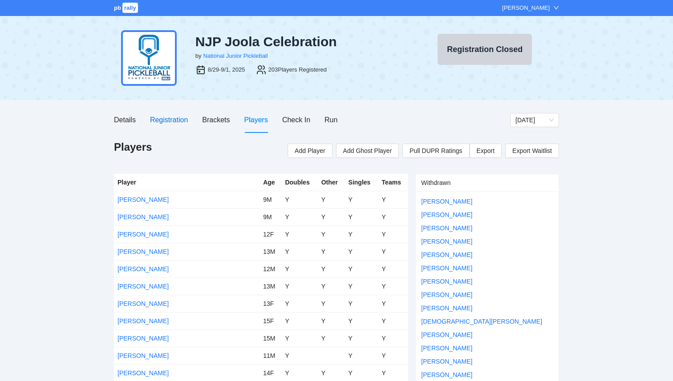
click at [170, 117] on div "Registration" at bounding box center [169, 119] width 38 height 11
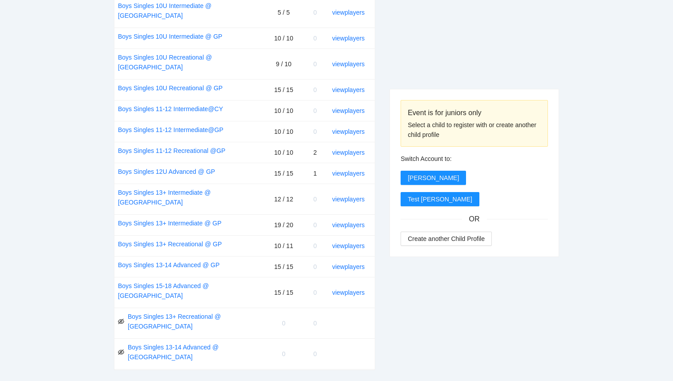
scroll to position [409, 0]
click at [351, 196] on link "view players" at bounding box center [348, 199] width 32 height 7
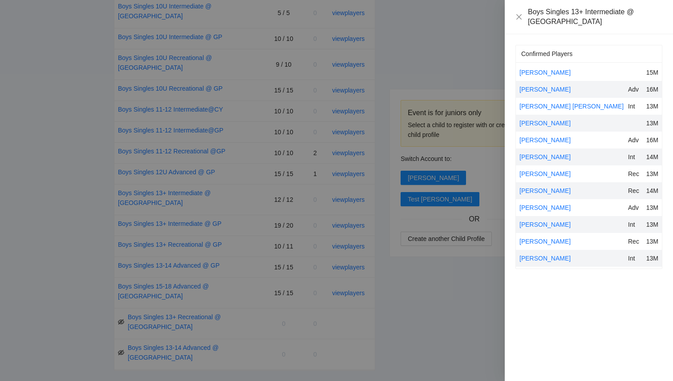
click at [532, 237] on div "[PERSON_NAME]" at bounding box center [571, 242] width 105 height 10
click at [532, 238] on link "[PERSON_NAME]" at bounding box center [544, 241] width 51 height 7
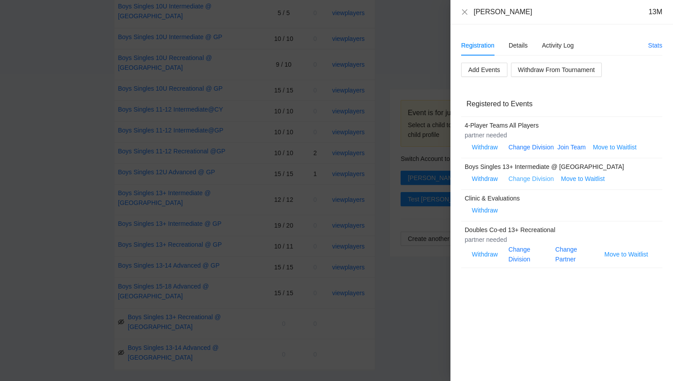
click at [535, 179] on link "Change Division" at bounding box center [530, 178] width 45 height 7
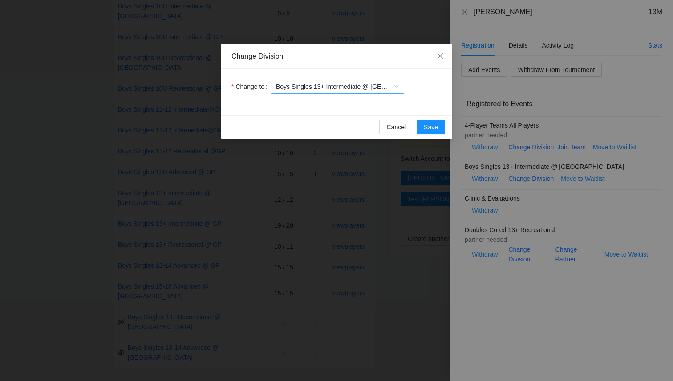
click at [367, 87] on span "Boys Singles 13+ Intermediate @ [GEOGRAPHIC_DATA]" at bounding box center [337, 86] width 123 height 13
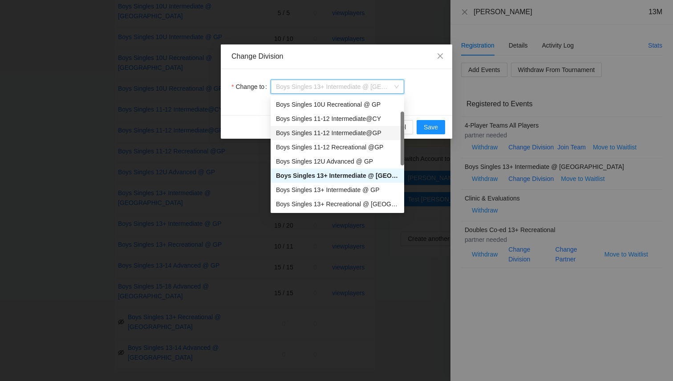
scroll to position [44, 0]
click at [368, 185] on div "Boys Singles 13+ Intermediate @ GP" at bounding box center [337, 189] width 123 height 10
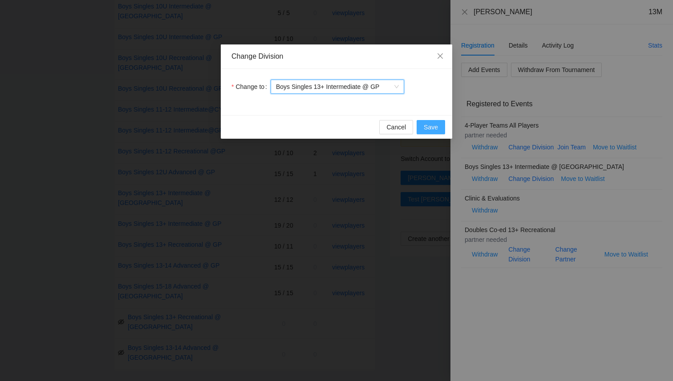
click at [426, 131] on span "Save" at bounding box center [430, 127] width 14 height 10
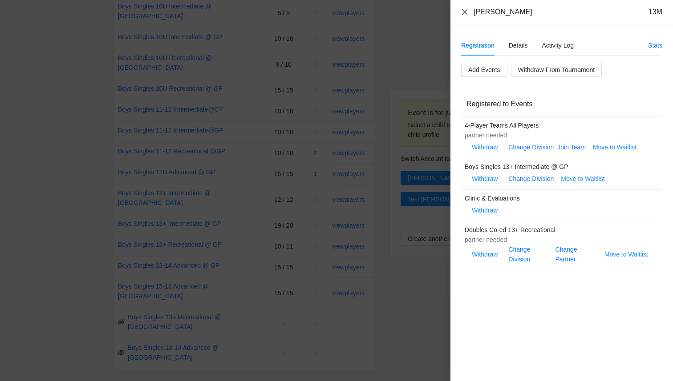
click at [461, 13] on icon "close" at bounding box center [464, 11] width 7 height 7
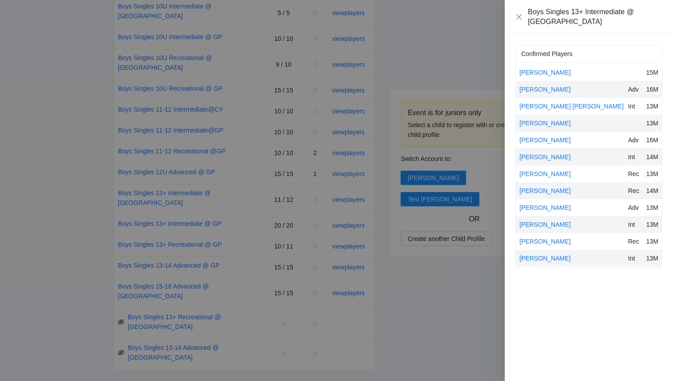
click at [441, 36] on div at bounding box center [336, 190] width 673 height 381
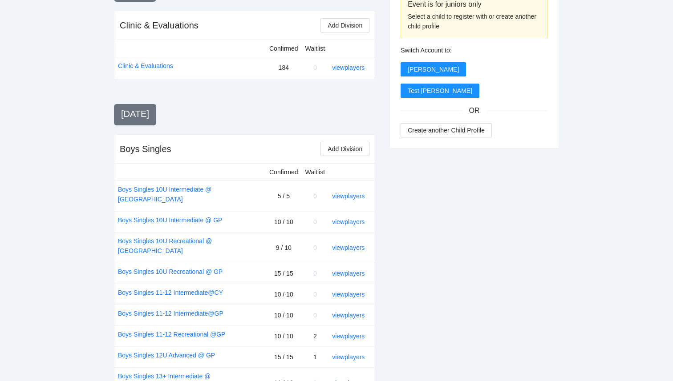
scroll to position [0, 0]
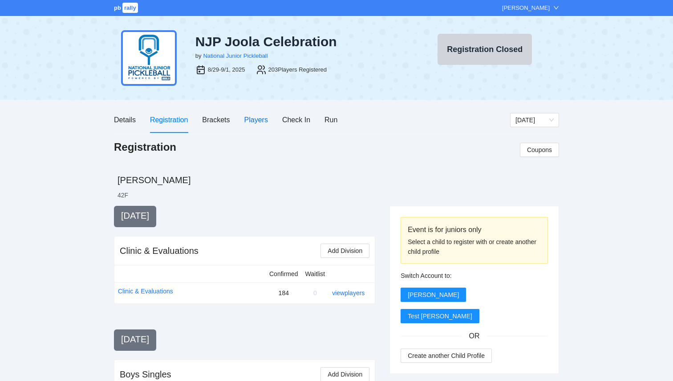
click at [254, 120] on div "Players" at bounding box center [256, 119] width 24 height 11
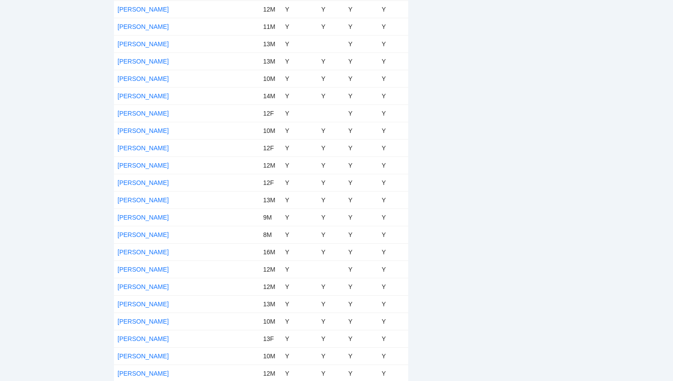
scroll to position [2796, 0]
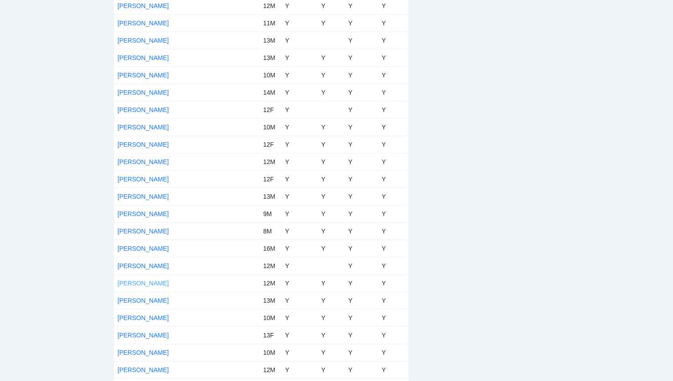
click at [137, 281] on link "[PERSON_NAME]" at bounding box center [142, 283] width 51 height 7
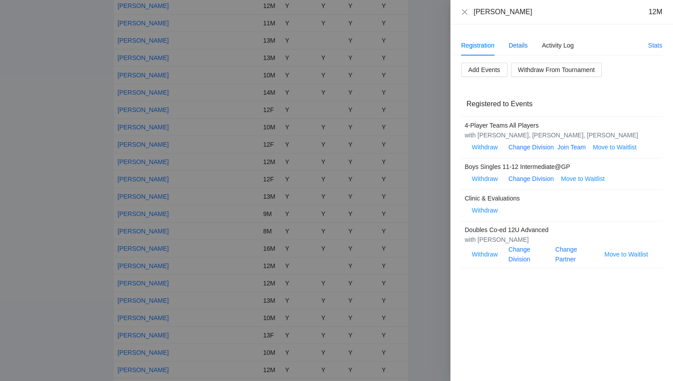
click at [521, 46] on div "Details" at bounding box center [517, 45] width 19 height 10
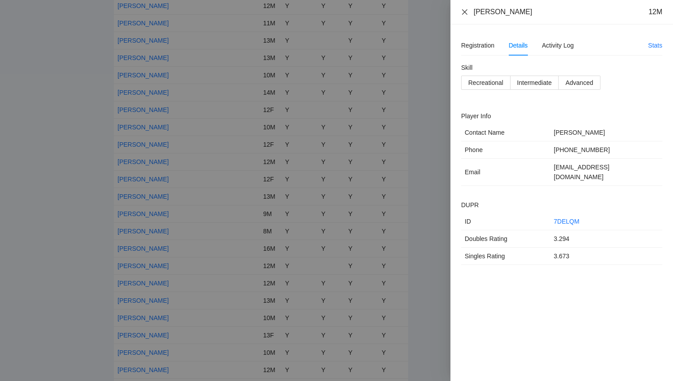
click at [463, 13] on icon "close" at bounding box center [464, 11] width 5 height 5
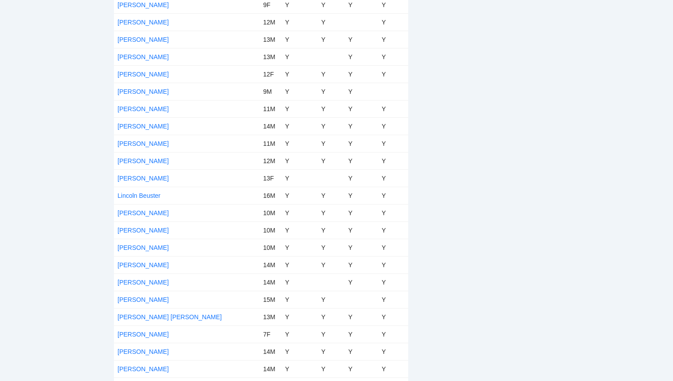
scroll to position [2122, 0]
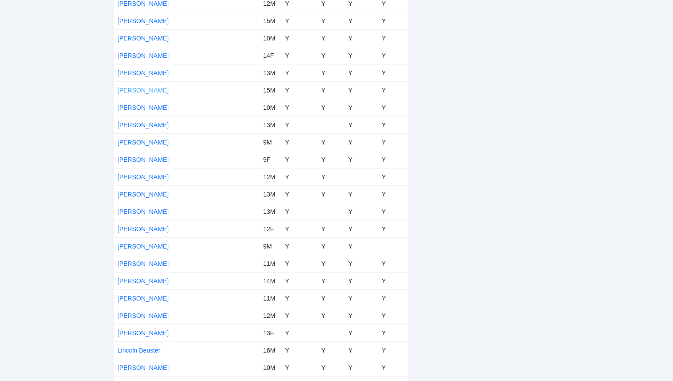
click at [138, 89] on link "[PERSON_NAME]" at bounding box center [142, 90] width 51 height 7
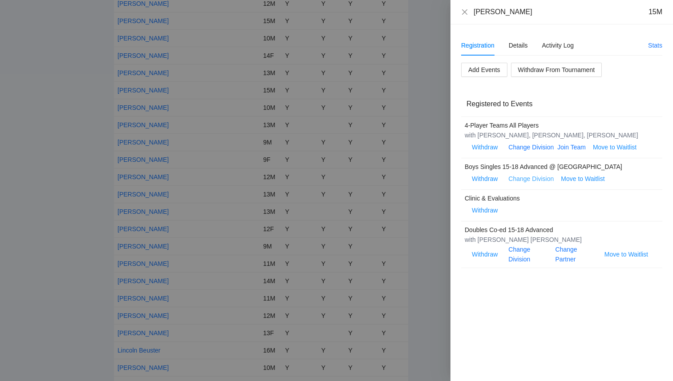
click at [532, 180] on link "Change Division" at bounding box center [530, 178] width 45 height 7
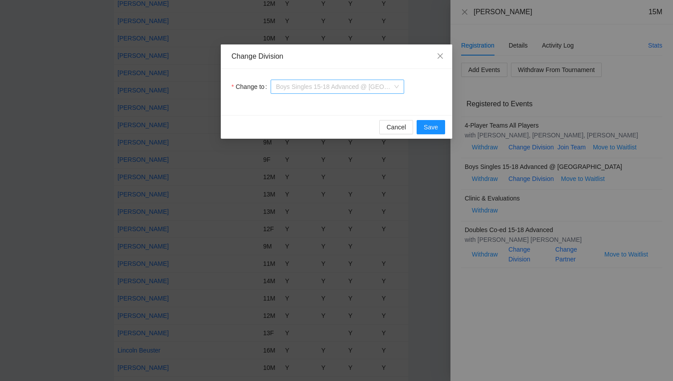
click at [379, 85] on span "Boys Singles 15-18 Advanced @ [GEOGRAPHIC_DATA]" at bounding box center [337, 86] width 123 height 13
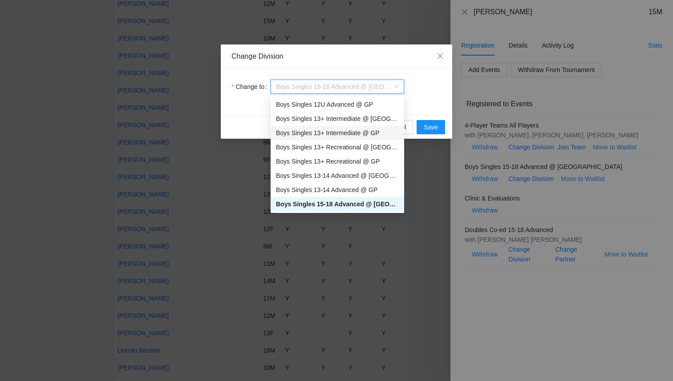
click at [365, 130] on div "Boys Singles 13+ Intermediate @ GP" at bounding box center [337, 133] width 123 height 10
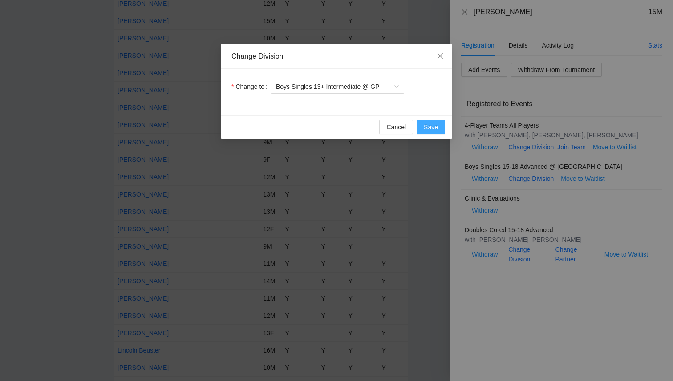
click at [434, 128] on span "Save" at bounding box center [430, 127] width 14 height 10
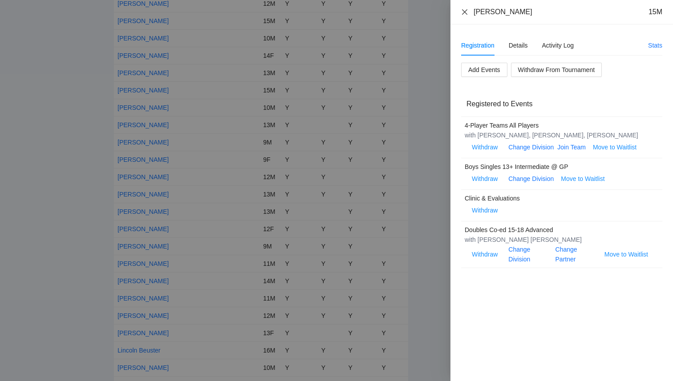
click at [464, 11] on icon "close" at bounding box center [464, 11] width 7 height 7
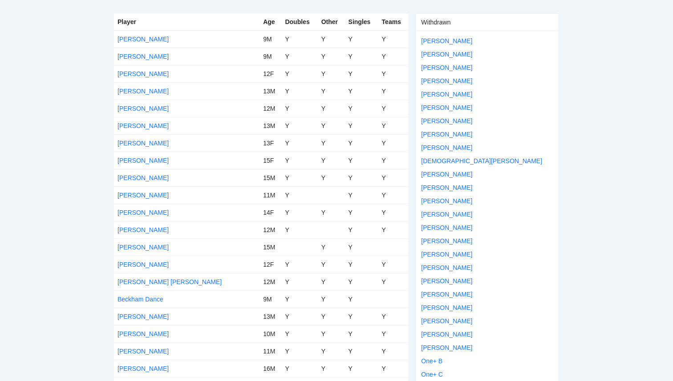
scroll to position [0, 0]
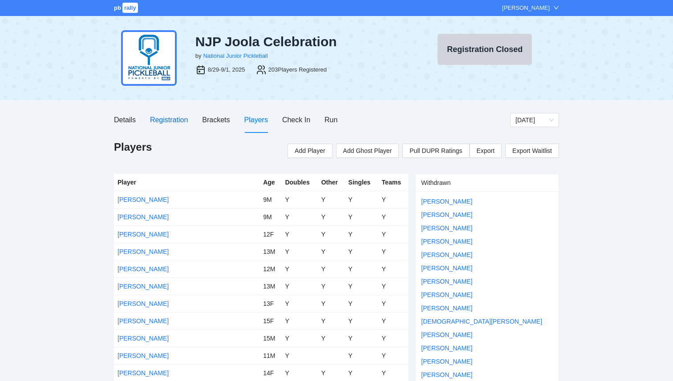
click at [167, 122] on div "Registration" at bounding box center [169, 119] width 38 height 11
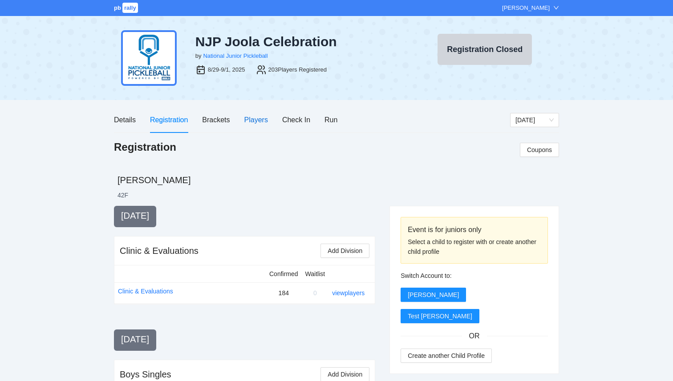
click at [257, 122] on div "Players" at bounding box center [256, 119] width 24 height 11
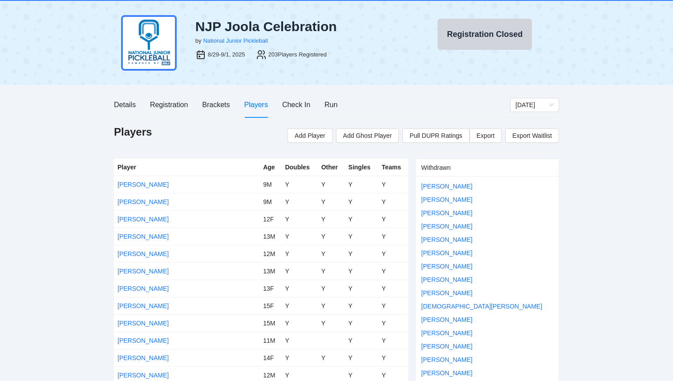
scroll to position [12, 0]
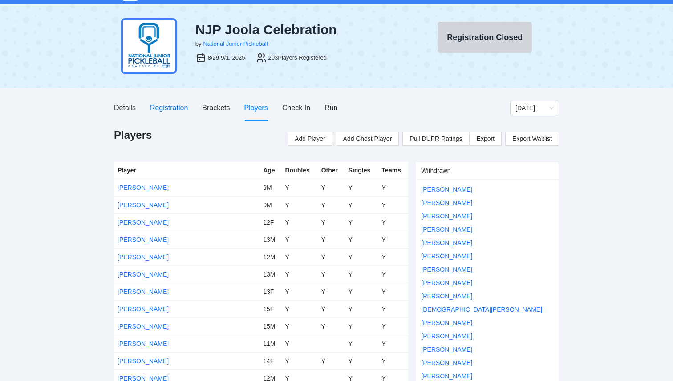
click at [180, 111] on div "Registration" at bounding box center [169, 107] width 38 height 11
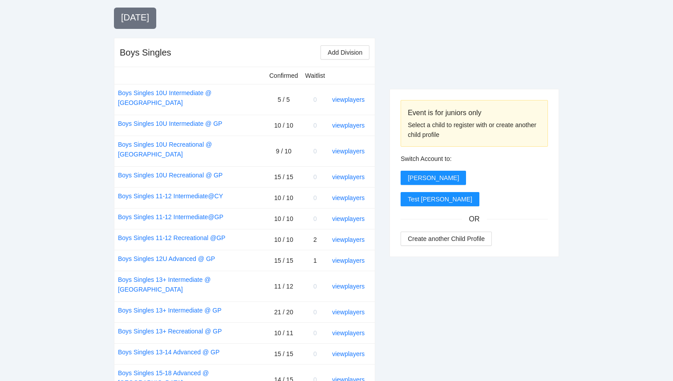
scroll to position [330, 0]
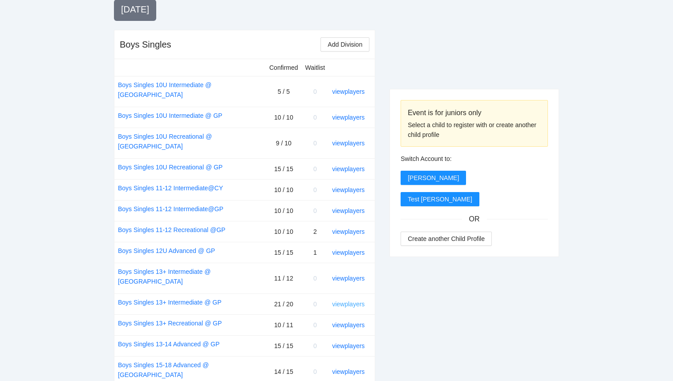
click at [348, 301] on link "view players" at bounding box center [348, 304] width 32 height 7
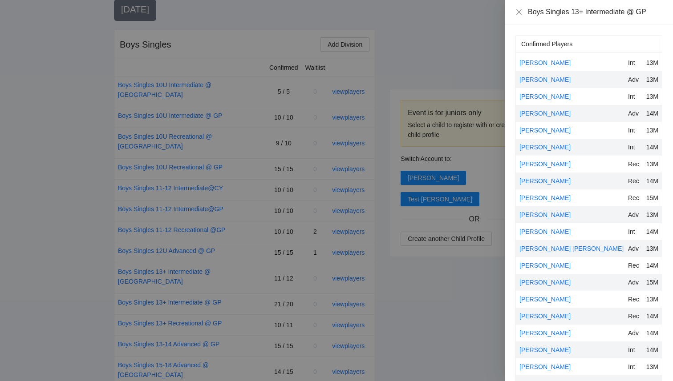
scroll to position [41, 0]
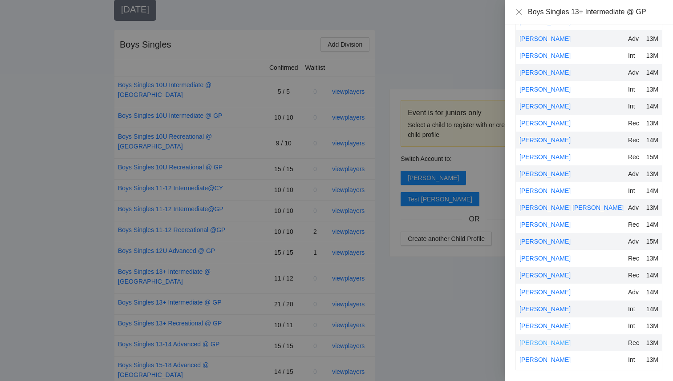
click at [532, 342] on link "[PERSON_NAME]" at bounding box center [544, 342] width 51 height 7
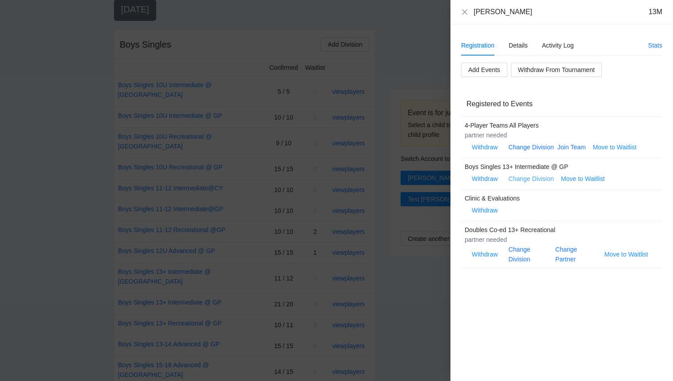
click at [530, 179] on link "Change Division" at bounding box center [530, 178] width 45 height 7
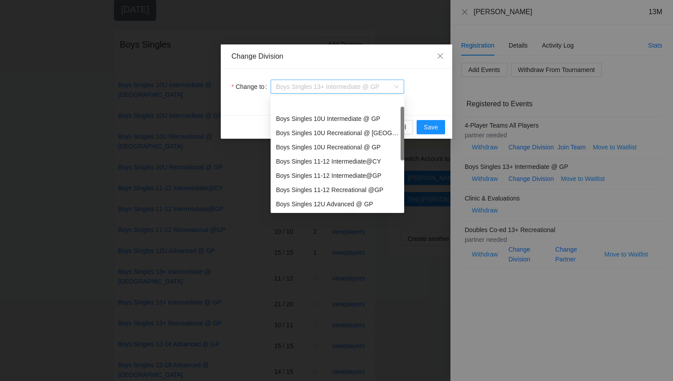
click at [369, 82] on span "Boys Singles 13+ Intermediate @ GP" at bounding box center [337, 86] width 123 height 13
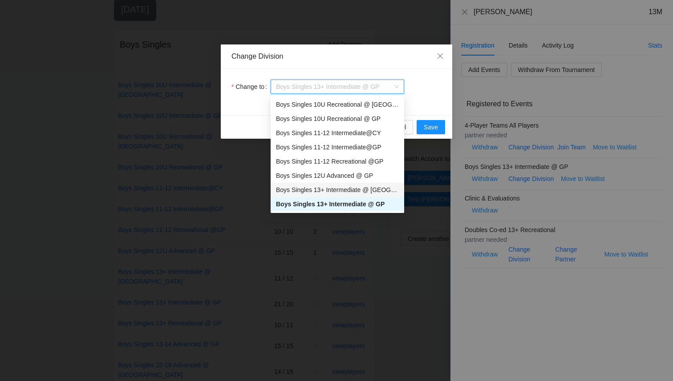
click at [366, 190] on div "Boys Singles 13+ Intermediate @ [GEOGRAPHIC_DATA]" at bounding box center [337, 190] width 123 height 10
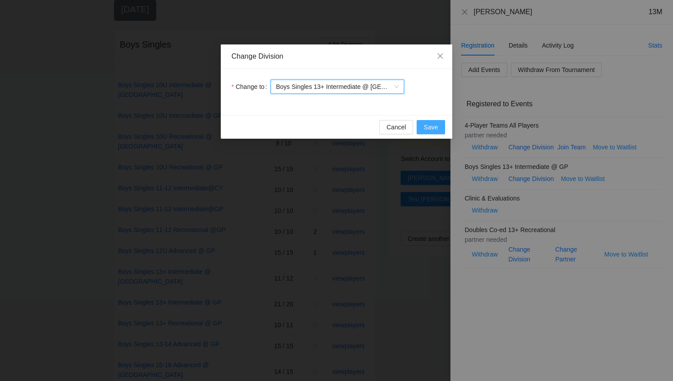
click at [431, 127] on span "Save" at bounding box center [430, 127] width 14 height 10
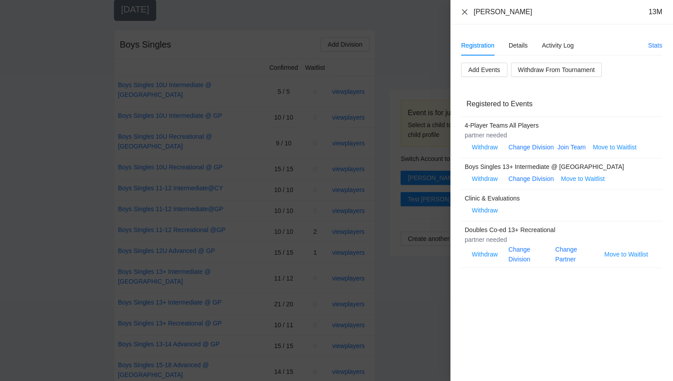
click at [466, 11] on icon "close" at bounding box center [464, 11] width 7 height 7
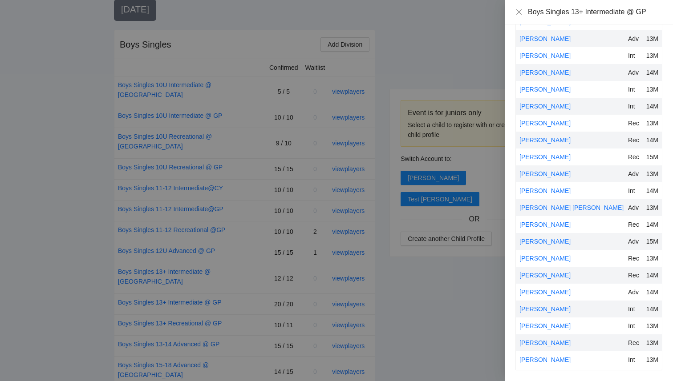
click at [94, 153] on div at bounding box center [336, 190] width 673 height 381
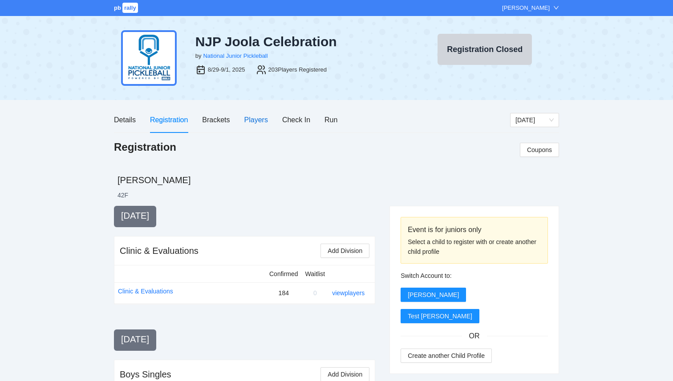
click at [262, 121] on div "Players" at bounding box center [256, 119] width 24 height 11
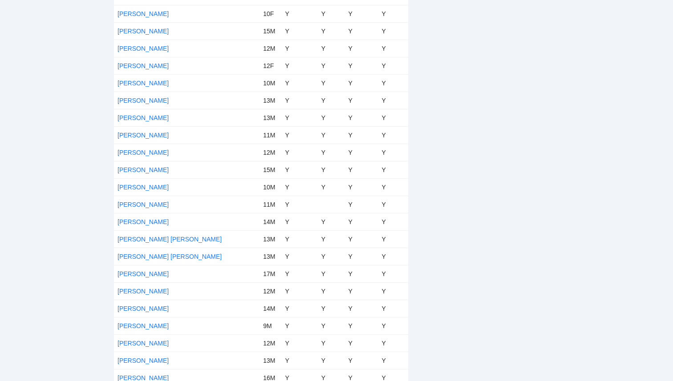
scroll to position [1652, 0]
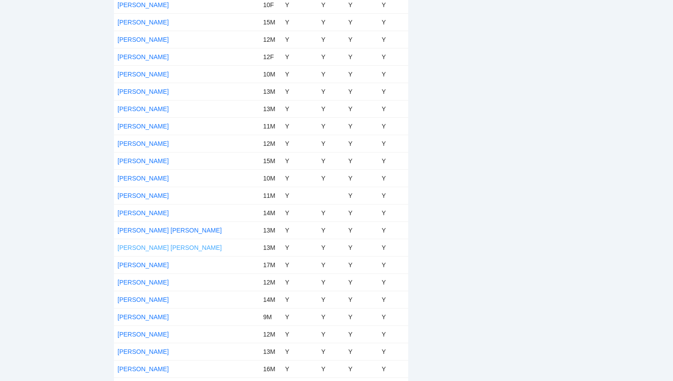
click at [156, 245] on link "[PERSON_NAME] [PERSON_NAME]" at bounding box center [169, 247] width 104 height 7
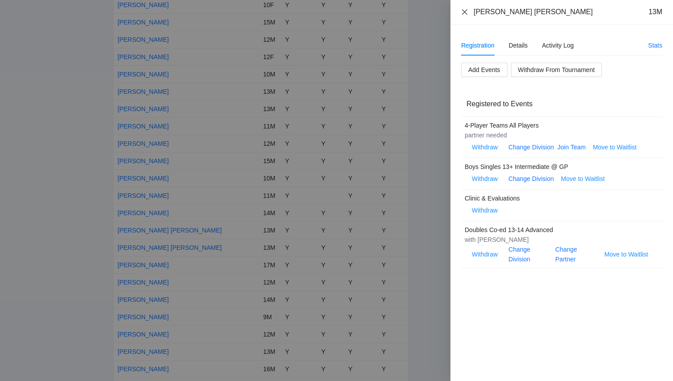
click at [461, 12] on icon "close" at bounding box center [464, 11] width 7 height 7
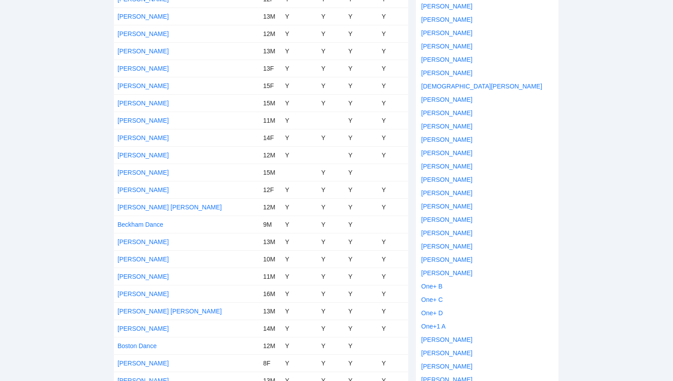
scroll to position [0, 0]
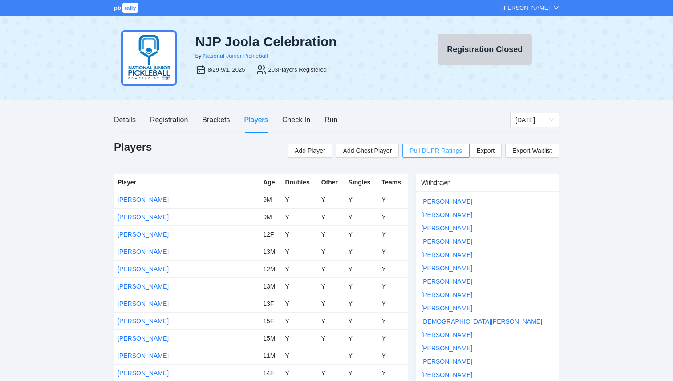
click at [445, 146] on span "Pull DUPR Ratings" at bounding box center [435, 151] width 52 height 10
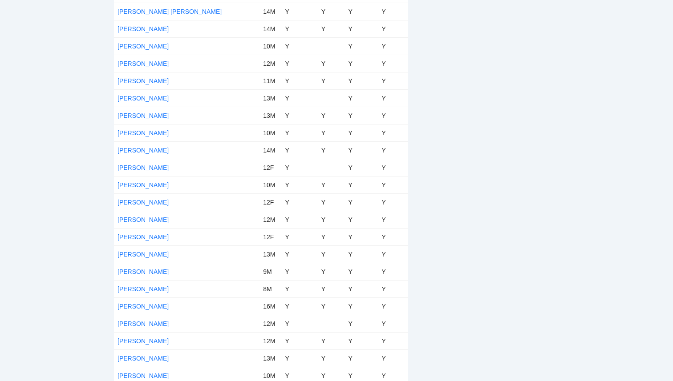
scroll to position [2749, 0]
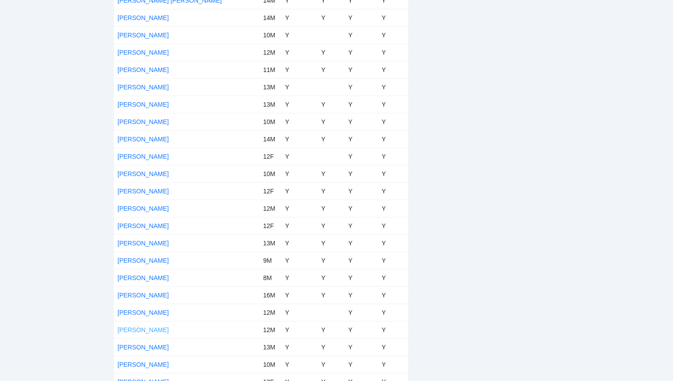
click at [139, 330] on link "[PERSON_NAME]" at bounding box center [142, 330] width 51 height 7
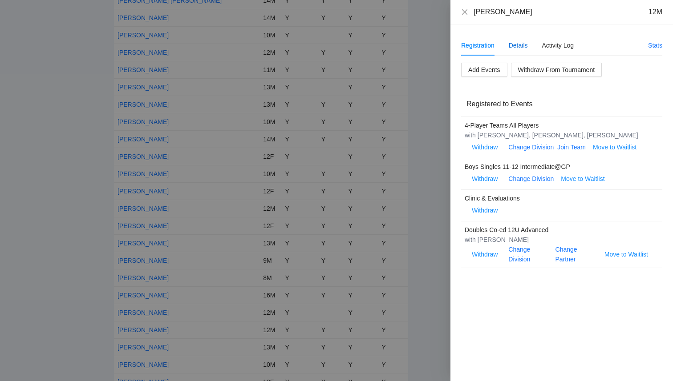
click at [519, 40] on div "Details" at bounding box center [517, 45] width 19 height 10
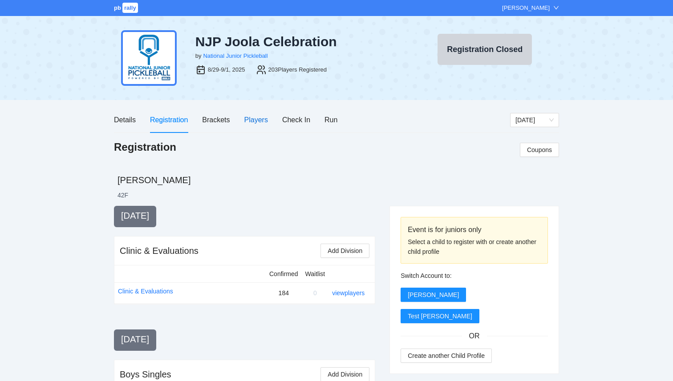
click at [252, 118] on div "Players" at bounding box center [256, 119] width 24 height 11
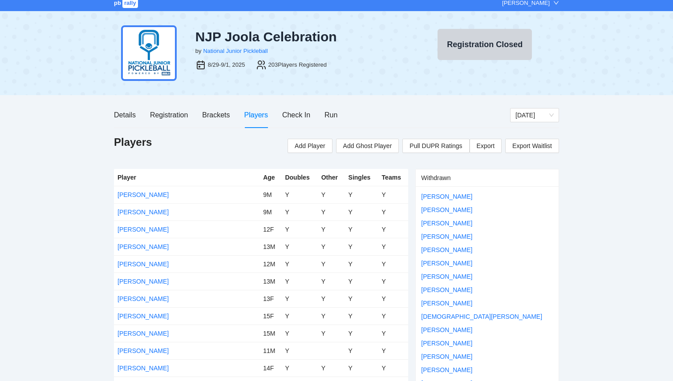
scroll to position [8, 0]
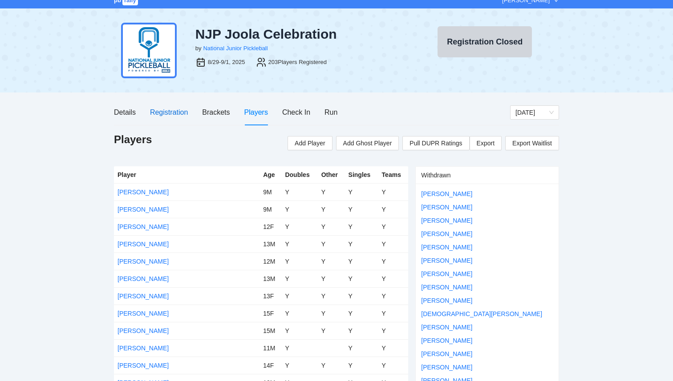
click at [180, 107] on div "Registration" at bounding box center [169, 112] width 38 height 11
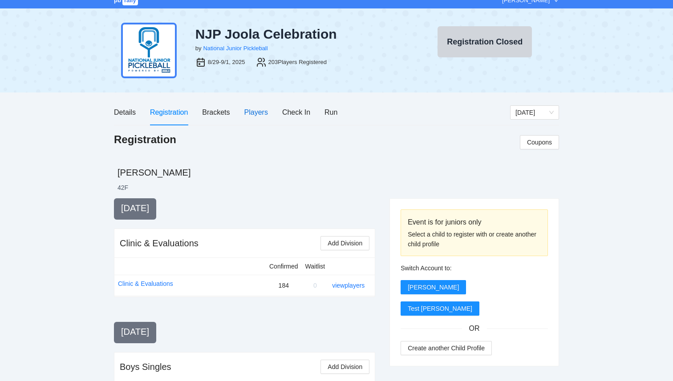
click at [247, 116] on div "Players" at bounding box center [256, 112] width 24 height 11
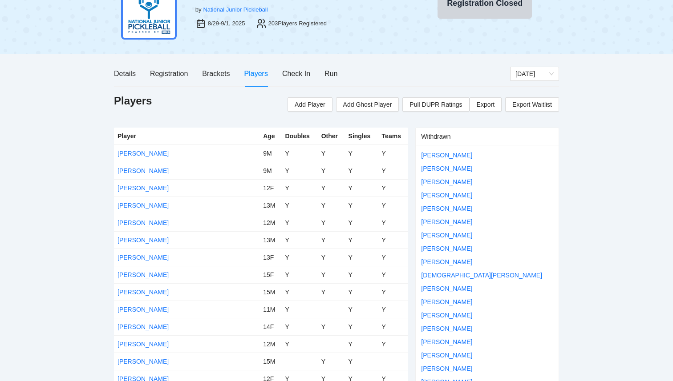
scroll to position [44, 0]
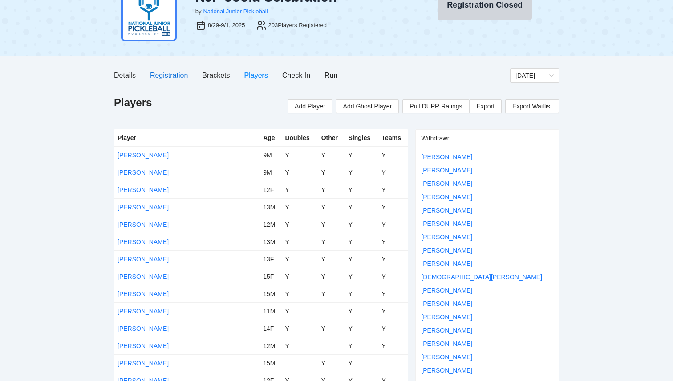
click at [173, 77] on div "Registration" at bounding box center [169, 75] width 38 height 11
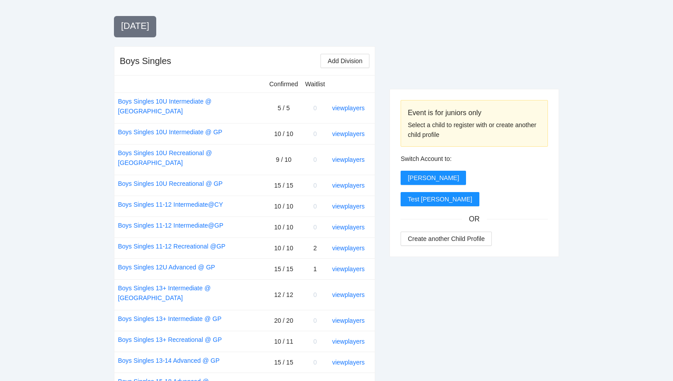
scroll to position [325, 0]
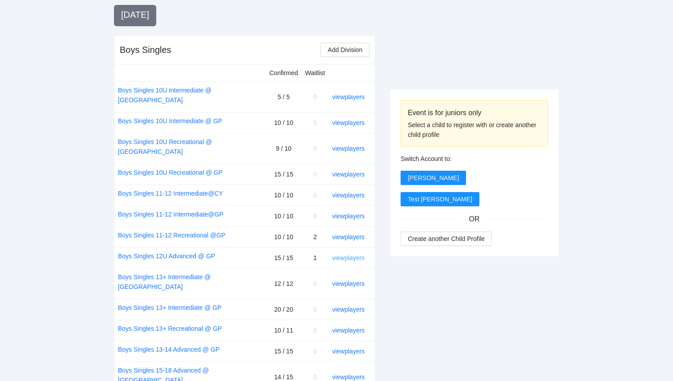
click at [345, 254] on link "view players" at bounding box center [348, 257] width 32 height 7
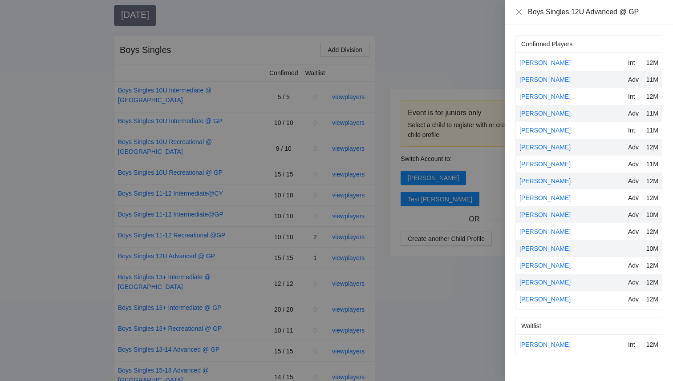
click at [442, 37] on div at bounding box center [336, 190] width 673 height 381
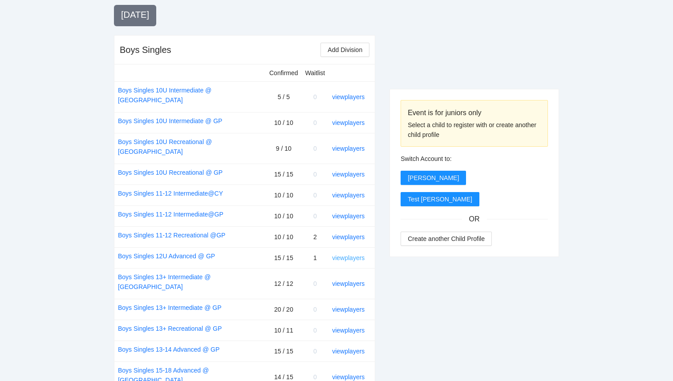
click at [354, 254] on link "view players" at bounding box center [348, 257] width 32 height 7
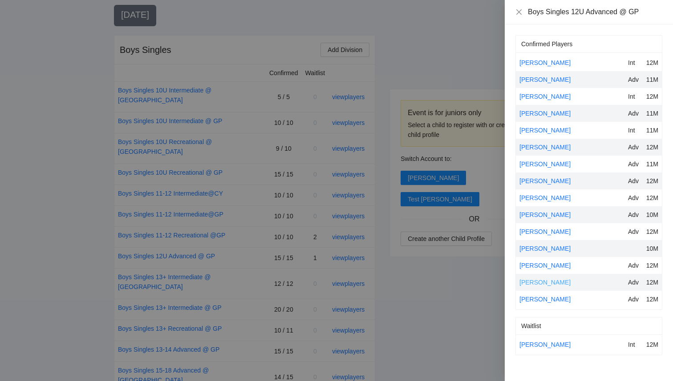
click at [534, 284] on link "Tristan Venuti" at bounding box center [544, 282] width 51 height 7
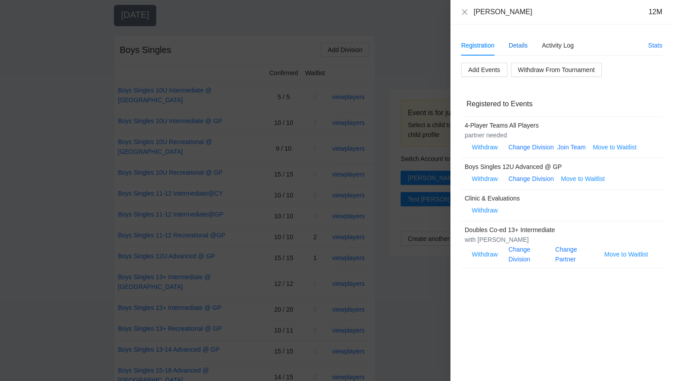
click at [519, 46] on div "Details" at bounding box center [517, 45] width 19 height 10
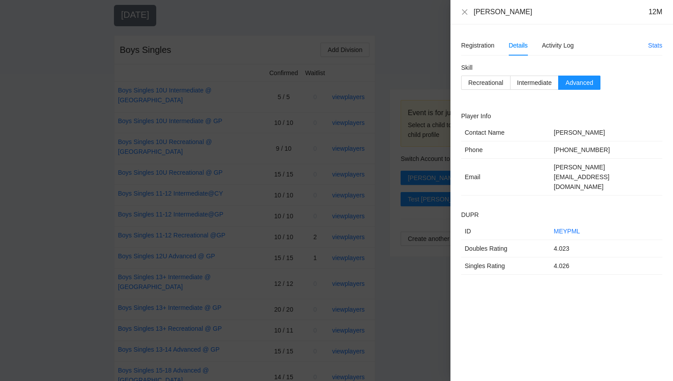
click at [396, 36] on div at bounding box center [336, 190] width 673 height 381
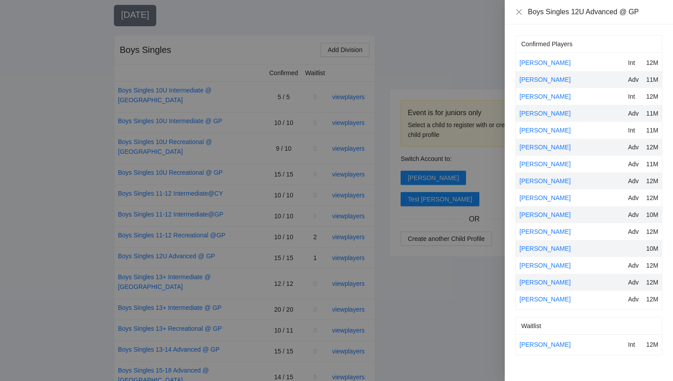
click at [396, 37] on div at bounding box center [336, 190] width 673 height 381
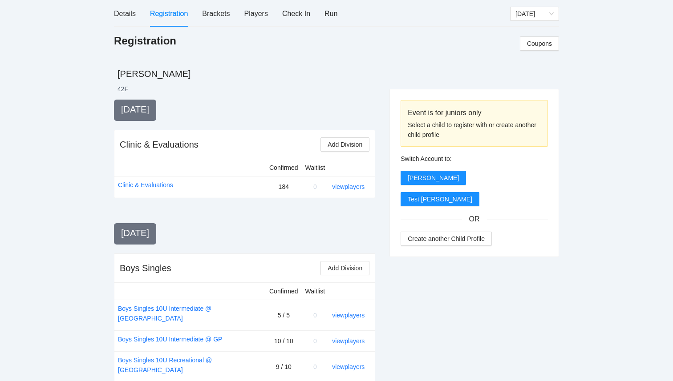
scroll to position [0, 0]
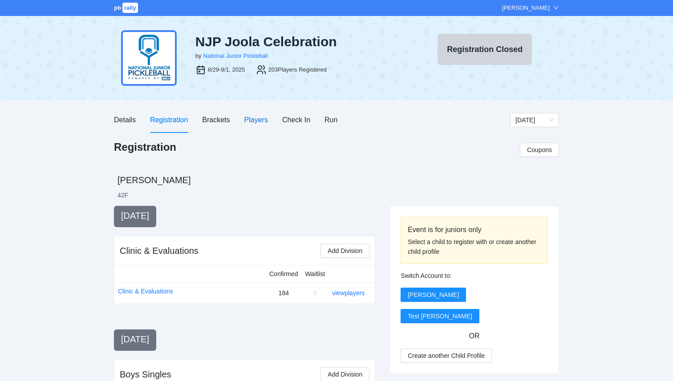
click at [257, 119] on div "Players" at bounding box center [256, 119] width 24 height 11
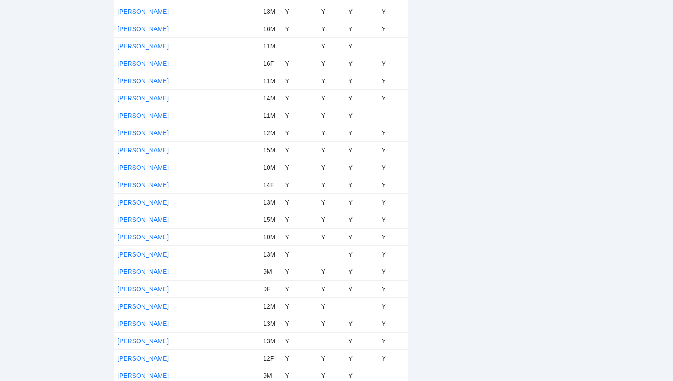
scroll to position [1991, 0]
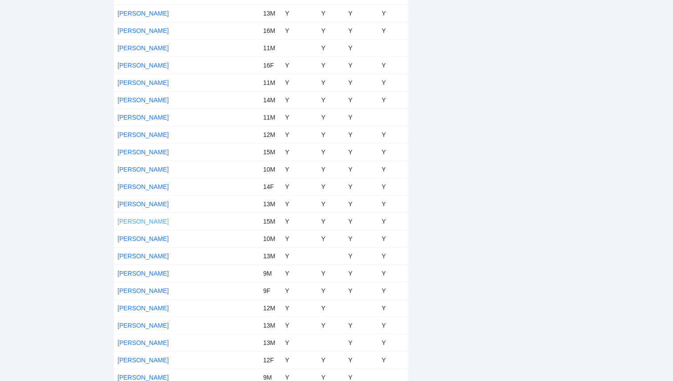
click at [147, 222] on link "Kayden Nguyen" at bounding box center [142, 221] width 51 height 7
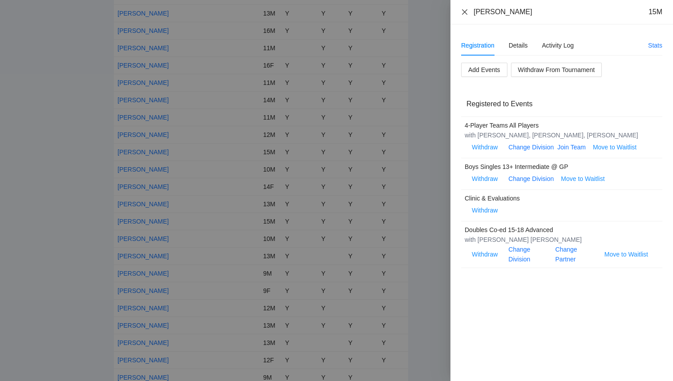
click at [466, 13] on icon "close" at bounding box center [464, 11] width 7 height 7
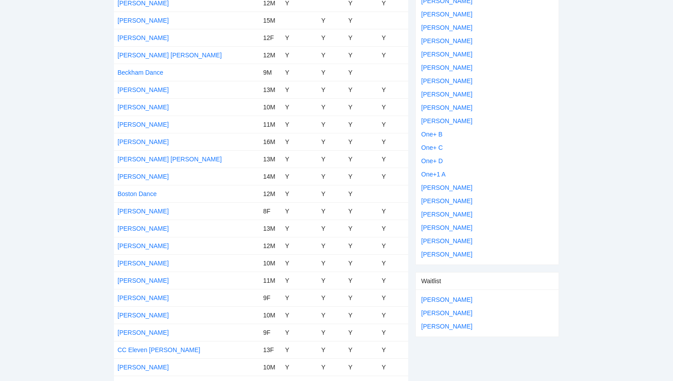
scroll to position [0, 0]
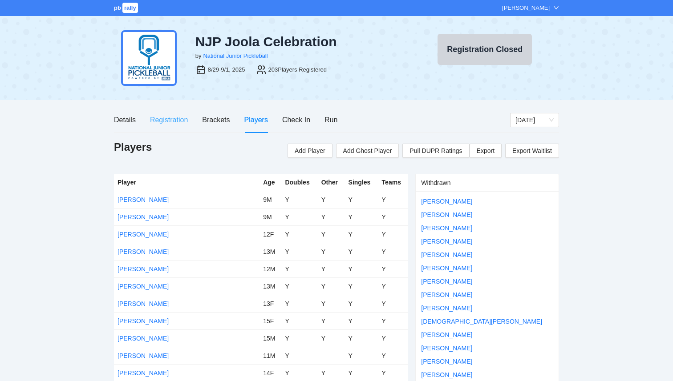
click at [172, 126] on div "Registration" at bounding box center [169, 119] width 38 height 25
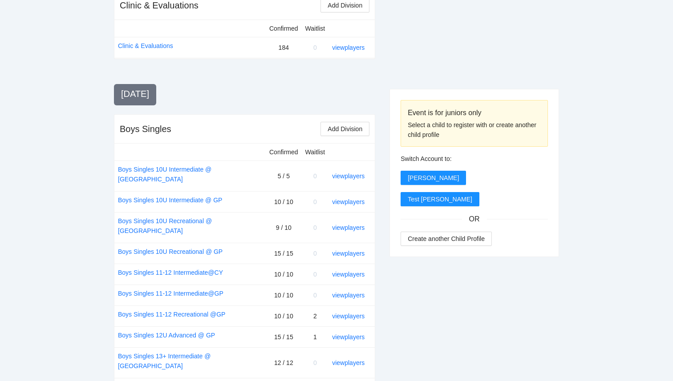
scroll to position [245, 0]
click at [355, 334] on link "view players" at bounding box center [348, 337] width 32 height 7
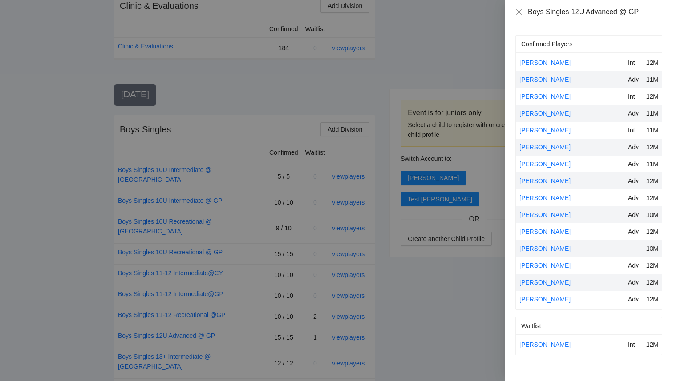
click at [451, 302] on div at bounding box center [336, 190] width 673 height 381
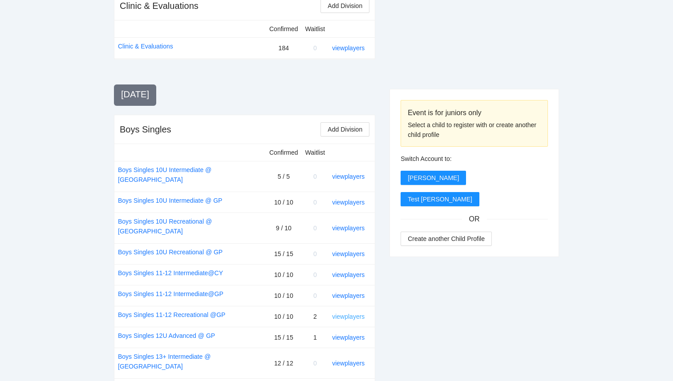
click at [352, 313] on link "view players" at bounding box center [348, 316] width 32 height 7
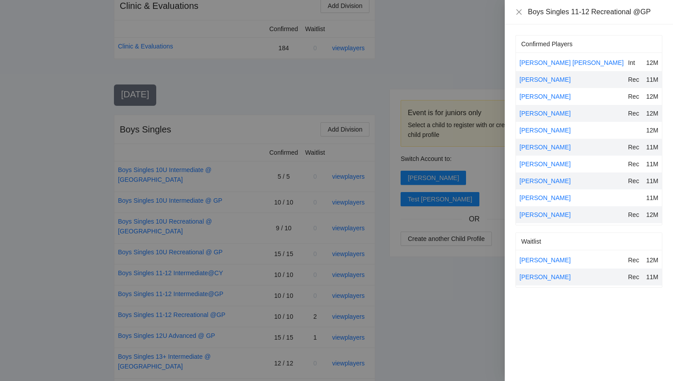
click at [412, 296] on div at bounding box center [336, 190] width 673 height 381
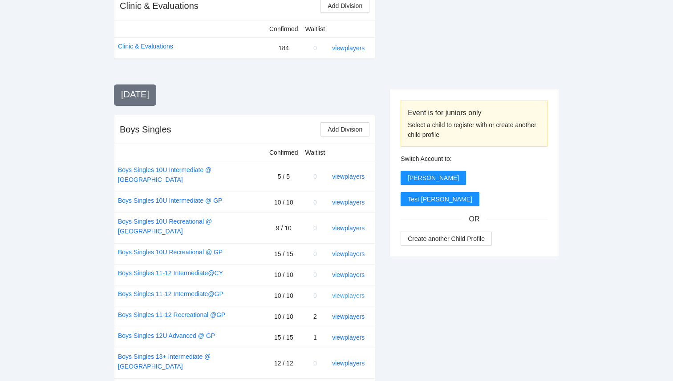
click at [351, 292] on link "view players" at bounding box center [348, 295] width 32 height 7
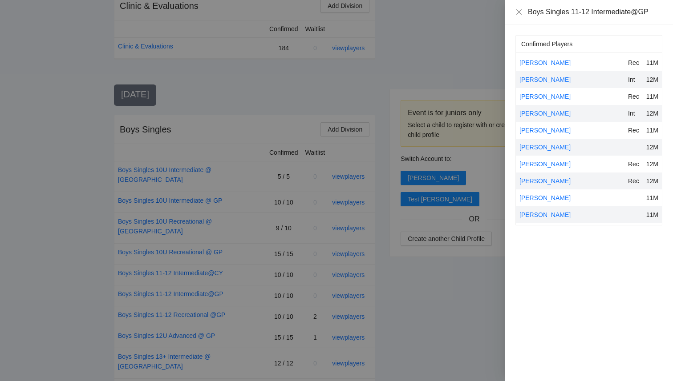
click at [413, 273] on div at bounding box center [336, 190] width 673 height 381
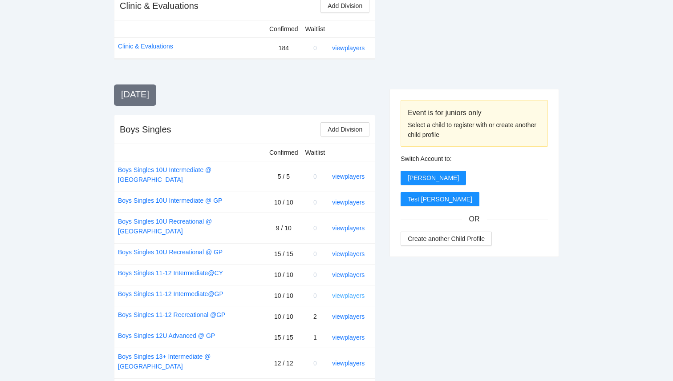
click at [349, 292] on link "view players" at bounding box center [348, 295] width 32 height 7
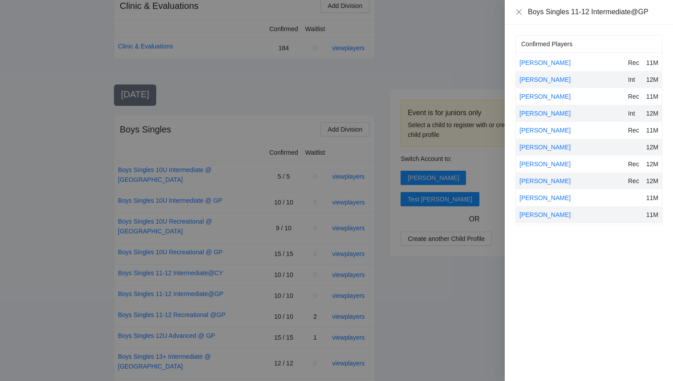
click at [390, 304] on div at bounding box center [336, 190] width 673 height 381
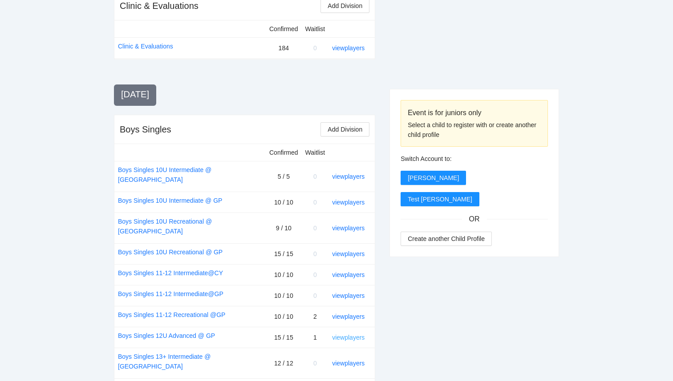
click at [351, 334] on link "view players" at bounding box center [348, 337] width 32 height 7
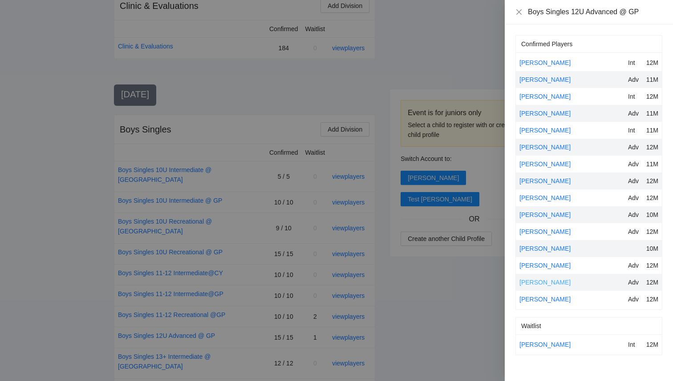
click at [529, 283] on link "[PERSON_NAME]" at bounding box center [544, 282] width 51 height 7
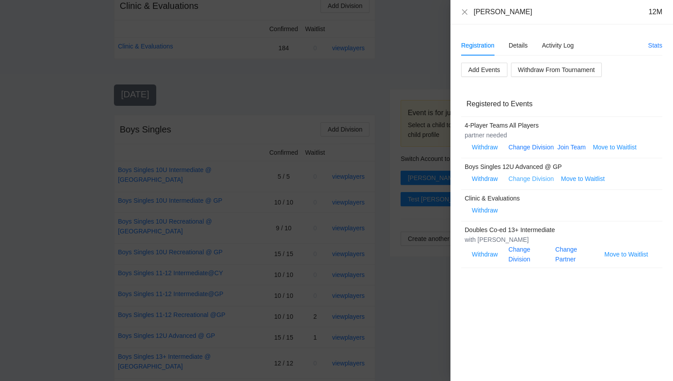
click at [532, 181] on link "Change Division" at bounding box center [530, 178] width 45 height 7
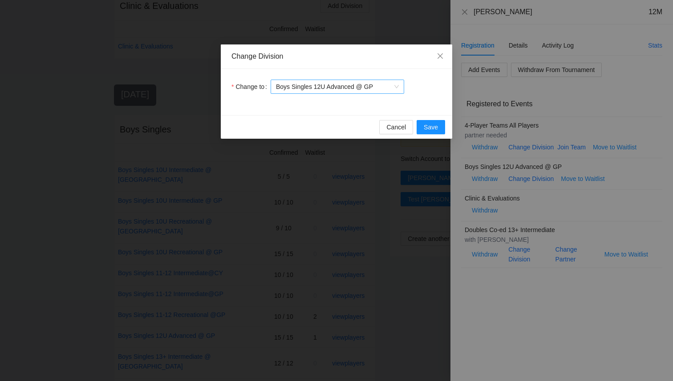
click at [361, 93] on span "Boys Singles 12U Advanced @ GP" at bounding box center [337, 86] width 123 height 13
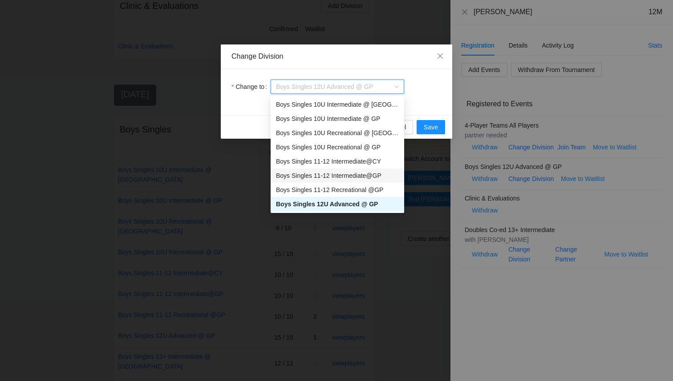
click at [374, 179] on div "Boys Singles 11-12 Intermediate@GP" at bounding box center [337, 176] width 123 height 10
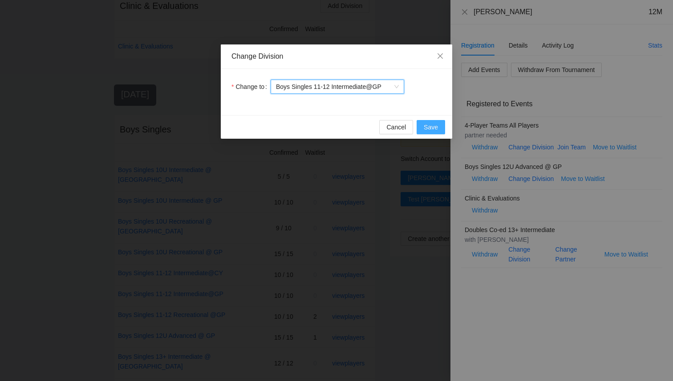
click at [439, 126] on button "Save" at bounding box center [430, 127] width 28 height 14
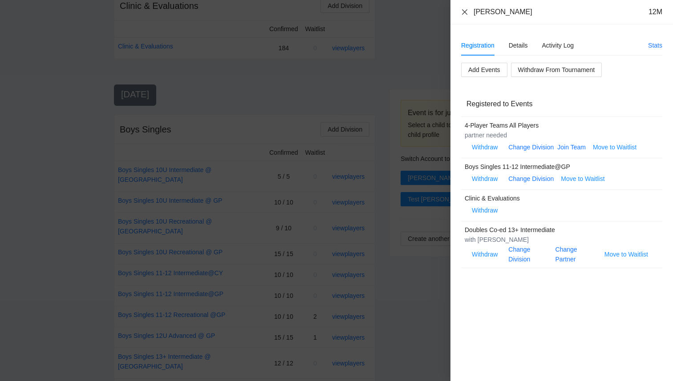
click at [465, 12] on icon "close" at bounding box center [464, 11] width 7 height 7
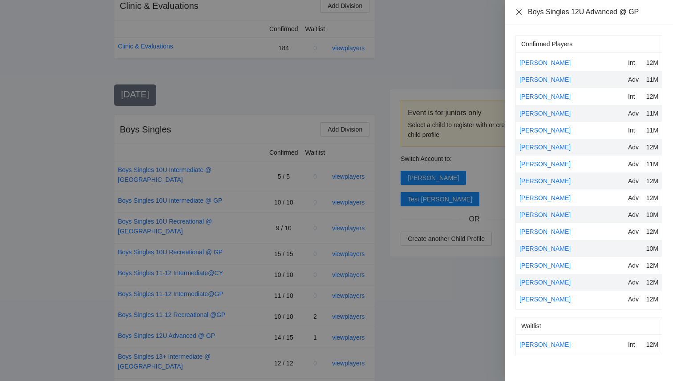
click at [518, 14] on icon "close" at bounding box center [518, 11] width 7 height 7
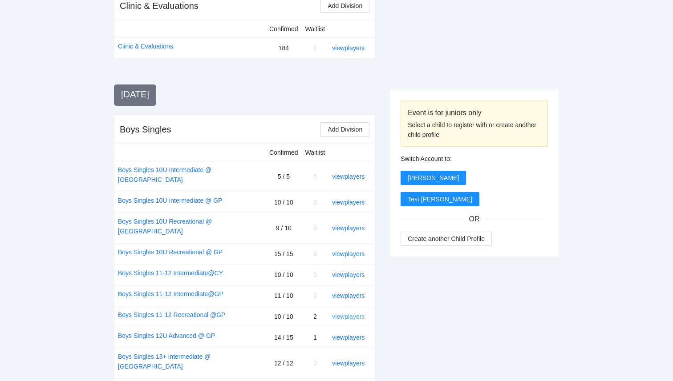
click at [353, 313] on link "view players" at bounding box center [348, 316] width 32 height 7
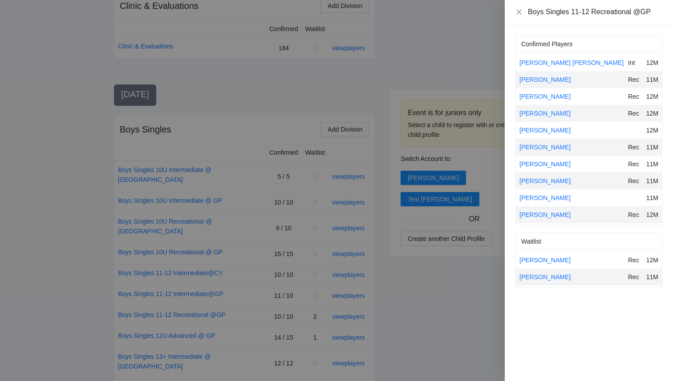
click at [381, 314] on div at bounding box center [336, 190] width 673 height 381
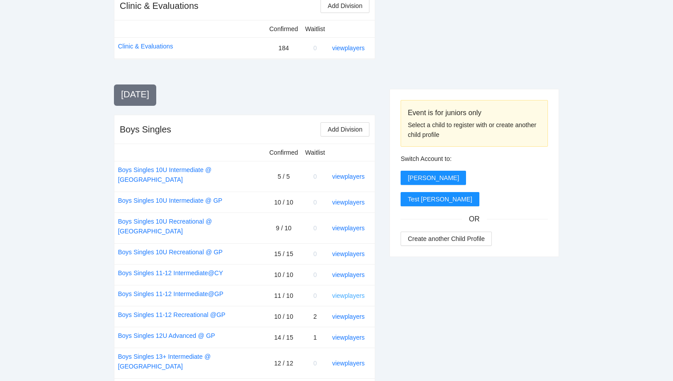
click at [345, 292] on link "view players" at bounding box center [348, 295] width 32 height 7
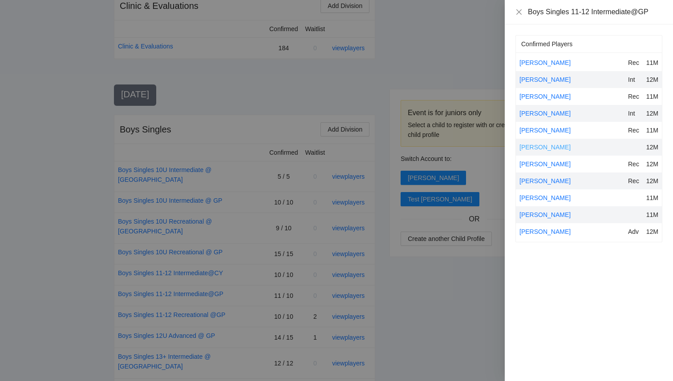
click at [536, 148] on link "[PERSON_NAME]" at bounding box center [544, 147] width 51 height 7
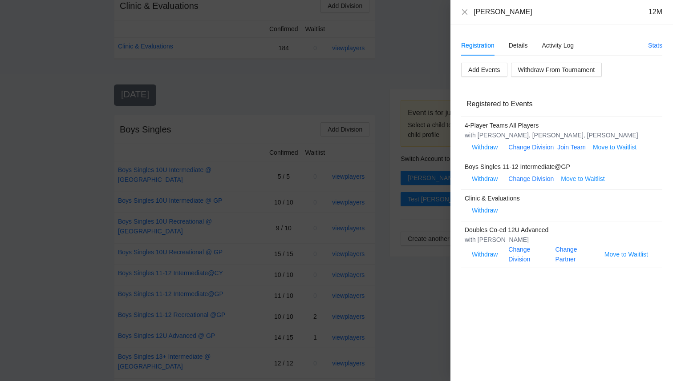
click at [535, 182] on div "Change Division" at bounding box center [530, 179] width 45 height 10
click at [535, 180] on link "Change Division" at bounding box center [530, 178] width 45 height 7
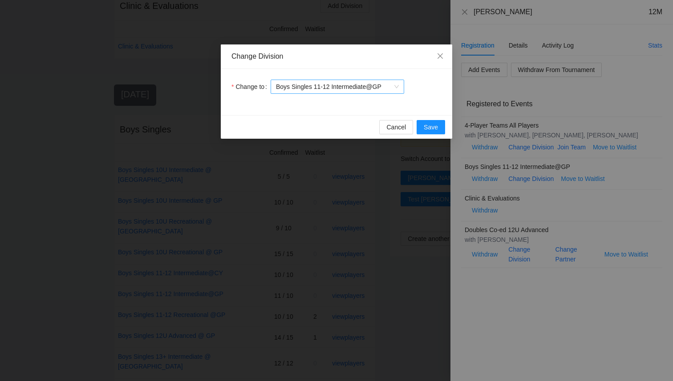
click at [375, 87] on span "Boys Singles 11-12 Intermediate@GP" at bounding box center [337, 86] width 123 height 13
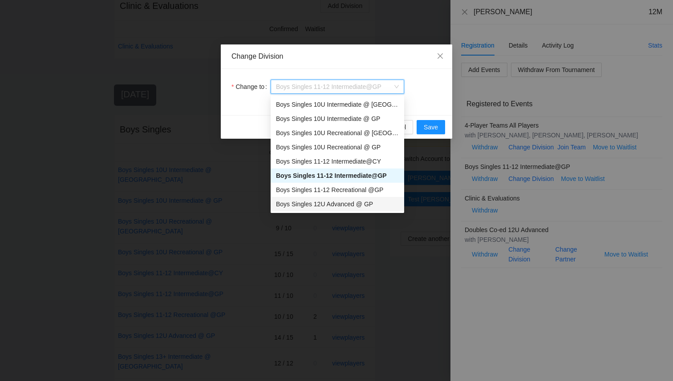
click at [361, 205] on div "Boys Singles 12U Advanced @ GP" at bounding box center [337, 204] width 123 height 10
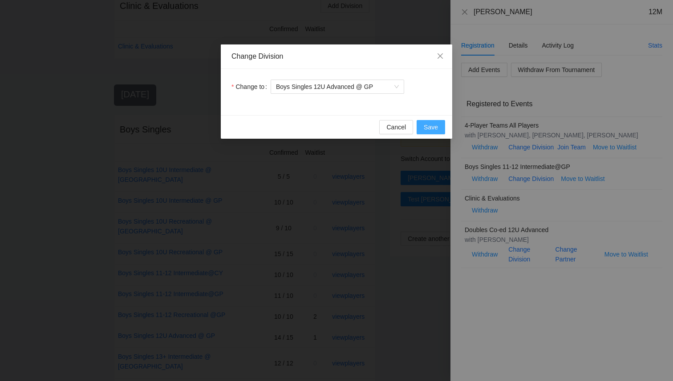
click at [434, 127] on span "Save" at bounding box center [430, 127] width 14 height 10
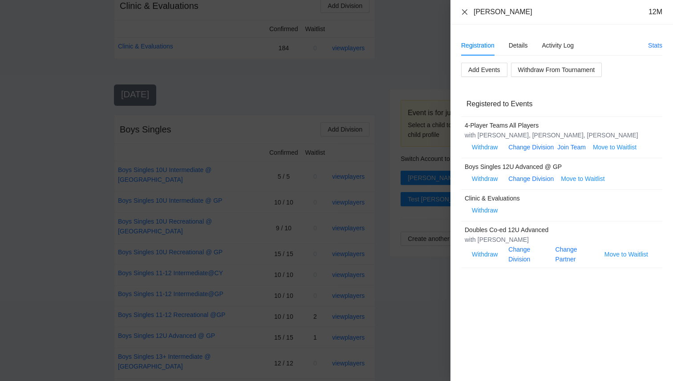
click at [464, 12] on icon "close" at bounding box center [464, 11] width 5 height 5
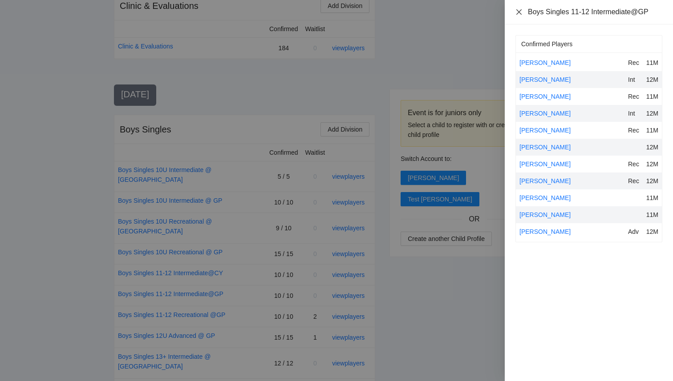
click at [517, 12] on icon "close" at bounding box center [518, 11] width 7 height 7
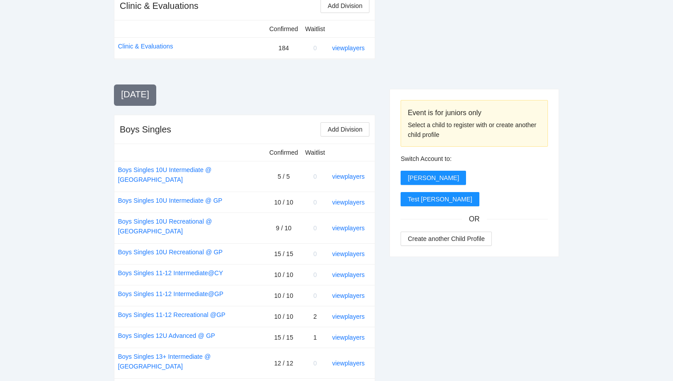
click at [452, 65] on div at bounding box center [473, 45] width 169 height 168
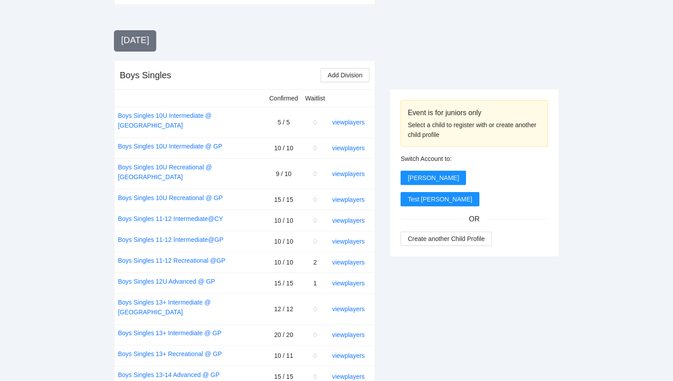
scroll to position [303, 0]
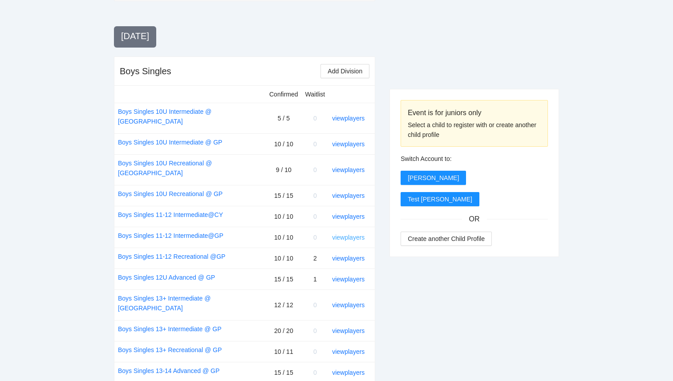
click at [350, 234] on link "view players" at bounding box center [348, 237] width 32 height 7
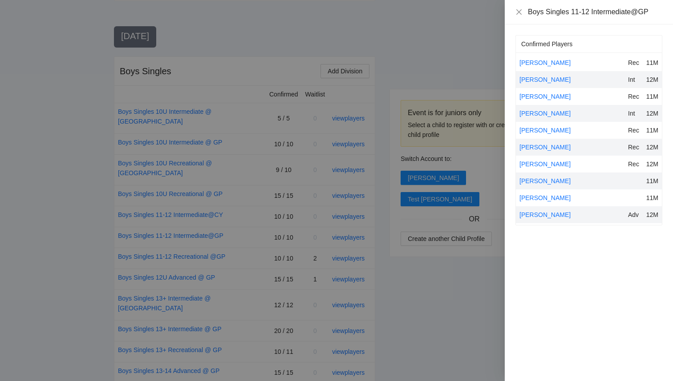
click at [352, 214] on div at bounding box center [336, 190] width 673 height 381
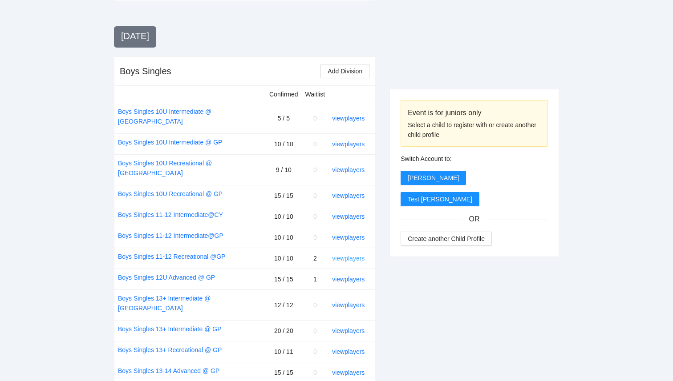
click at [355, 255] on link "view players" at bounding box center [348, 258] width 32 height 7
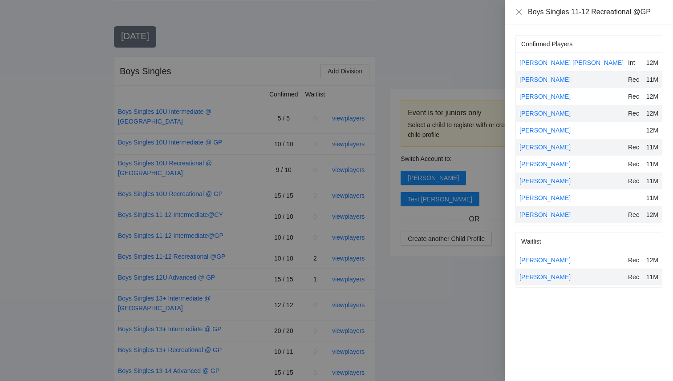
click at [391, 261] on div at bounding box center [336, 190] width 673 height 381
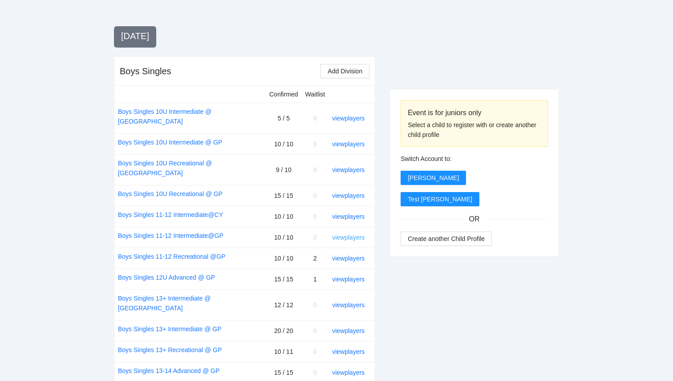
click at [341, 234] on link "view players" at bounding box center [348, 237] width 32 height 7
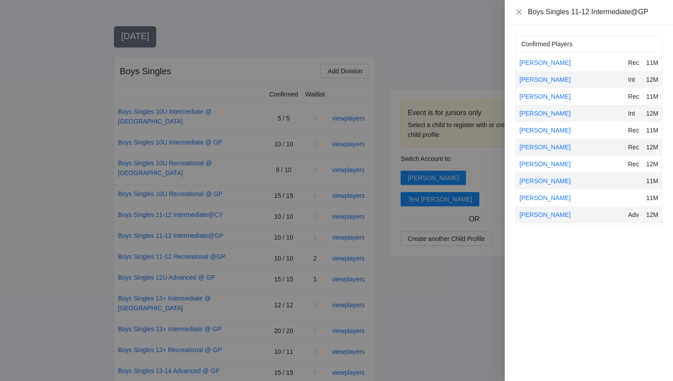
click at [75, 89] on div at bounding box center [336, 190] width 673 height 381
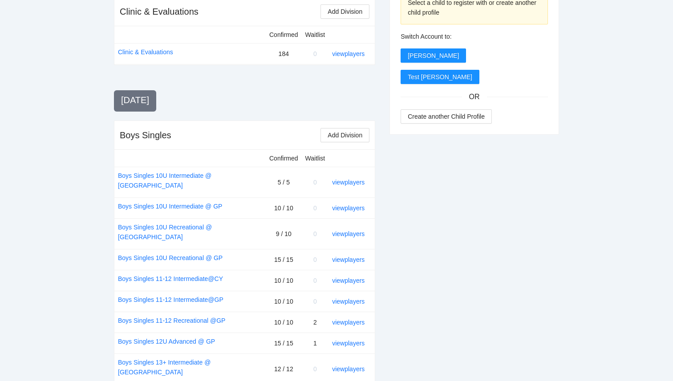
scroll to position [0, 0]
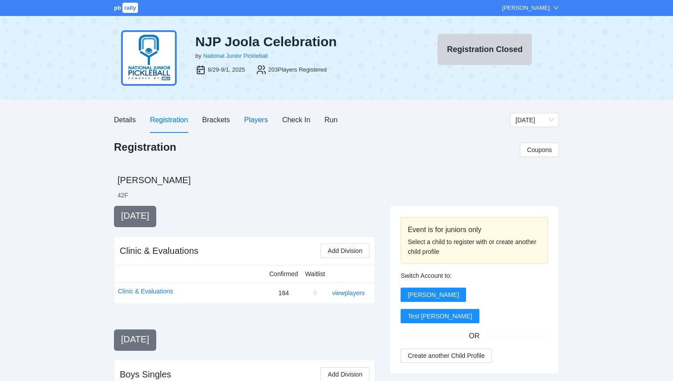
click at [260, 122] on div "Players" at bounding box center [256, 119] width 24 height 11
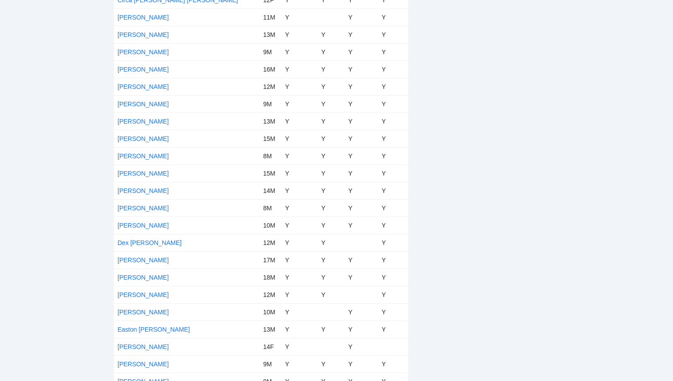
scroll to position [946, 0]
click at [147, 279] on link "Elaina Clarke" at bounding box center [142, 277] width 51 height 7
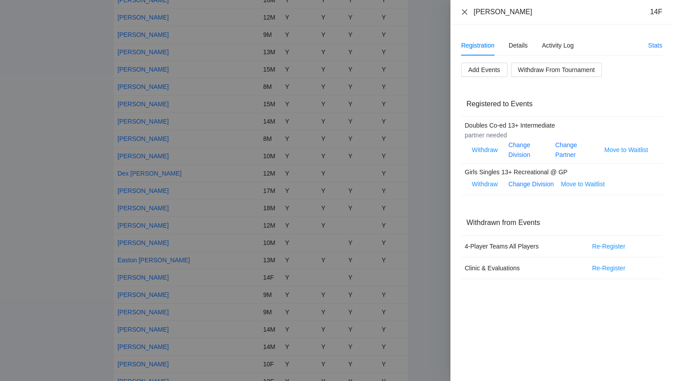
click at [463, 12] on icon "close" at bounding box center [464, 11] width 7 height 7
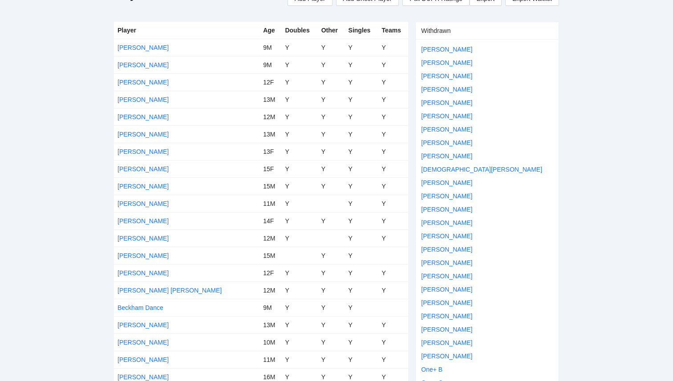
scroll to position [0, 0]
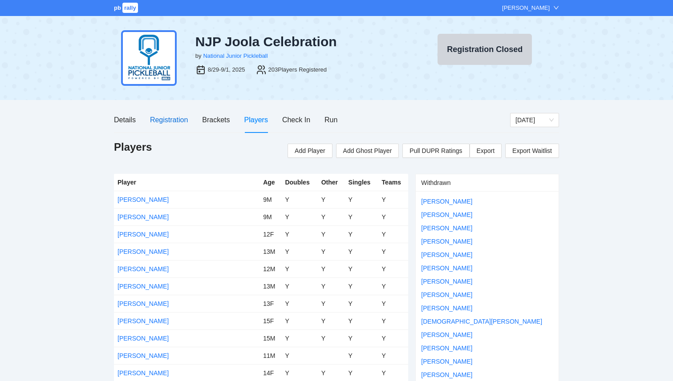
click at [163, 120] on div "Registration" at bounding box center [169, 119] width 38 height 11
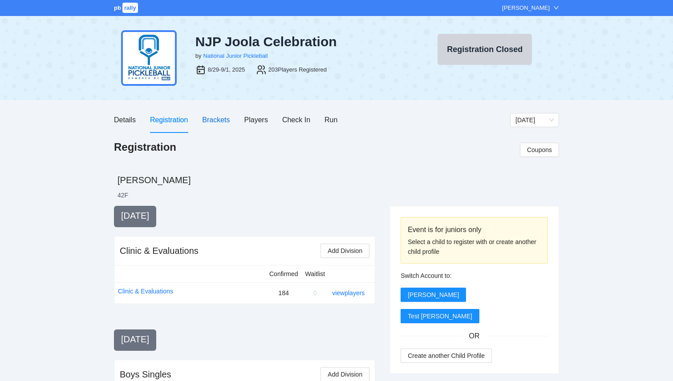
click at [217, 119] on div "Brackets" at bounding box center [216, 119] width 28 height 11
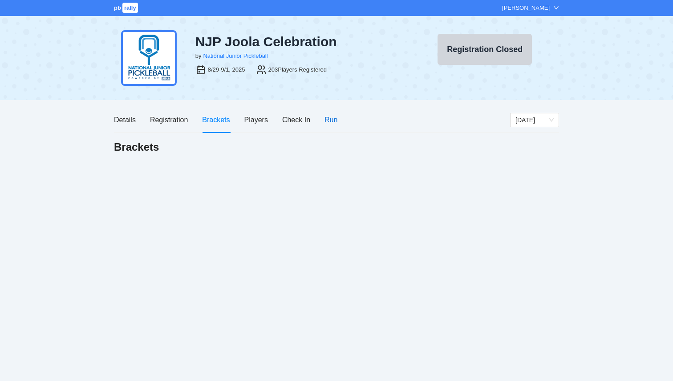
click at [331, 118] on div "Run" at bounding box center [330, 119] width 13 height 11
click at [256, 121] on div "Players" at bounding box center [256, 119] width 24 height 11
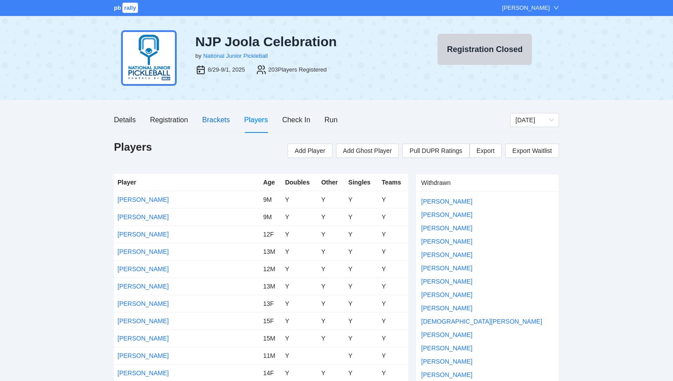
click at [222, 123] on div "Brackets" at bounding box center [216, 119] width 28 height 11
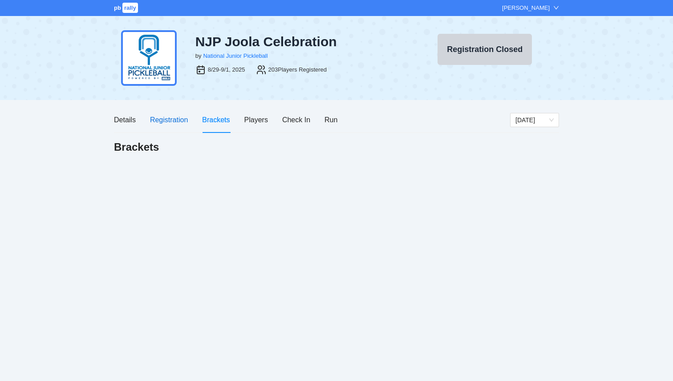
click at [177, 122] on div "Registration" at bounding box center [169, 119] width 38 height 11
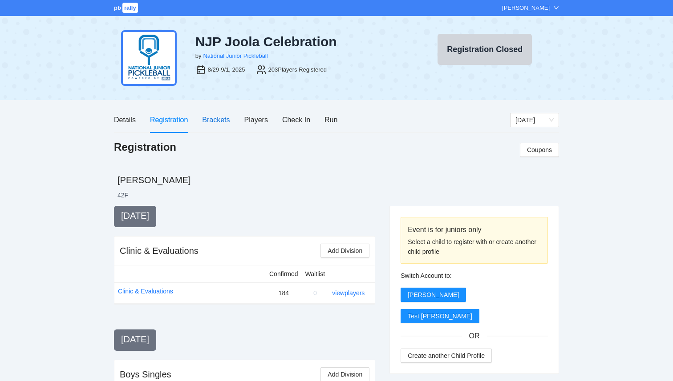
click at [218, 119] on div "Brackets" at bounding box center [216, 119] width 28 height 11
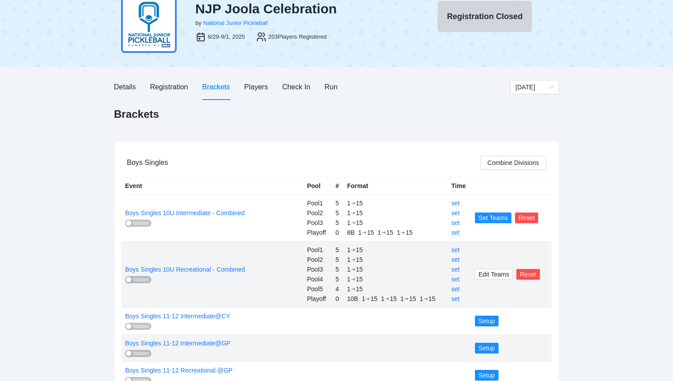
scroll to position [36, 0]
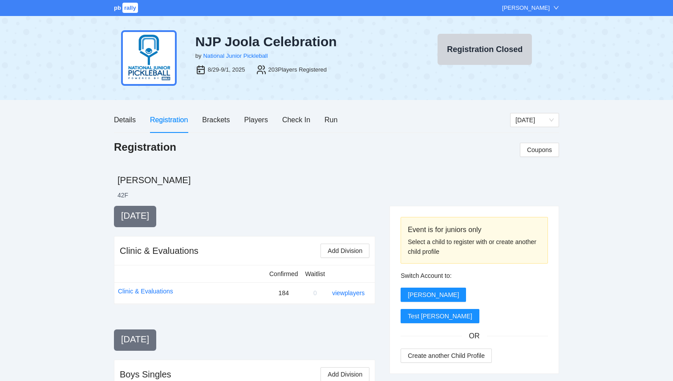
scroll to position [36, 0]
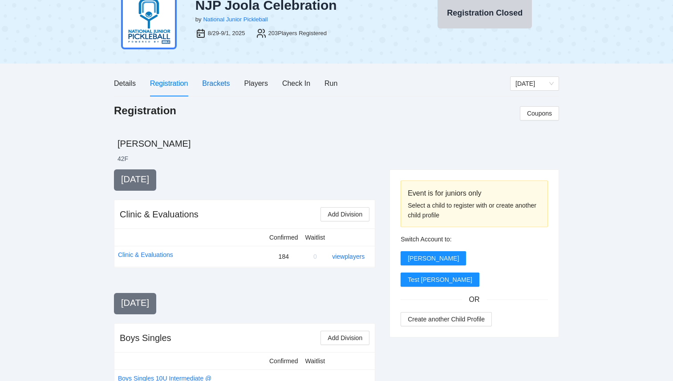
click at [219, 88] on div "Brackets" at bounding box center [216, 83] width 28 height 11
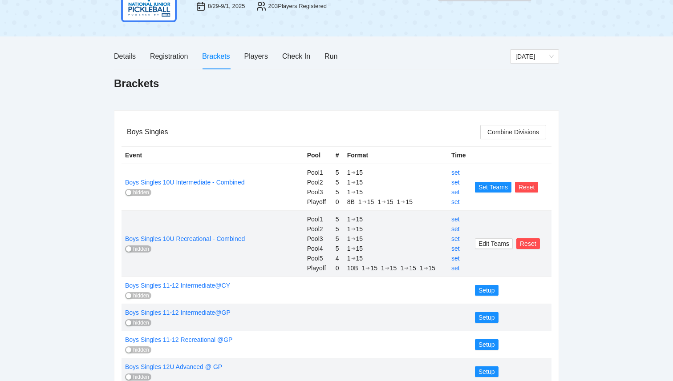
scroll to position [63, 0]
click at [323, 58] on div "Details Registration Brackets Players Check In Run" at bounding box center [225, 56] width 223 height 25
click at [325, 58] on div "Run" at bounding box center [330, 56] width 13 height 11
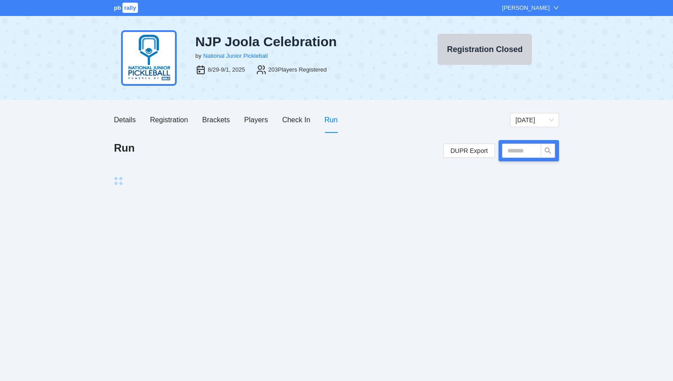
scroll to position [0, 0]
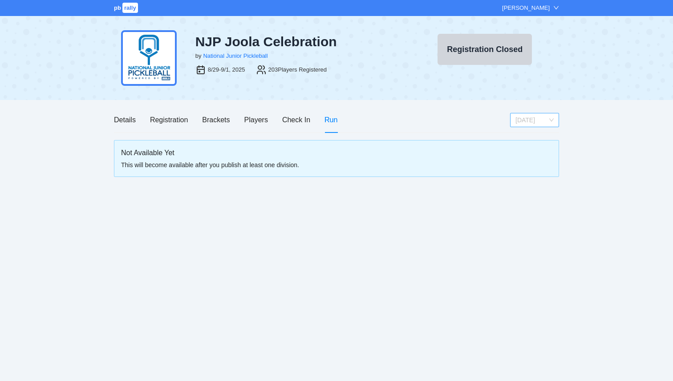
click at [524, 123] on span "[DATE]" at bounding box center [534, 119] width 38 height 13
click at [220, 121] on div "Brackets" at bounding box center [216, 119] width 28 height 11
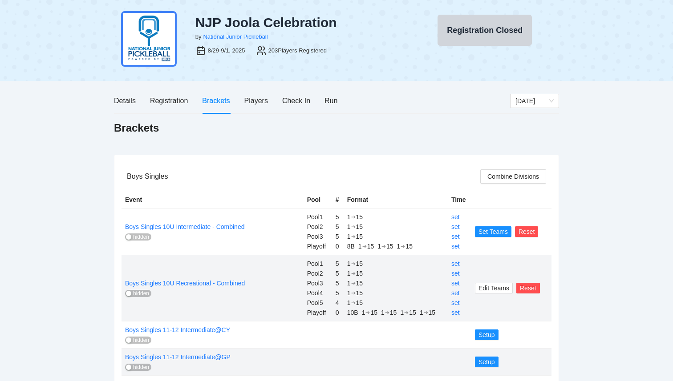
scroll to position [25, 0]
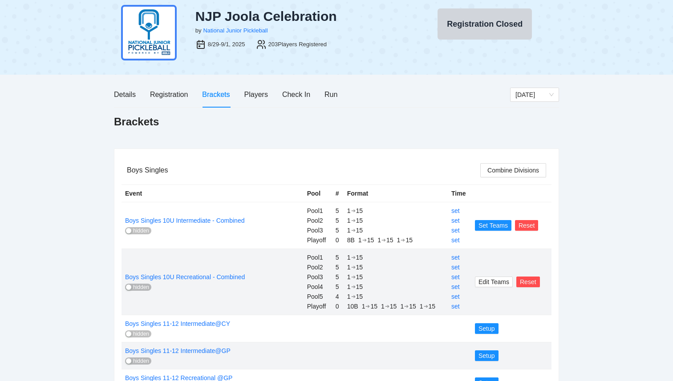
click at [128, 288] on div "button" at bounding box center [128, 287] width 5 height 5
click at [331, 96] on div "Run" at bounding box center [330, 94] width 13 height 11
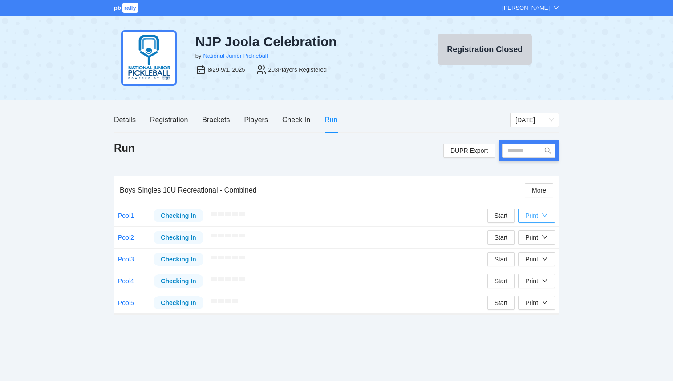
click at [543, 215] on icon "down" at bounding box center [544, 216] width 5 height 4
click at [544, 228] on span "Overview" at bounding box center [546, 233] width 46 height 10
click at [549, 217] on button "Print" at bounding box center [536, 216] width 37 height 14
click at [547, 262] on span "Refs Scorecards" at bounding box center [546, 262] width 46 height 10
click at [538, 218] on div "Print" at bounding box center [536, 216] width 23 height 10
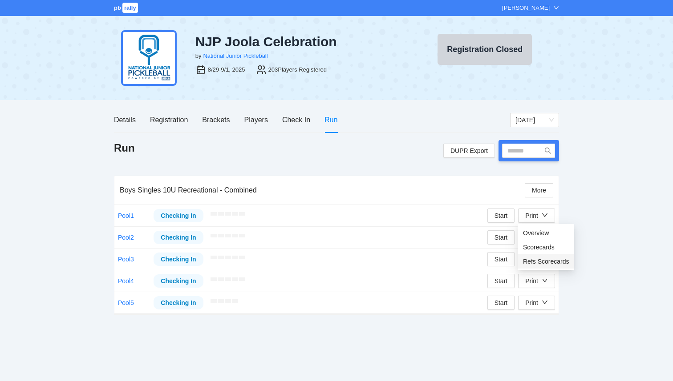
click at [533, 261] on span "Refs Scorecards" at bounding box center [546, 262] width 46 height 10
click at [533, 236] on div "Print" at bounding box center [531, 238] width 13 height 10
click at [540, 256] on span "Overview" at bounding box center [546, 255] width 46 height 10
click at [548, 237] on button "Print" at bounding box center [536, 237] width 37 height 14
click at [531, 283] on span "Refs Scorecards" at bounding box center [546, 283] width 46 height 10
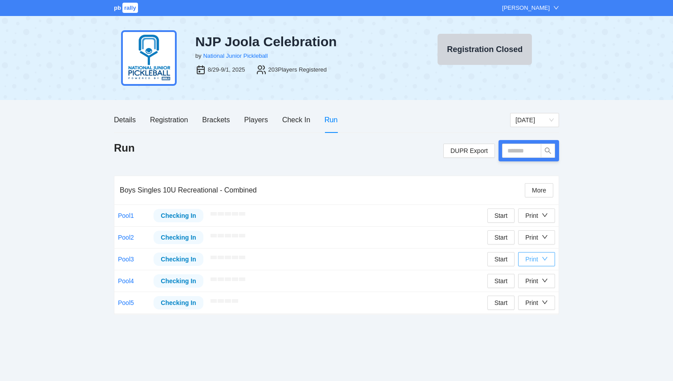
click at [533, 258] on div "Print" at bounding box center [531, 259] width 13 height 10
click at [536, 275] on span "Overview" at bounding box center [546, 277] width 46 height 10
click at [540, 260] on div "Print" at bounding box center [536, 259] width 23 height 10
click at [544, 304] on span "Refs Scorecards" at bounding box center [546, 305] width 46 height 10
click at [539, 284] on div "Print" at bounding box center [536, 281] width 23 height 10
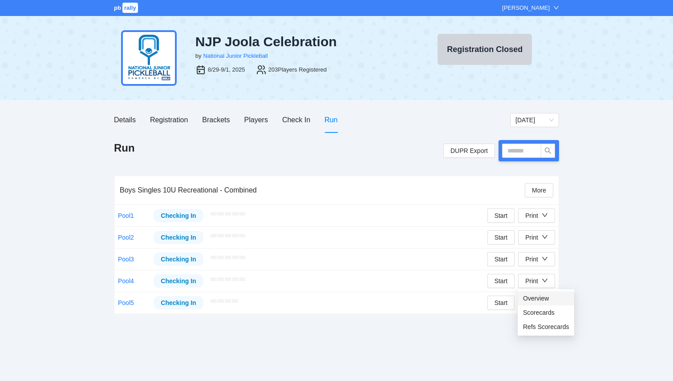
click at [540, 299] on span "Overview" at bounding box center [546, 299] width 46 height 10
click at [544, 286] on button "Print" at bounding box center [536, 281] width 37 height 14
click at [542, 325] on span "Refs Scorecards" at bounding box center [546, 327] width 46 height 10
click at [542, 303] on icon "down" at bounding box center [544, 302] width 6 height 6
click at [539, 322] on span "Overview" at bounding box center [546, 320] width 46 height 10
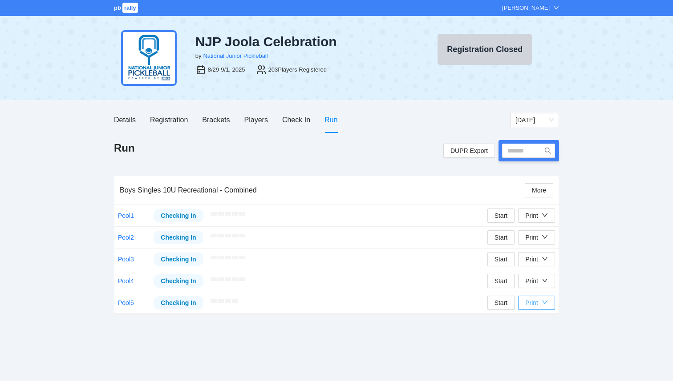
click at [532, 307] on button "Print" at bounding box center [536, 303] width 37 height 14
click at [540, 348] on span "Refs Scorecards" at bounding box center [546, 349] width 46 height 10
click at [260, 118] on div "Players" at bounding box center [256, 119] width 24 height 11
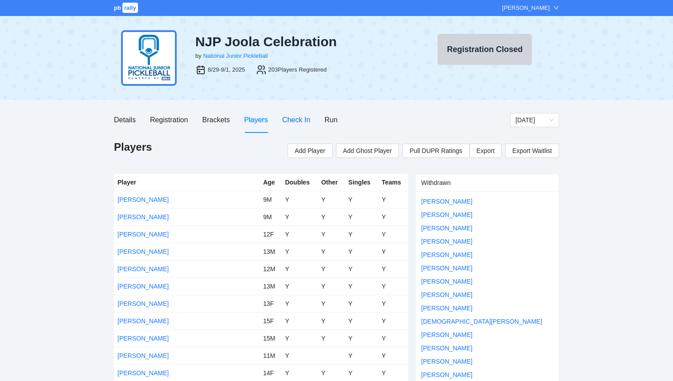
click at [287, 120] on div "Check In" at bounding box center [296, 119] width 28 height 11
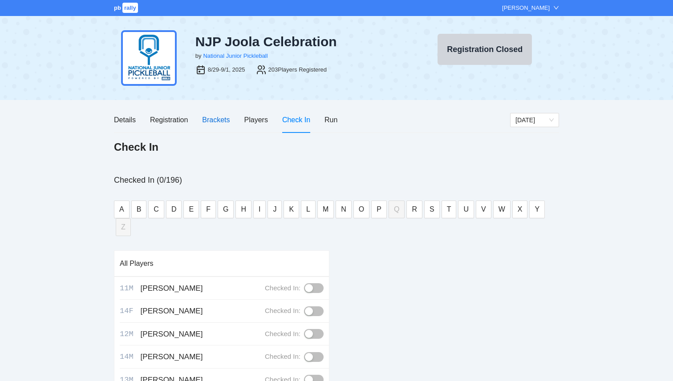
click at [206, 118] on div "Brackets" at bounding box center [216, 119] width 28 height 11
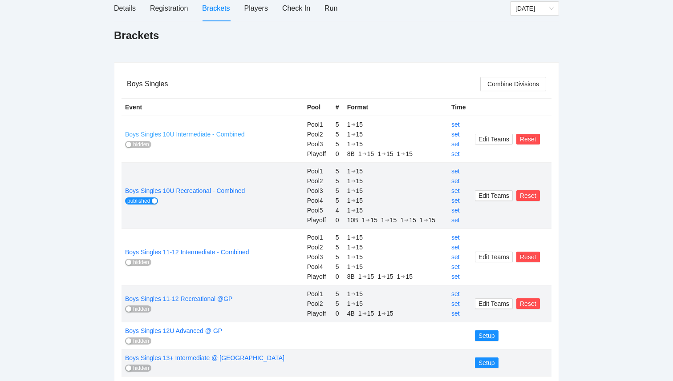
scroll to position [114, 0]
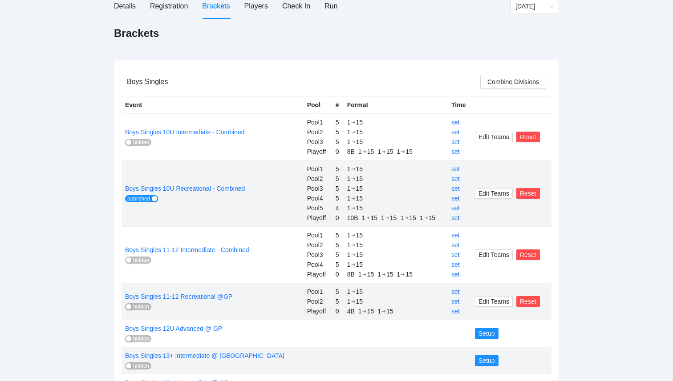
click at [131, 139] on button "hidden" at bounding box center [138, 142] width 26 height 7
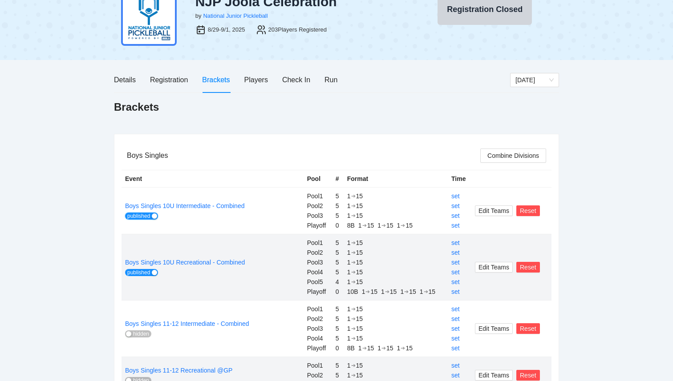
scroll to position [0, 0]
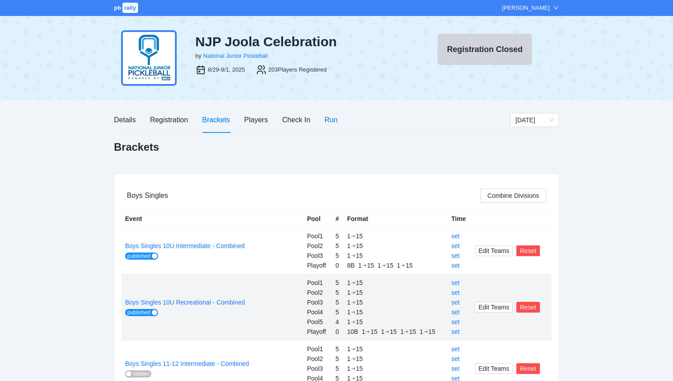
click at [332, 120] on div "Run" at bounding box center [330, 119] width 13 height 11
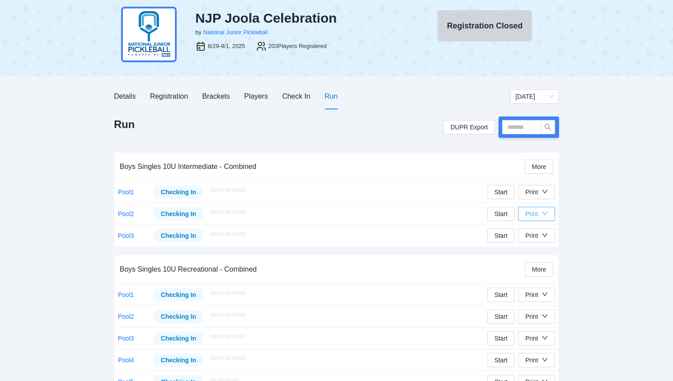
scroll to position [43, 0]
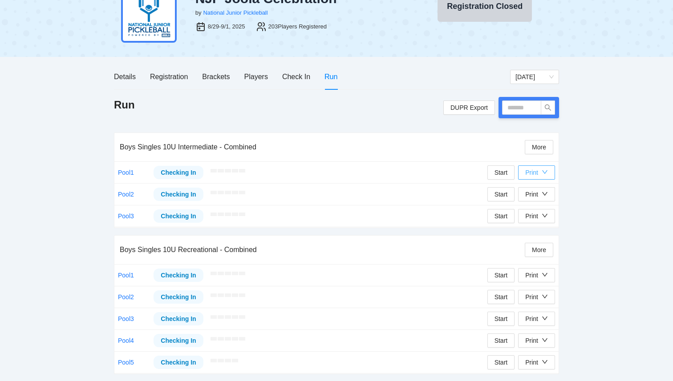
click at [544, 169] on icon "down" at bounding box center [544, 172] width 6 height 6
click at [543, 189] on span "Overview" at bounding box center [546, 191] width 46 height 10
click at [541, 173] on icon "down" at bounding box center [544, 172] width 6 height 6
click at [533, 219] on span "Refs Scorecards" at bounding box center [546, 219] width 46 height 10
click at [536, 199] on button "Print" at bounding box center [536, 194] width 37 height 14
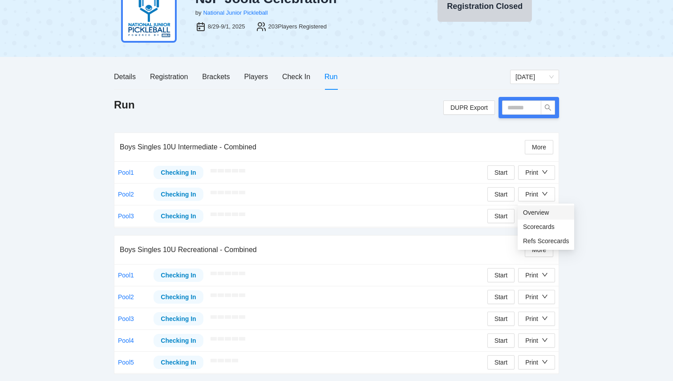
click at [539, 212] on span "Overview" at bounding box center [546, 213] width 46 height 10
click at [536, 194] on div "Print" at bounding box center [531, 194] width 13 height 10
click at [538, 241] on span "Refs Scorecards" at bounding box center [546, 241] width 46 height 10
click at [544, 216] on icon "down" at bounding box center [544, 216] width 5 height 4
click at [544, 227] on li "Overview" at bounding box center [545, 234] width 56 height 14
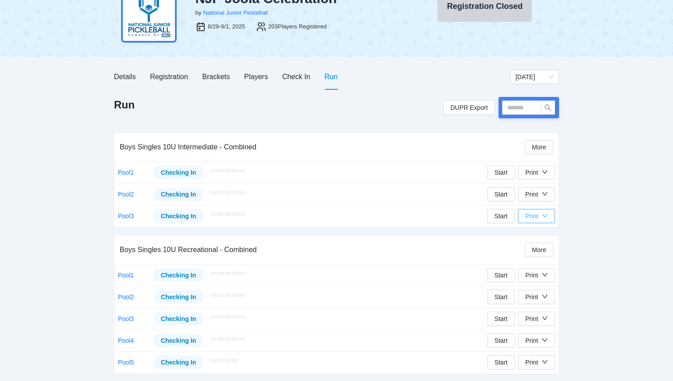
click at [542, 218] on icon "down" at bounding box center [544, 216] width 6 height 6
click at [537, 266] on span "Refs Scorecards" at bounding box center [546, 263] width 46 height 10
click at [211, 74] on div "Brackets" at bounding box center [216, 76] width 28 height 11
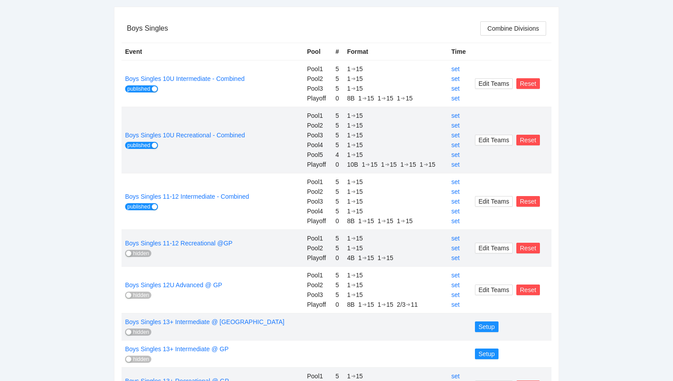
scroll to position [170, 0]
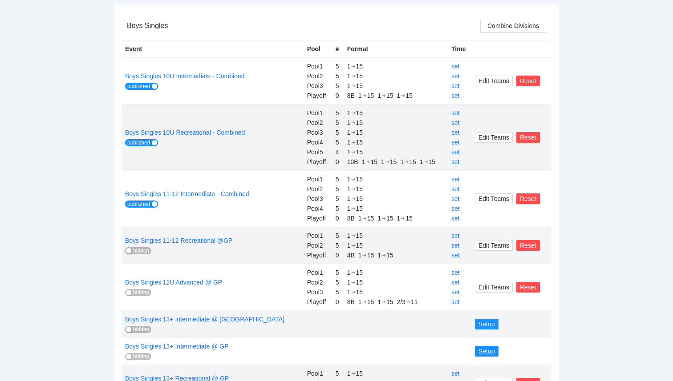
click at [130, 249] on div "button" at bounding box center [128, 250] width 5 height 5
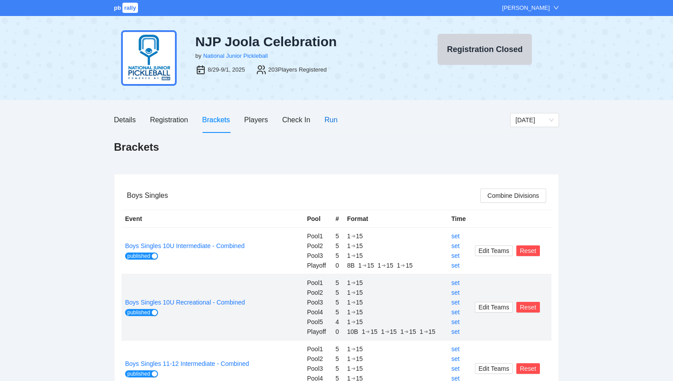
click at [332, 121] on div "Run" at bounding box center [330, 119] width 13 height 11
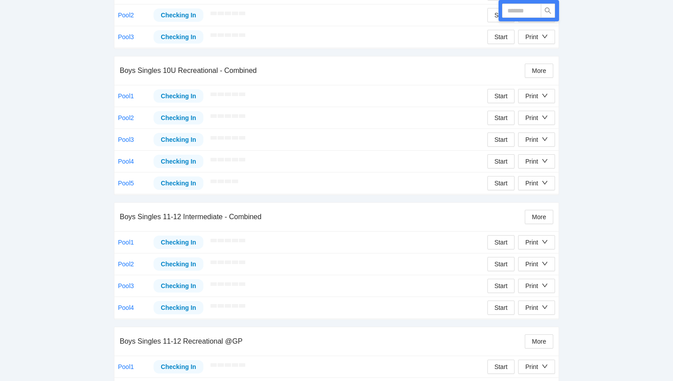
scroll to position [249, 0]
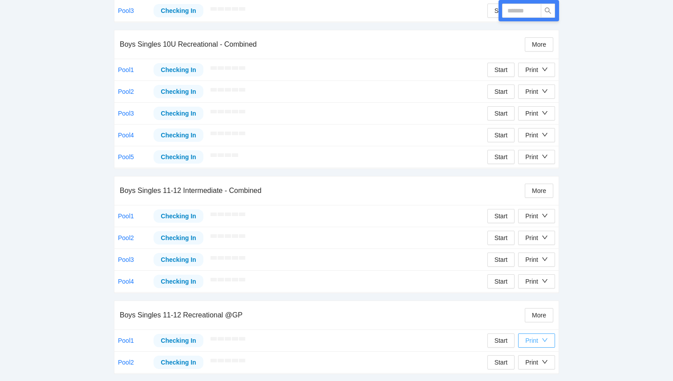
click at [539, 342] on div "Print" at bounding box center [536, 341] width 23 height 10
click at [539, 294] on span "Overview" at bounding box center [546, 295] width 46 height 10
click at [536, 340] on div "Print" at bounding box center [531, 341] width 13 height 10
click at [539, 322] on span "Refs Scorecards" at bounding box center [546, 323] width 46 height 10
click at [544, 362] on icon "down" at bounding box center [544, 362] width 6 height 6
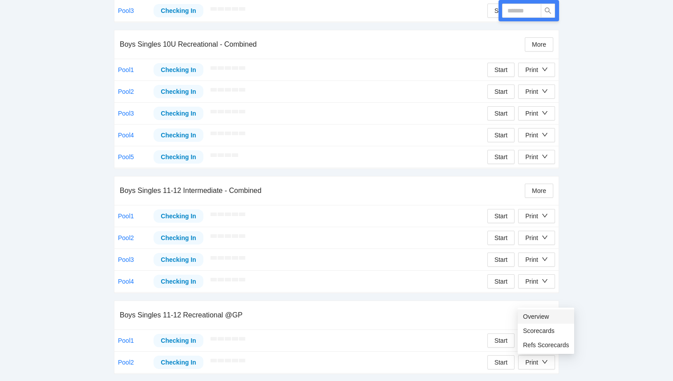
click at [535, 316] on span "Overview" at bounding box center [546, 317] width 46 height 10
click at [543, 364] on icon "down" at bounding box center [544, 362] width 6 height 6
click at [543, 345] on span "Refs Scorecards" at bounding box center [546, 345] width 46 height 10
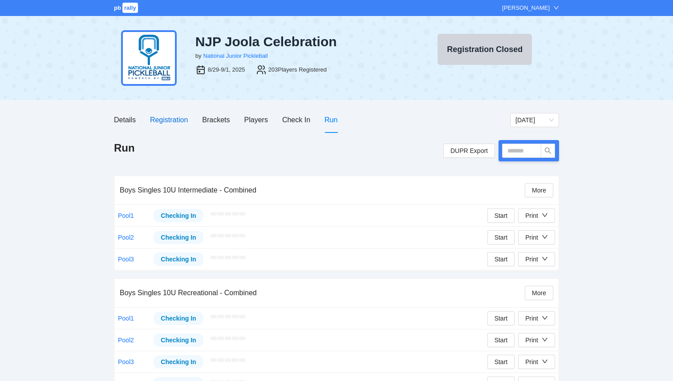
click at [160, 122] on div "Registration" at bounding box center [169, 119] width 38 height 11
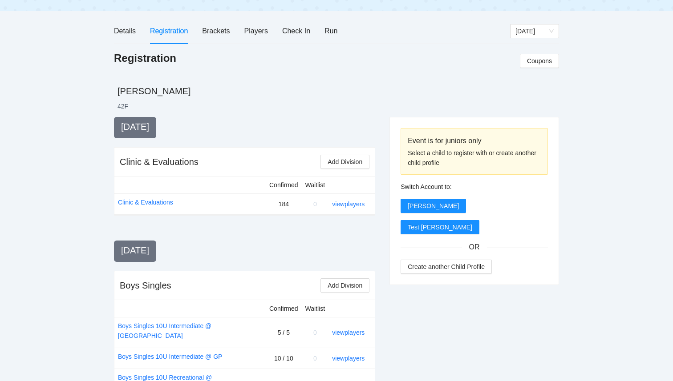
scroll to position [89, 0]
click at [217, 31] on div "Brackets" at bounding box center [216, 30] width 28 height 11
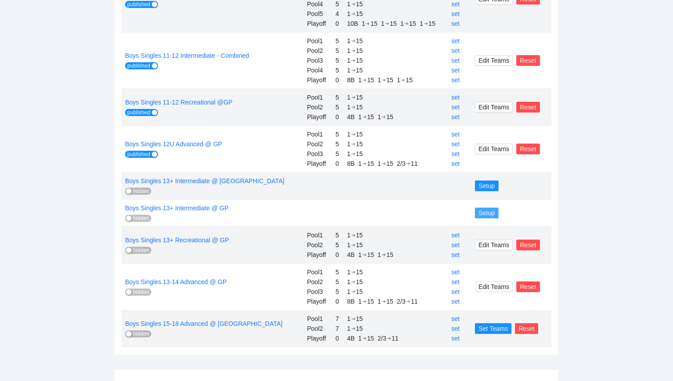
scroll to position [311, 0]
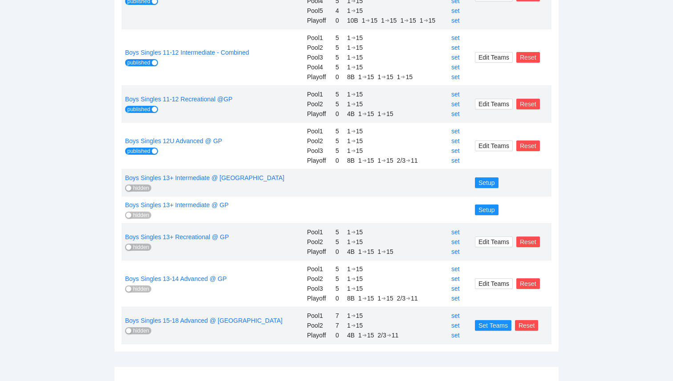
click at [129, 249] on div "button" at bounding box center [128, 247] width 5 height 5
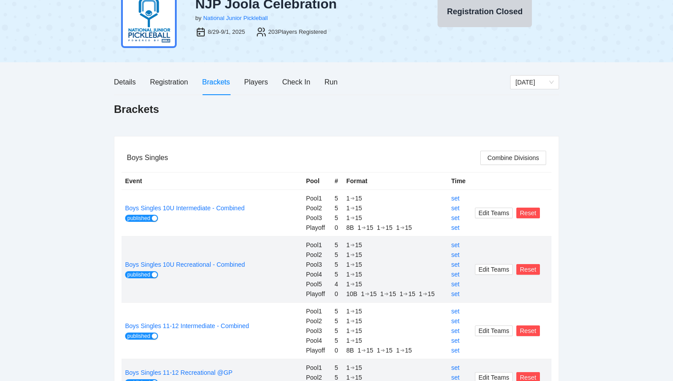
scroll to position [0, 0]
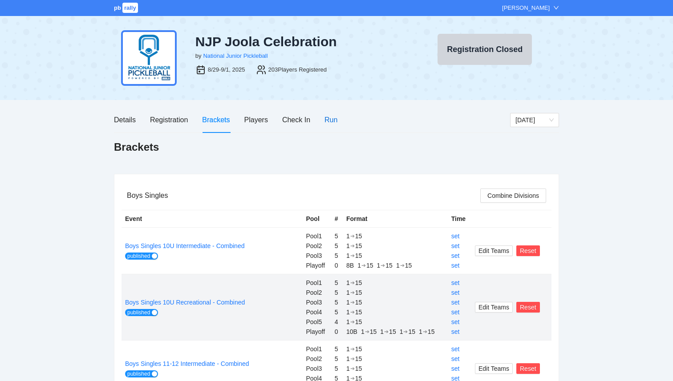
click at [330, 121] on div "Run" at bounding box center [330, 119] width 13 height 11
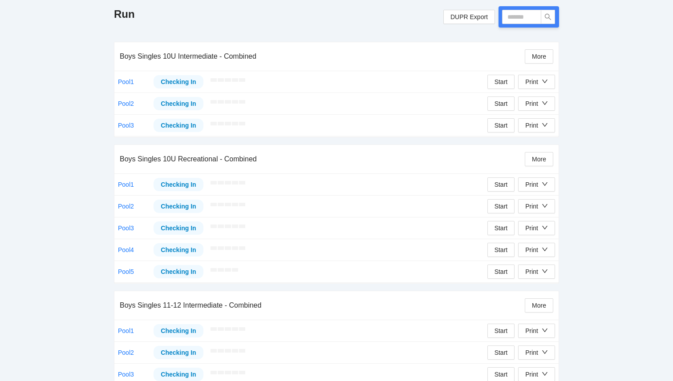
scroll to position [432, 0]
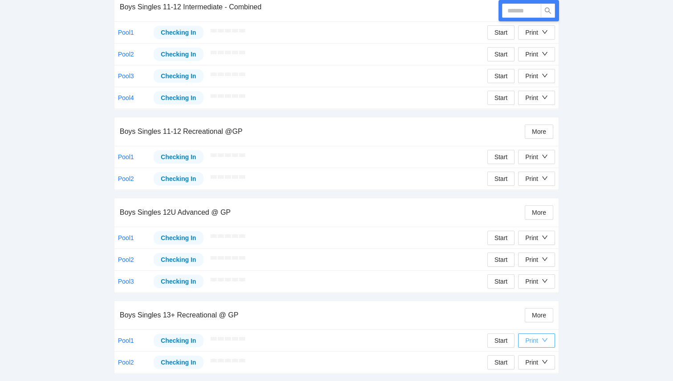
click at [527, 339] on div "Print" at bounding box center [531, 341] width 13 height 10
click at [530, 296] on span "Overview" at bounding box center [546, 295] width 46 height 10
click at [524, 343] on button "Print" at bounding box center [536, 341] width 37 height 14
click at [532, 325] on span "Refs Scorecards" at bounding box center [546, 323] width 46 height 10
click at [540, 365] on div "Print" at bounding box center [536, 363] width 23 height 10
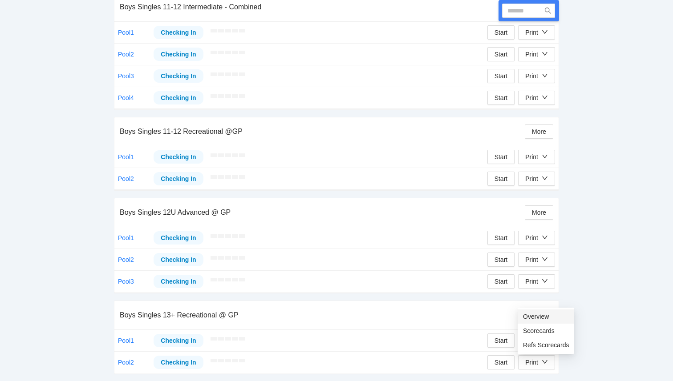
click at [537, 316] on span "Overview" at bounding box center [546, 317] width 46 height 10
click at [540, 363] on div "Print" at bounding box center [536, 363] width 23 height 10
click at [540, 344] on span "Refs Scorecards" at bounding box center [546, 345] width 46 height 10
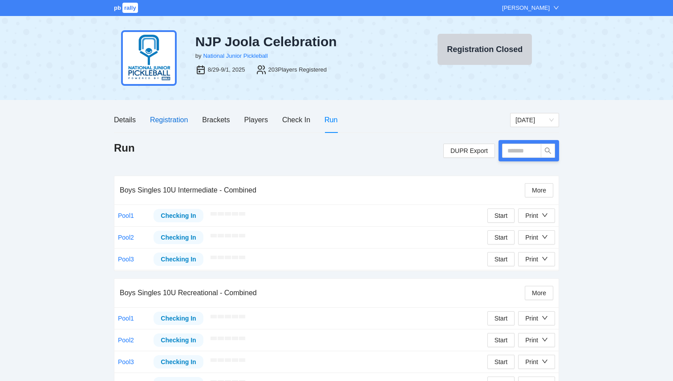
click at [174, 118] on div "Registration" at bounding box center [169, 119] width 38 height 11
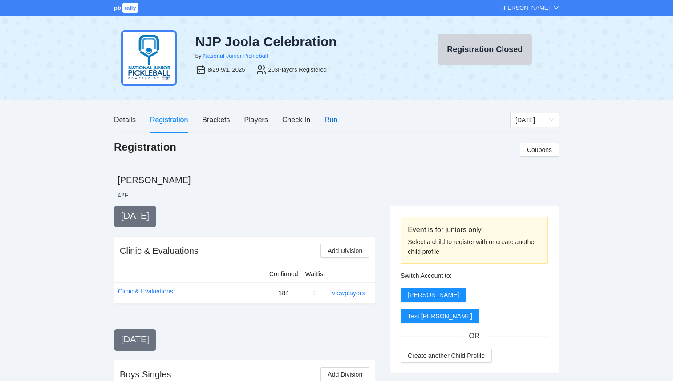
click at [331, 122] on div "Run" at bounding box center [330, 119] width 13 height 11
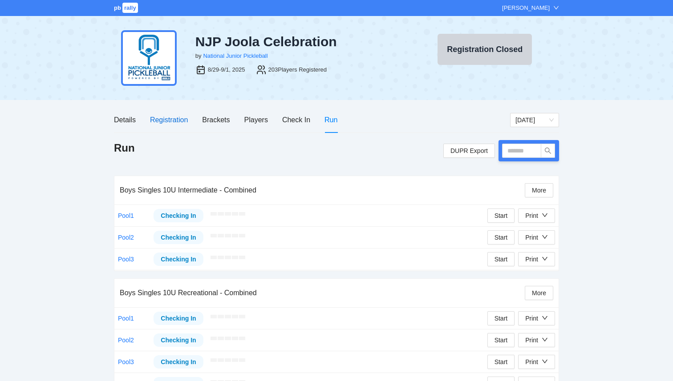
click at [174, 122] on div "Registration" at bounding box center [169, 119] width 38 height 11
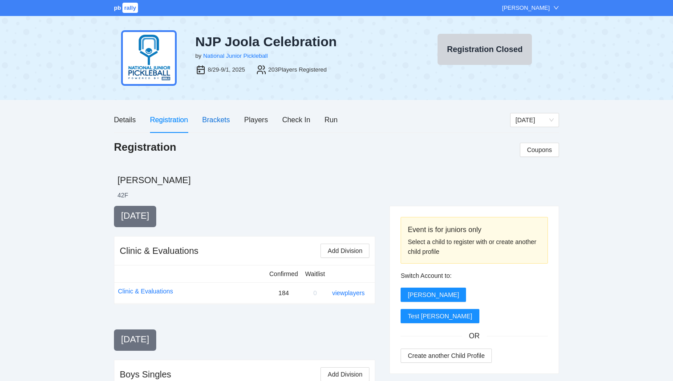
click at [213, 122] on div "Brackets" at bounding box center [216, 119] width 28 height 11
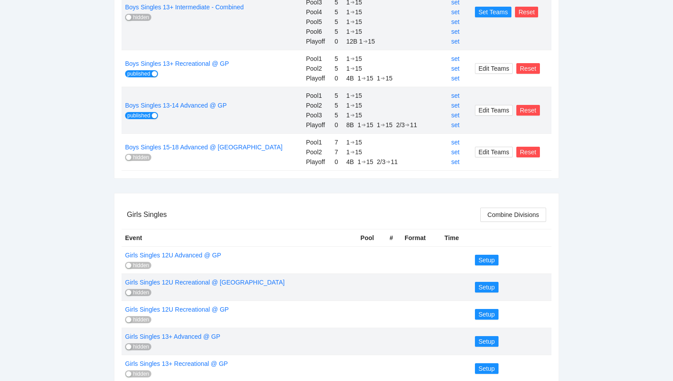
scroll to position [490, 0]
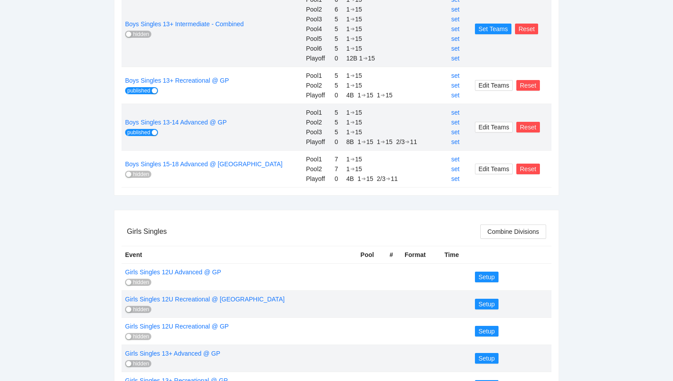
click at [132, 172] on button "hidden" at bounding box center [138, 174] width 26 height 7
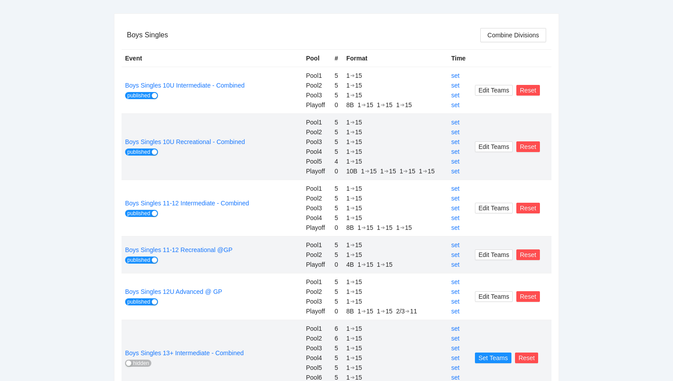
scroll to position [0, 0]
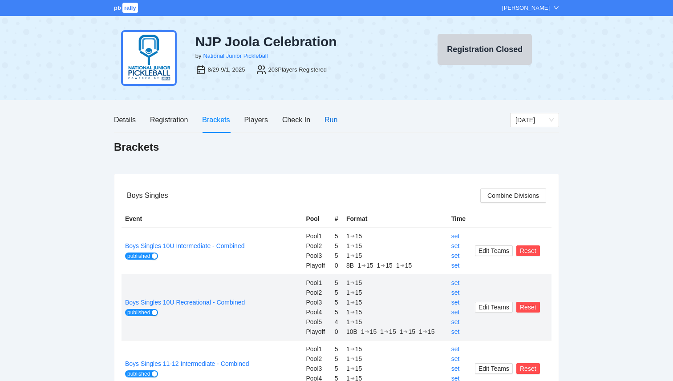
click at [329, 120] on div "Run" at bounding box center [330, 119] width 13 height 11
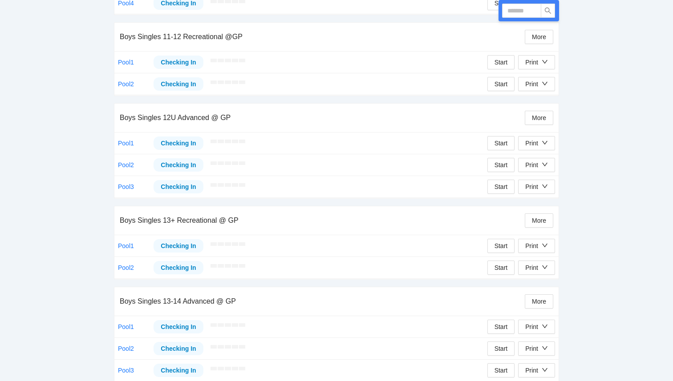
scroll to position [616, 0]
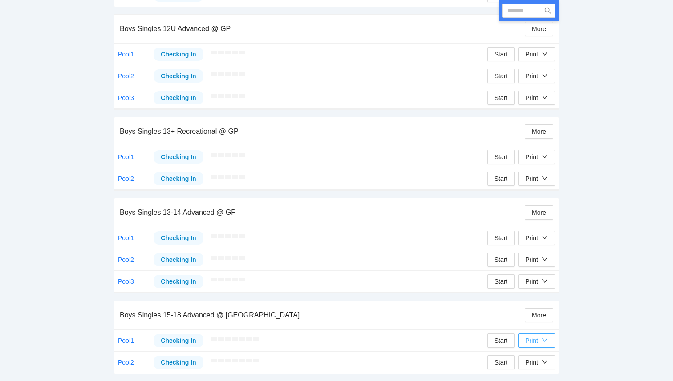
click at [542, 343] on icon "down" at bounding box center [544, 340] width 6 height 6
click at [539, 294] on span "Overview" at bounding box center [546, 295] width 46 height 10
click at [536, 343] on div "Print" at bounding box center [531, 341] width 13 height 10
click at [538, 324] on span "Refs Scorecards" at bounding box center [546, 323] width 46 height 10
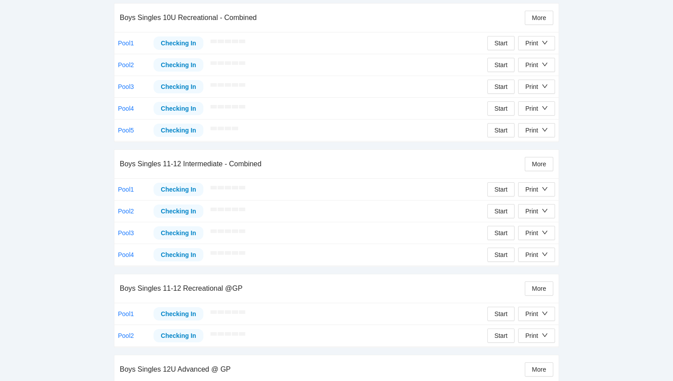
scroll to position [0, 0]
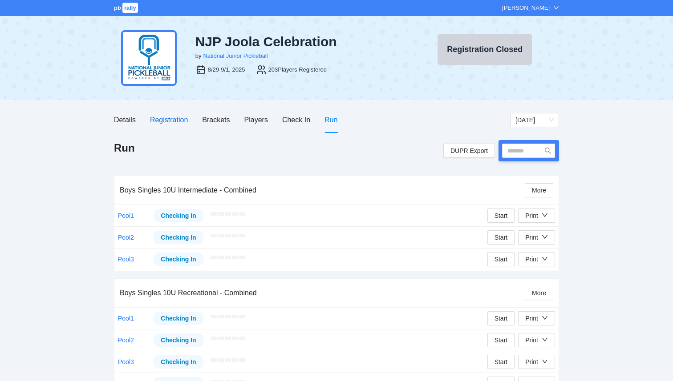
click at [170, 119] on div "Registration" at bounding box center [169, 119] width 38 height 11
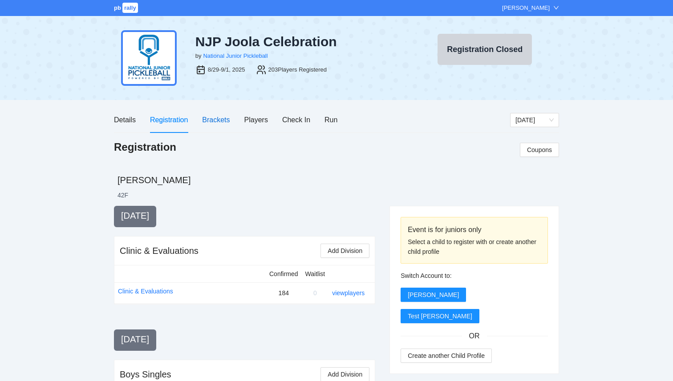
click at [230, 117] on div "Brackets" at bounding box center [216, 119] width 28 height 11
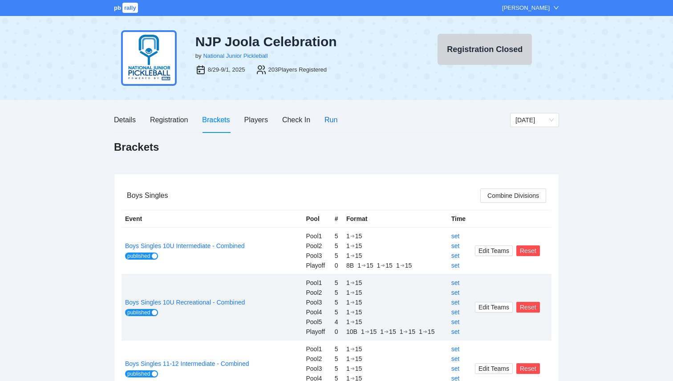
click at [333, 123] on div "Run" at bounding box center [330, 119] width 13 height 11
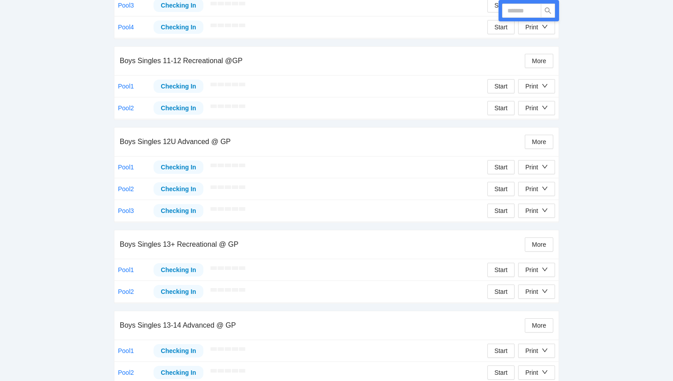
scroll to position [616, 0]
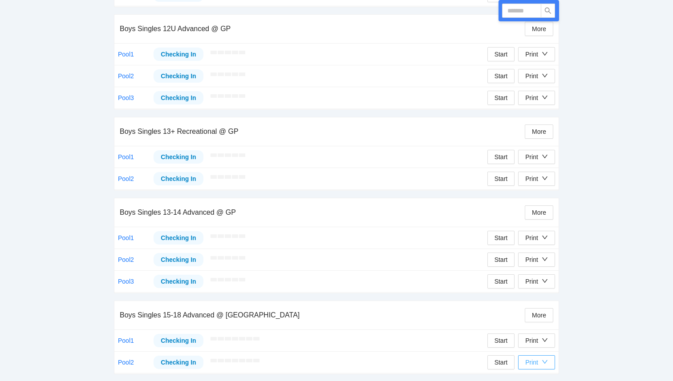
click at [534, 367] on div "Print" at bounding box center [531, 363] width 13 height 10
click at [536, 316] on span "Overview" at bounding box center [546, 317] width 46 height 10
click at [544, 358] on div "button" at bounding box center [544, 363] width 6 height 10
click at [553, 346] on span "Refs Scorecards" at bounding box center [546, 345] width 46 height 10
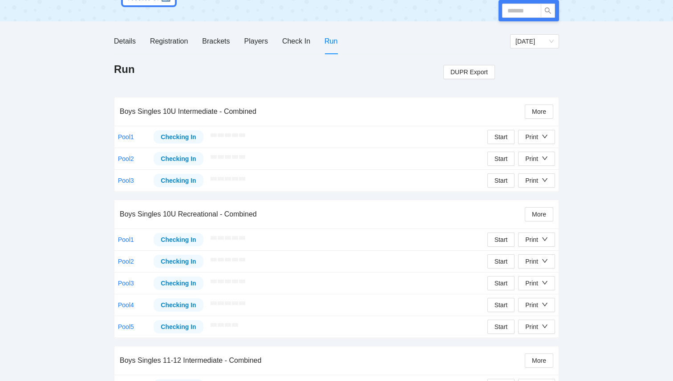
scroll to position [0, 0]
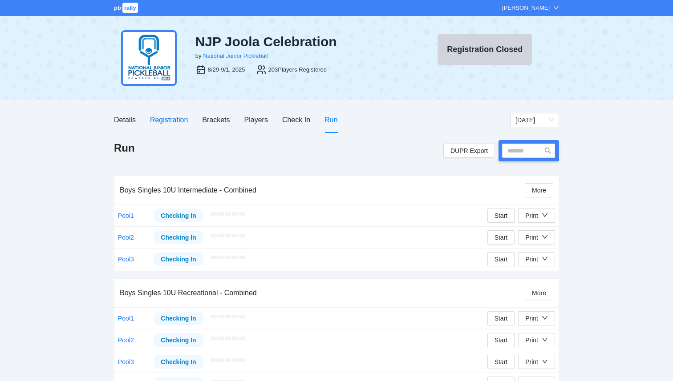
click at [168, 123] on div "Registration" at bounding box center [169, 119] width 38 height 11
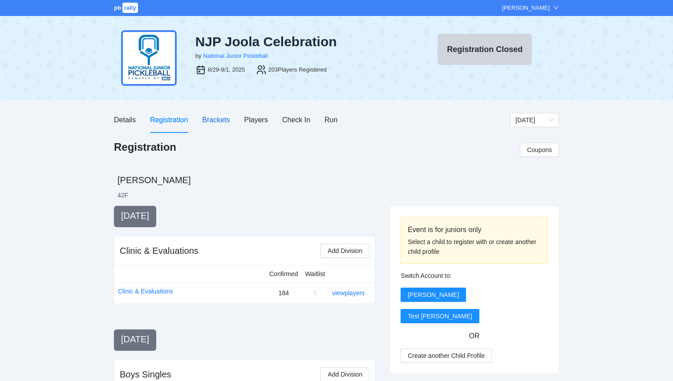
click at [218, 119] on div "Brackets" at bounding box center [216, 119] width 28 height 11
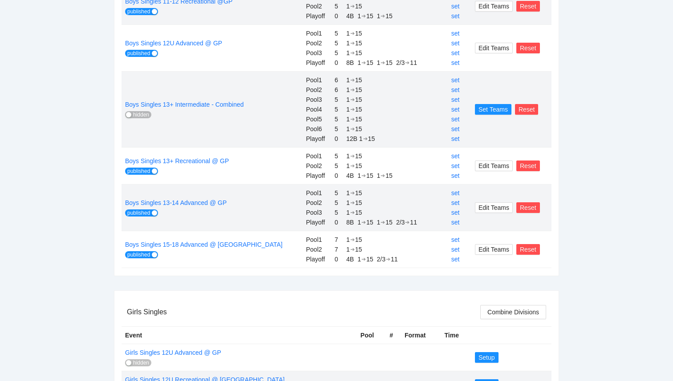
scroll to position [394, 0]
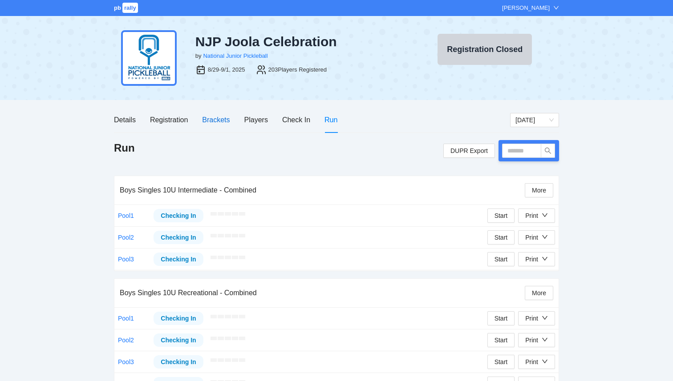
click at [211, 114] on div "Brackets" at bounding box center [216, 119] width 28 height 11
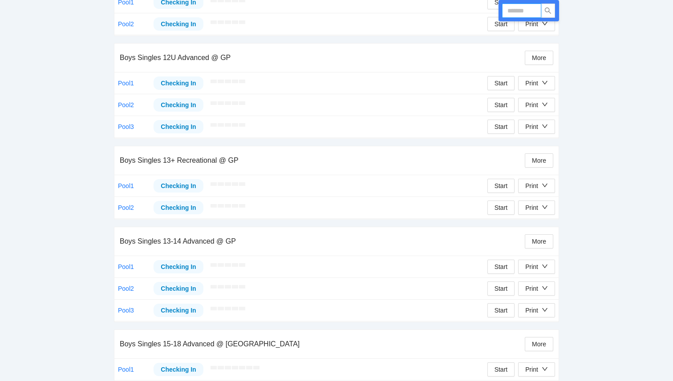
scroll to position [616, 0]
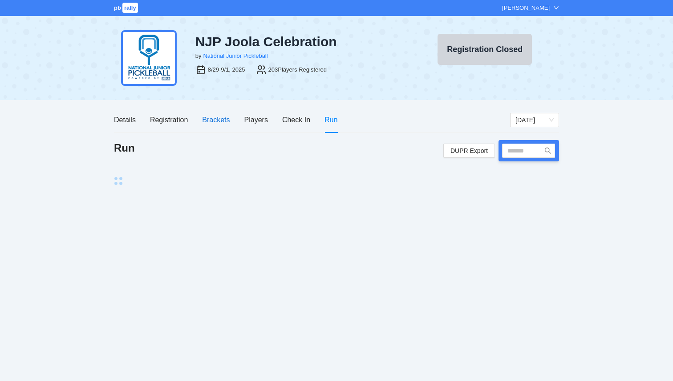
click at [208, 121] on div "Brackets" at bounding box center [216, 119] width 28 height 11
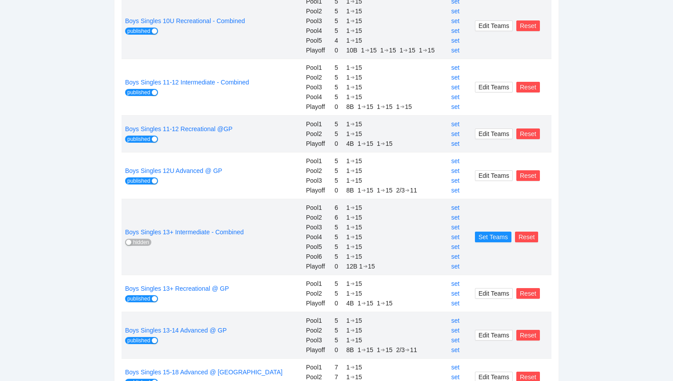
scroll to position [228, 0]
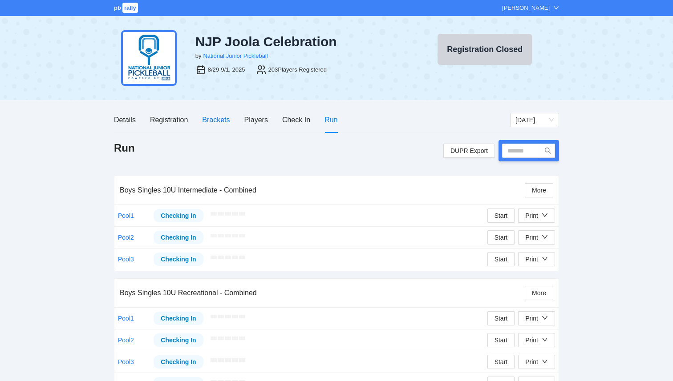
click at [215, 121] on div "Brackets" at bounding box center [216, 119] width 28 height 11
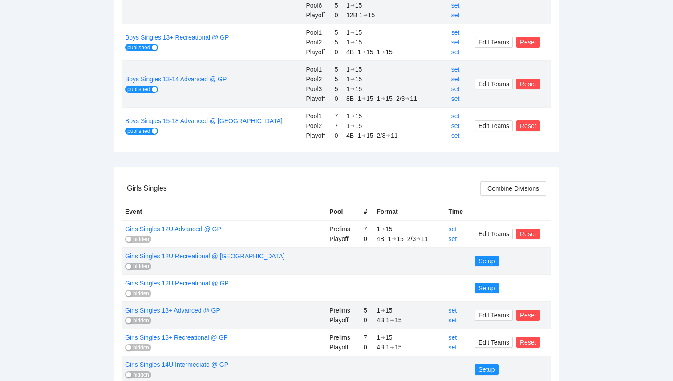
scroll to position [564, 0]
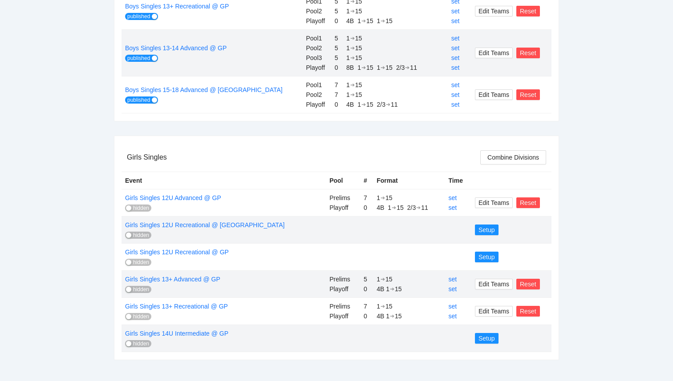
click at [133, 207] on span "hidden" at bounding box center [141, 208] width 16 height 7
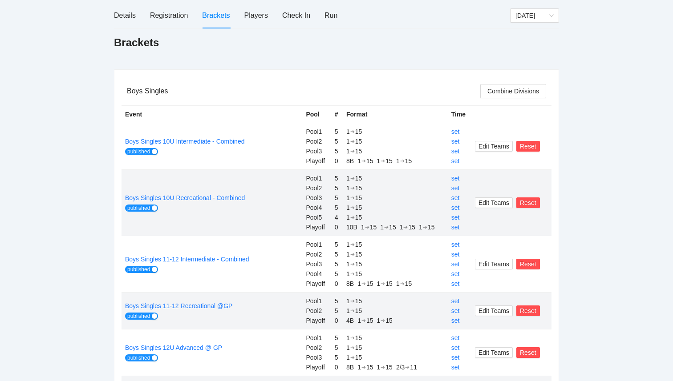
scroll to position [0, 0]
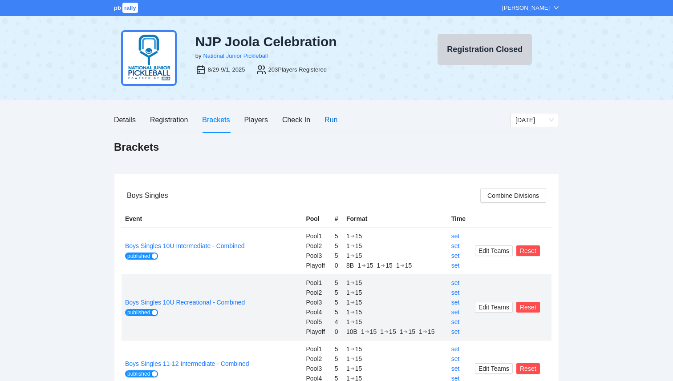
click at [327, 117] on div "Run" at bounding box center [330, 119] width 13 height 11
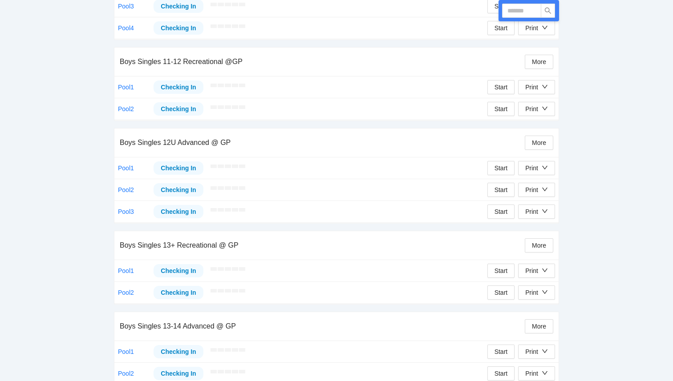
scroll to position [675, 0]
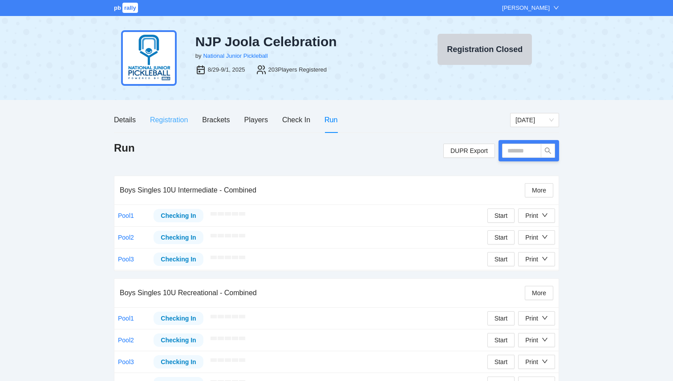
click at [160, 127] on div "Registration" at bounding box center [169, 119] width 38 height 25
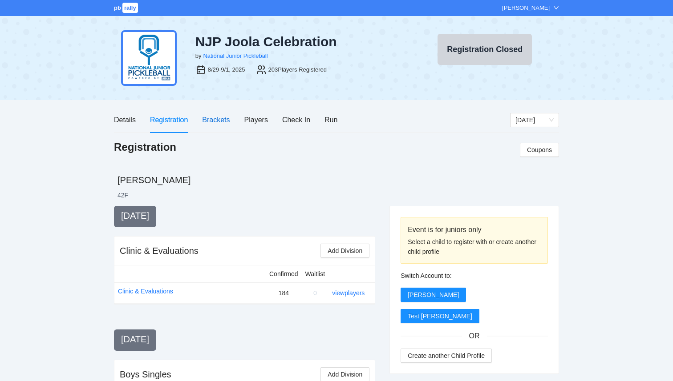
click at [212, 121] on div "Brackets" at bounding box center [216, 119] width 28 height 11
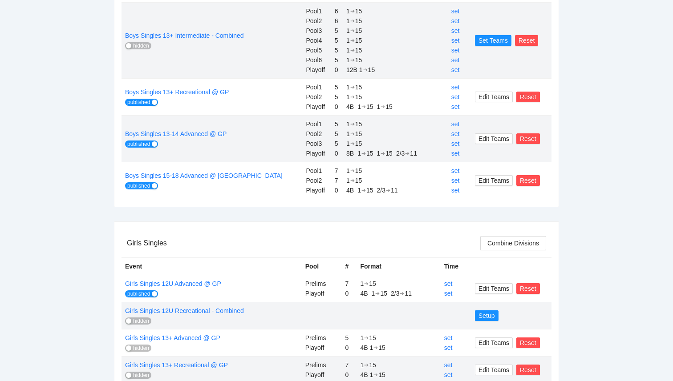
scroll to position [537, 0]
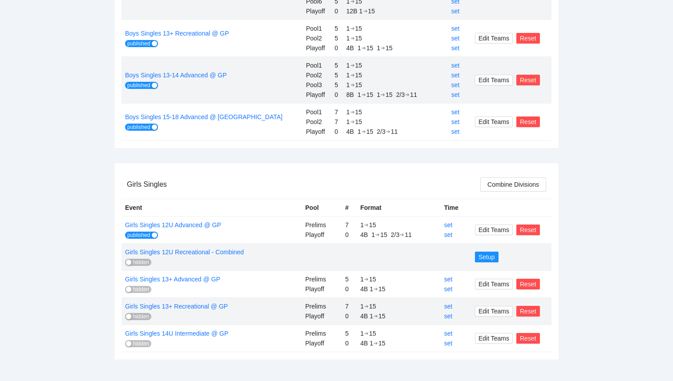
click at [135, 287] on span "hidden" at bounding box center [141, 289] width 16 height 7
click at [189, 278] on link "Girls Singles 13+ Advanced @ GP" at bounding box center [172, 279] width 95 height 7
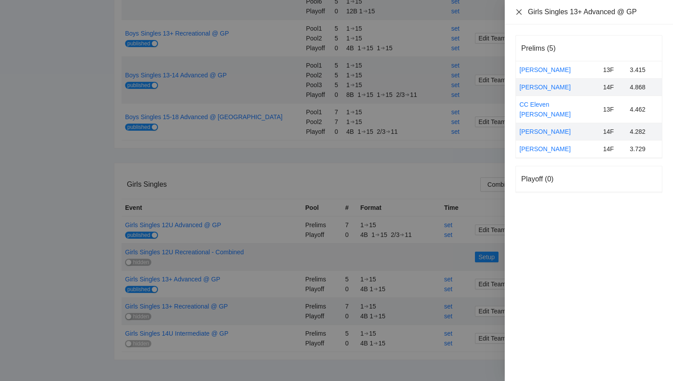
click at [520, 12] on icon "close" at bounding box center [518, 11] width 5 height 5
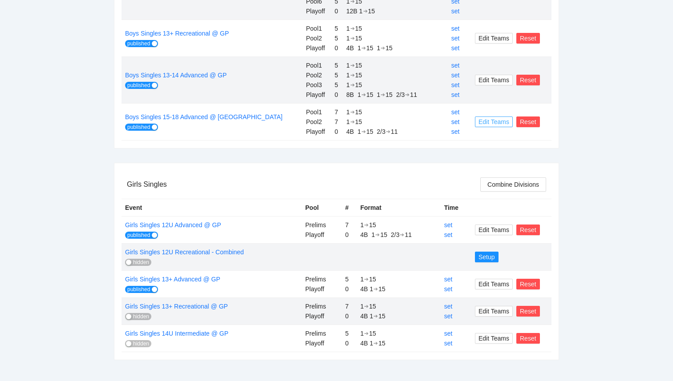
scroll to position [0, 0]
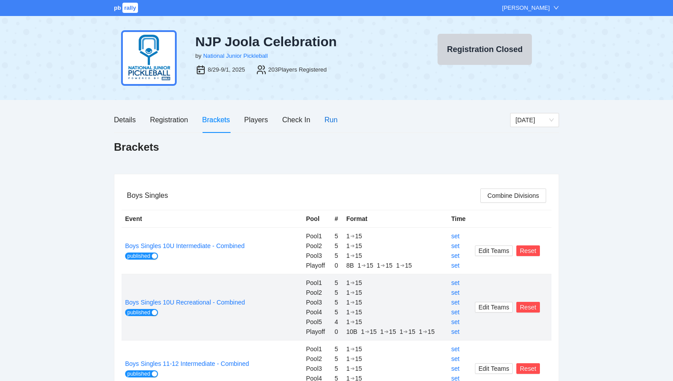
click at [331, 121] on div "Run" at bounding box center [330, 119] width 13 height 11
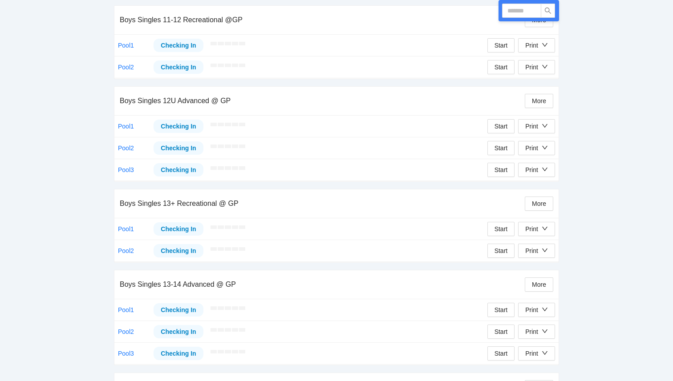
scroll to position [734, 0]
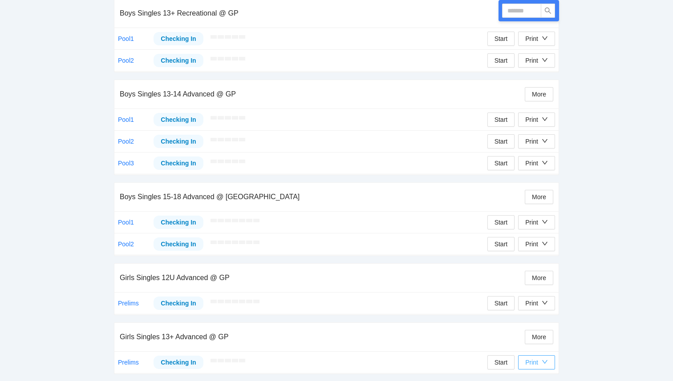
click at [539, 366] on div "Print" at bounding box center [536, 363] width 23 height 10
click at [537, 317] on span "Overview" at bounding box center [546, 317] width 46 height 10
click at [526, 366] on div "Print" at bounding box center [531, 363] width 13 height 10
click at [531, 348] on span "Refs Scorecards" at bounding box center [546, 345] width 46 height 10
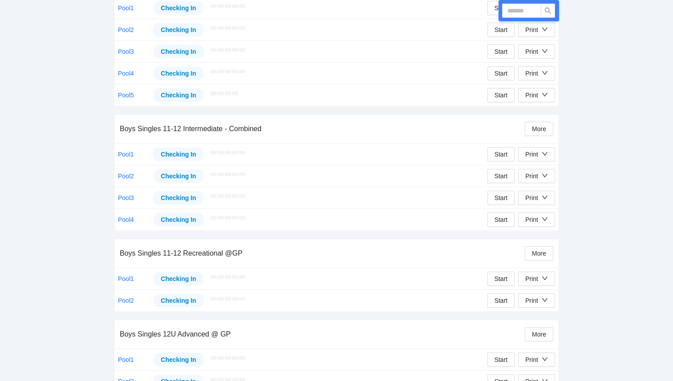
scroll to position [0, 0]
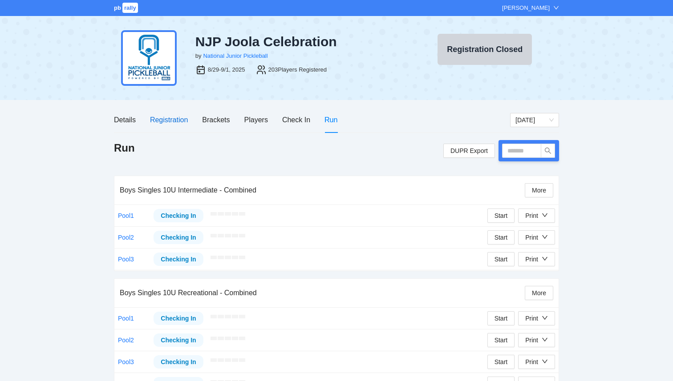
click at [162, 119] on div "Registration" at bounding box center [169, 119] width 38 height 11
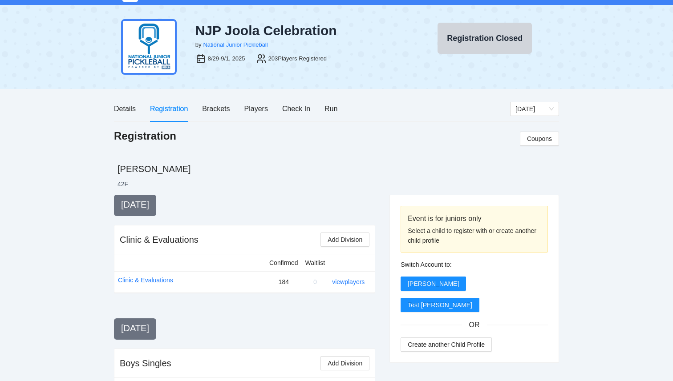
scroll to position [12, 0]
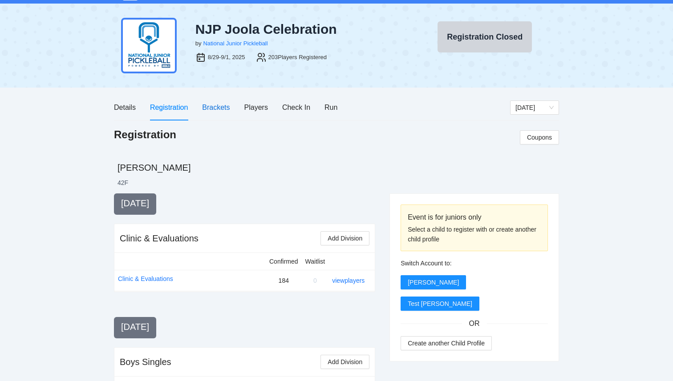
click at [214, 108] on div "Brackets" at bounding box center [216, 107] width 28 height 11
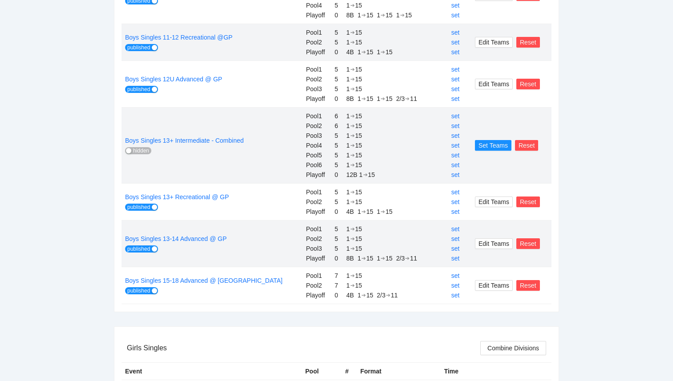
scroll to position [304, 0]
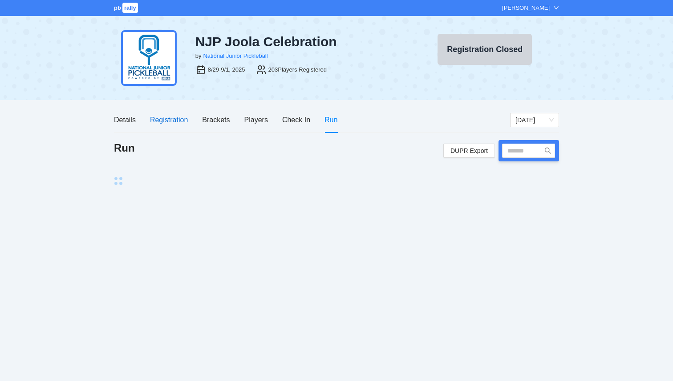
click at [172, 121] on div "Registration" at bounding box center [169, 119] width 38 height 11
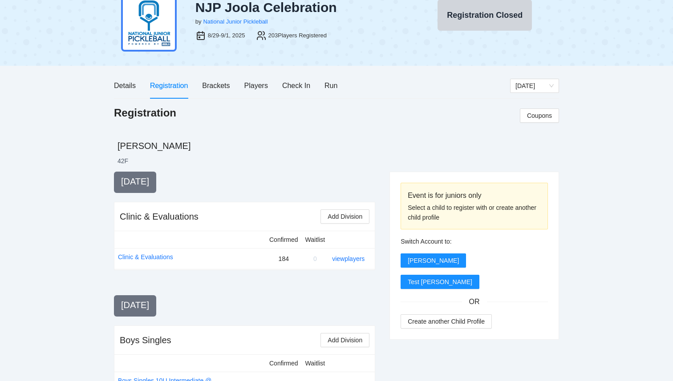
scroll to position [35, 0]
click at [214, 84] on div "Brackets" at bounding box center [216, 85] width 28 height 11
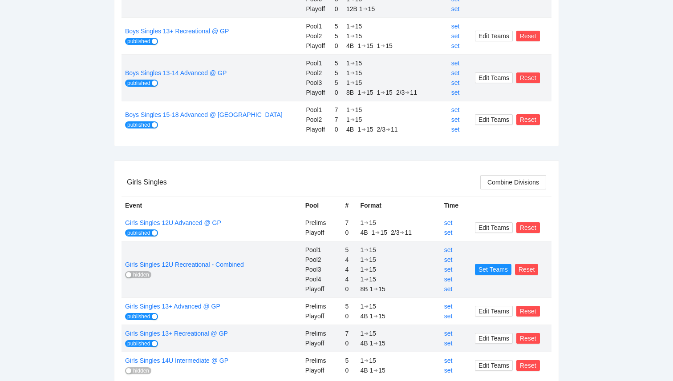
scroll to position [566, 0]
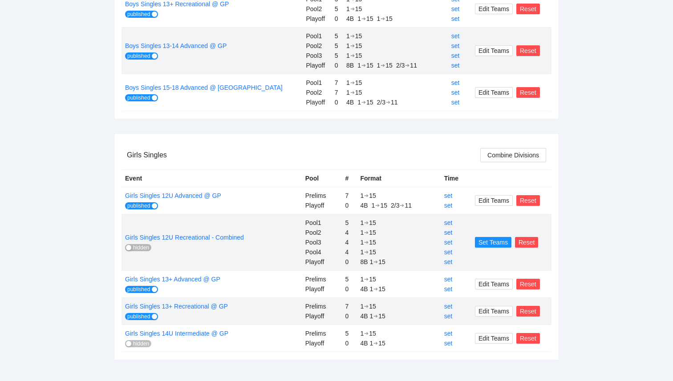
click at [128, 345] on div "button" at bounding box center [128, 343] width 5 height 5
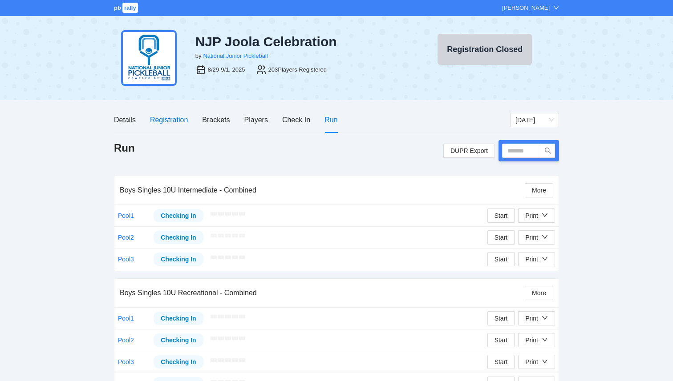
click at [162, 125] on div "Registration" at bounding box center [169, 119] width 38 height 11
click at [169, 127] on div "Registration" at bounding box center [169, 119] width 38 height 25
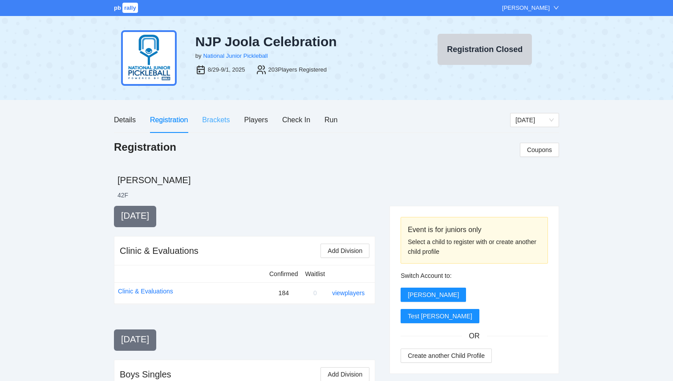
click at [216, 111] on div "Brackets" at bounding box center [216, 119] width 28 height 25
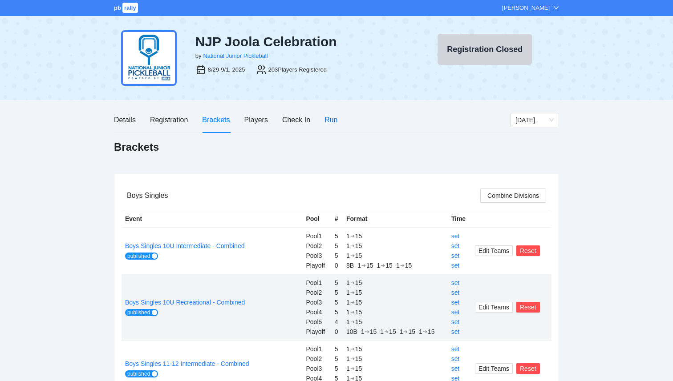
click at [331, 124] on div "Run" at bounding box center [330, 119] width 13 height 11
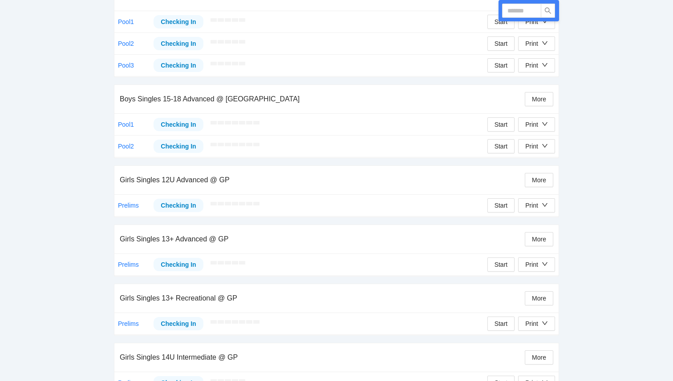
scroll to position [853, 0]
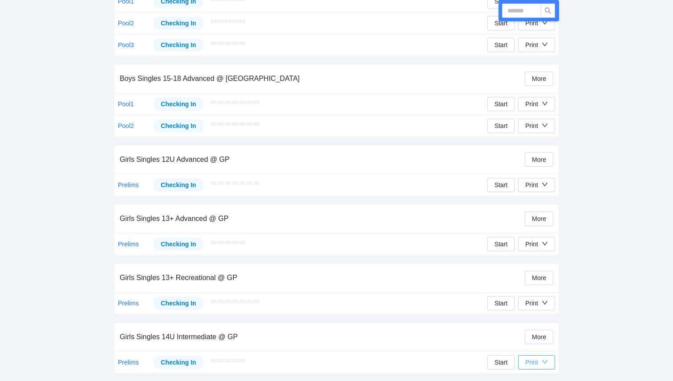
click at [543, 364] on icon "down" at bounding box center [544, 362] width 6 height 6
click at [536, 314] on span "Overview" at bounding box center [546, 317] width 46 height 10
click at [526, 363] on div "Print" at bounding box center [531, 363] width 13 height 10
click at [536, 347] on span "Refs Scorecards" at bounding box center [546, 345] width 46 height 10
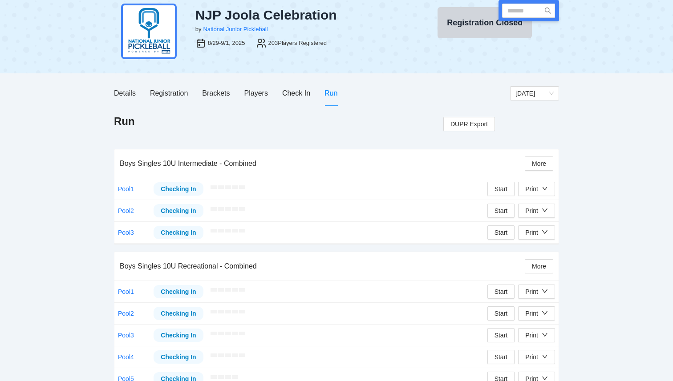
scroll to position [0, 0]
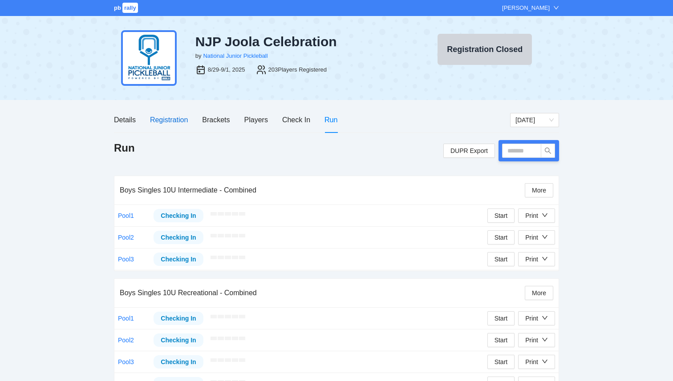
click at [169, 121] on div "Registration" at bounding box center [169, 119] width 38 height 11
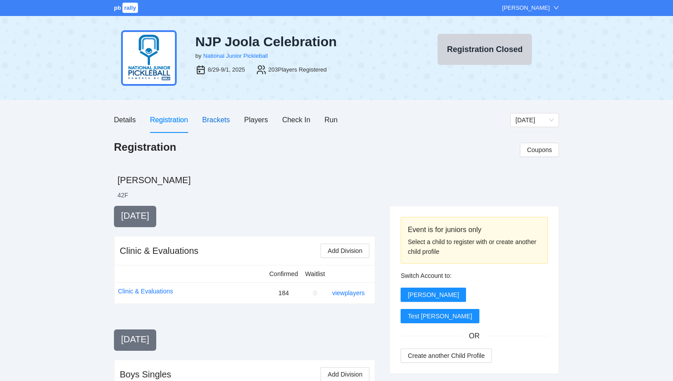
click at [210, 119] on div "Brackets" at bounding box center [216, 119] width 28 height 11
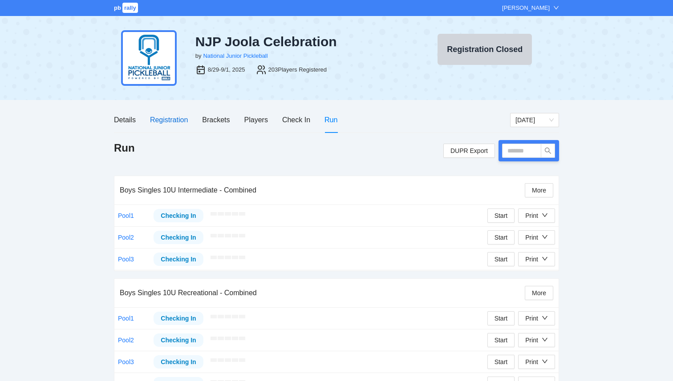
click at [165, 125] on div "Registration" at bounding box center [169, 119] width 38 height 11
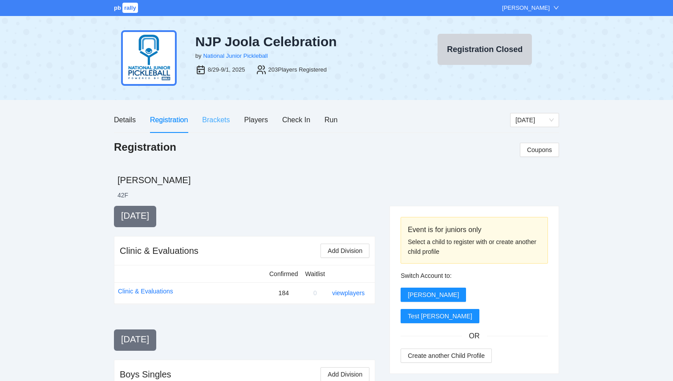
click at [211, 113] on div "Brackets" at bounding box center [216, 119] width 28 height 25
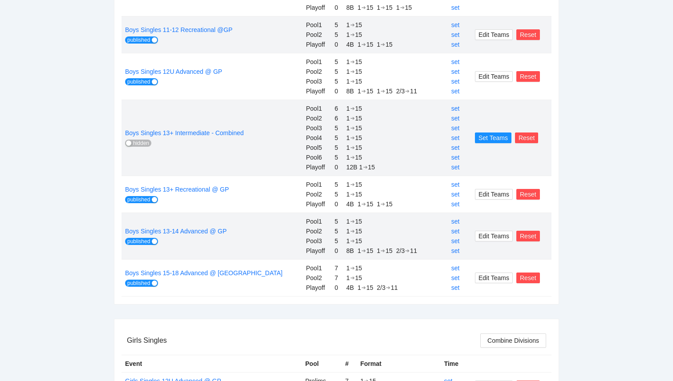
scroll to position [371, 0]
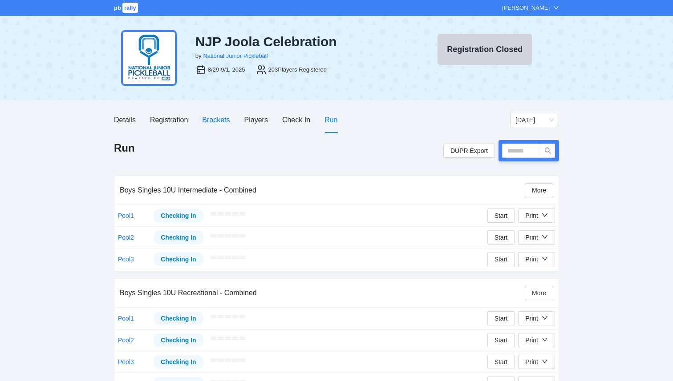
click at [211, 123] on div "Brackets" at bounding box center [216, 119] width 28 height 11
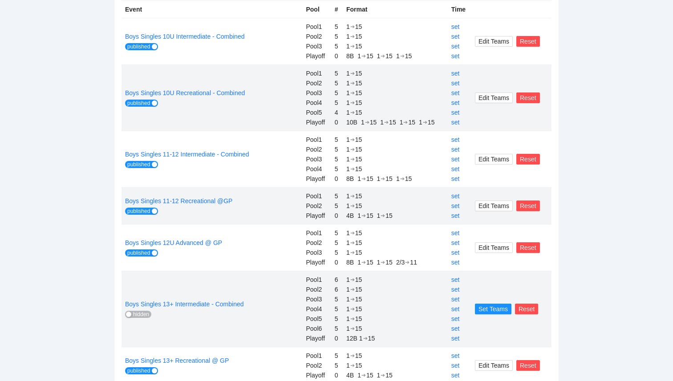
scroll to position [211, 0]
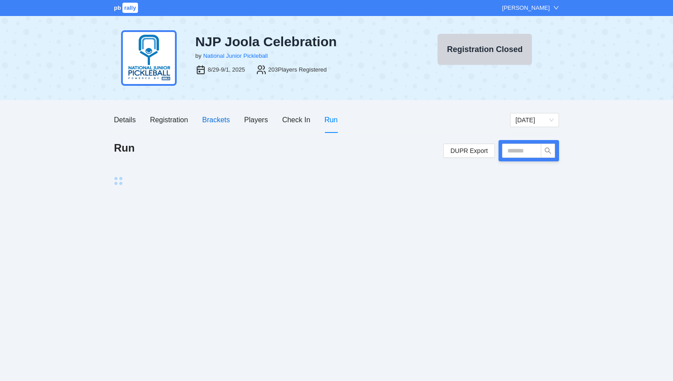
click at [226, 121] on div "Brackets" at bounding box center [216, 119] width 28 height 11
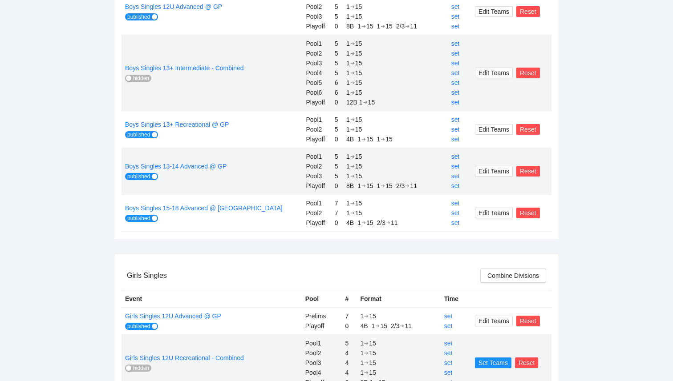
scroll to position [415, 0]
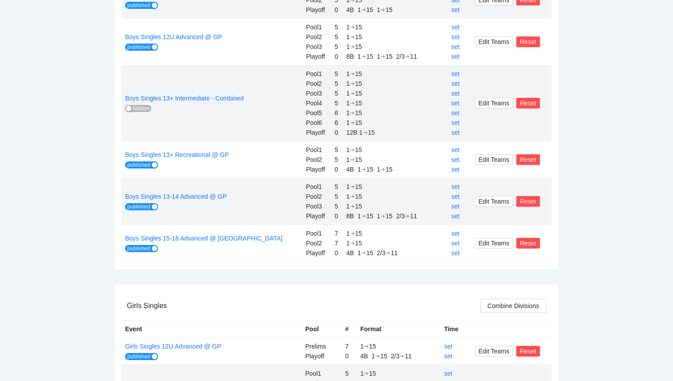
click at [132, 109] on button "hidden" at bounding box center [138, 108] width 26 height 7
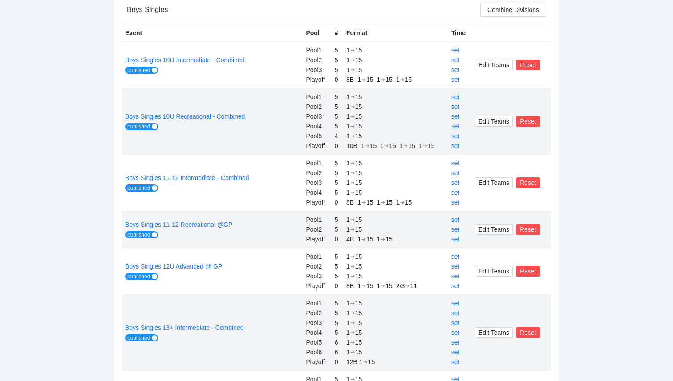
scroll to position [0, 0]
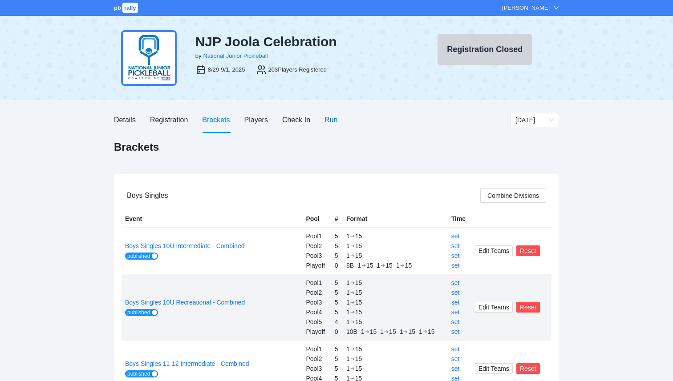
click at [331, 125] on div "Run" at bounding box center [330, 119] width 13 height 11
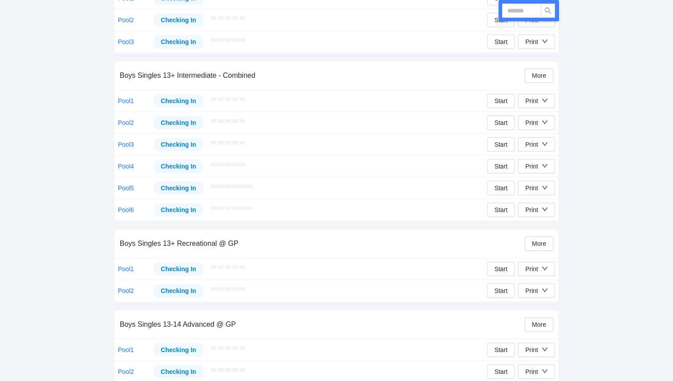
scroll to position [658, 0]
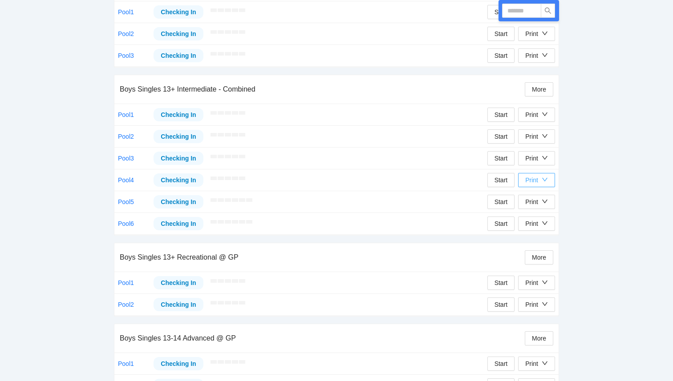
click at [540, 183] on div "Print" at bounding box center [536, 180] width 23 height 10
click at [540, 199] on span "Overview" at bounding box center [546, 198] width 46 height 10
click at [538, 184] on div "Print" at bounding box center [536, 180] width 23 height 10
click at [536, 224] on span "Refs Scorecards" at bounding box center [546, 226] width 46 height 10
click at [547, 206] on div "button" at bounding box center [544, 202] width 6 height 10
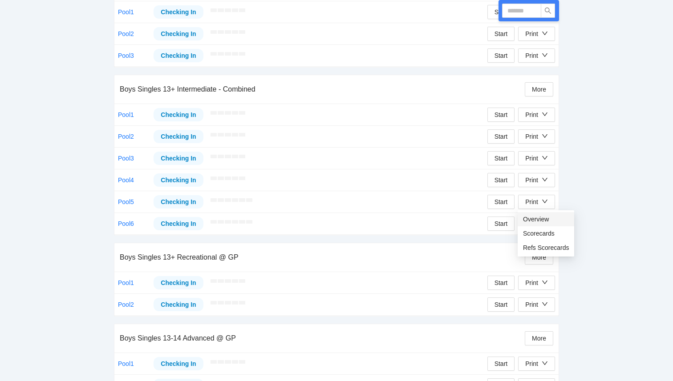
click at [544, 223] on span "Overview" at bounding box center [546, 219] width 46 height 10
click at [534, 206] on div "Print" at bounding box center [531, 202] width 13 height 10
click at [536, 247] on span "Refs Scorecards" at bounding box center [546, 248] width 46 height 10
click at [532, 225] on div "Print" at bounding box center [531, 224] width 13 height 10
click at [534, 243] on span "Overview" at bounding box center [546, 241] width 46 height 10
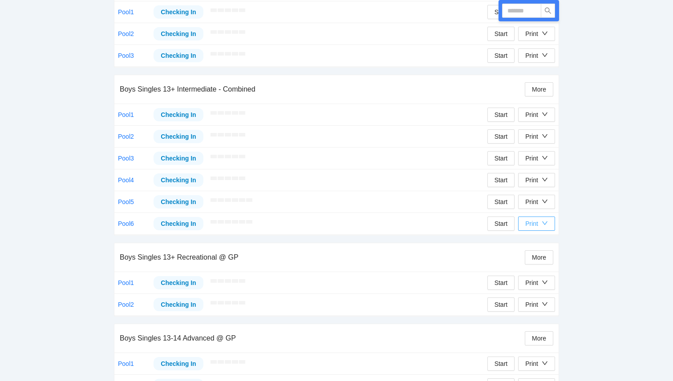
click at [535, 226] on div "Print" at bounding box center [531, 224] width 13 height 10
click at [542, 270] on span "Refs Scorecards" at bounding box center [546, 270] width 46 height 10
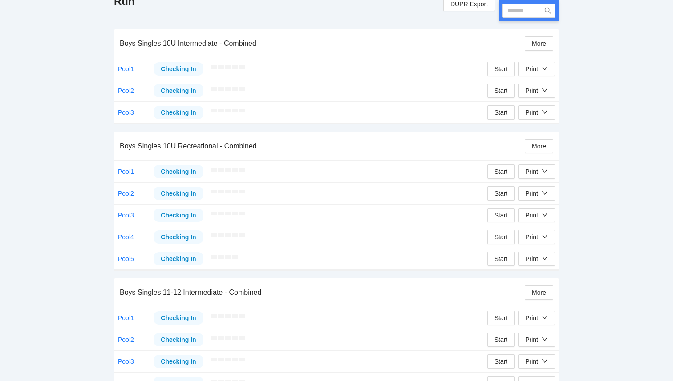
scroll to position [0, 0]
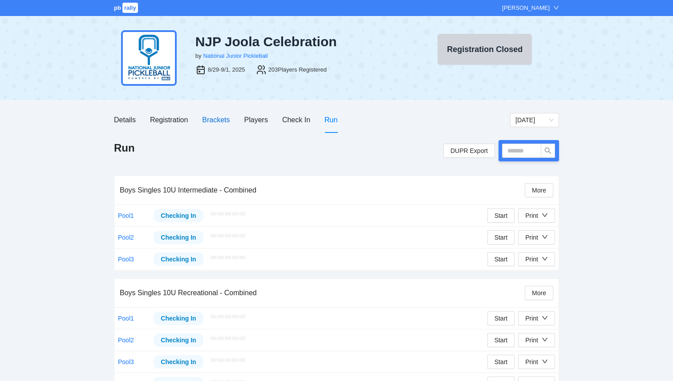
click at [213, 118] on div "Brackets" at bounding box center [216, 119] width 28 height 11
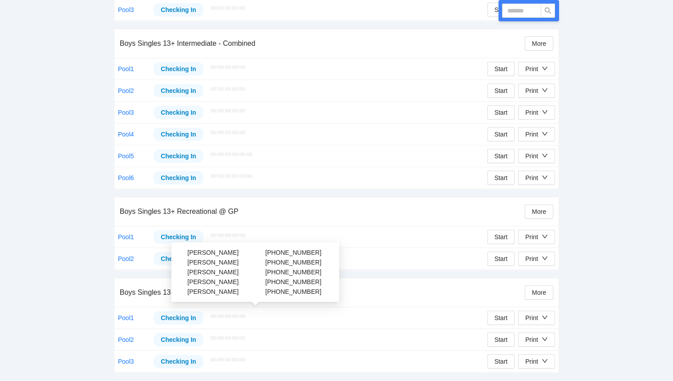
scroll to position [695, 0]
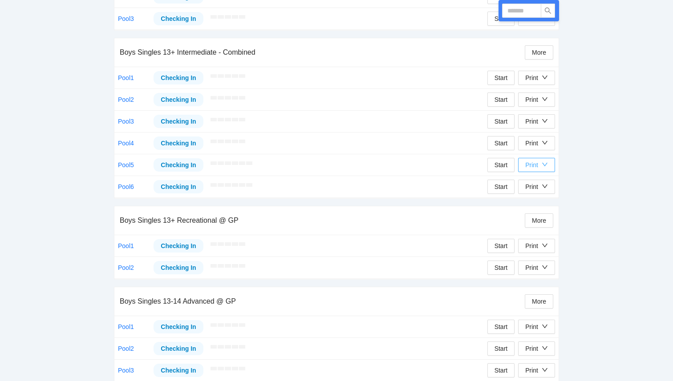
click at [540, 165] on div "Print" at bounding box center [536, 165] width 23 height 10
click at [541, 212] on span "Refs Scorecards" at bounding box center [546, 211] width 46 height 10
